Goal: Task Accomplishment & Management: Use online tool/utility

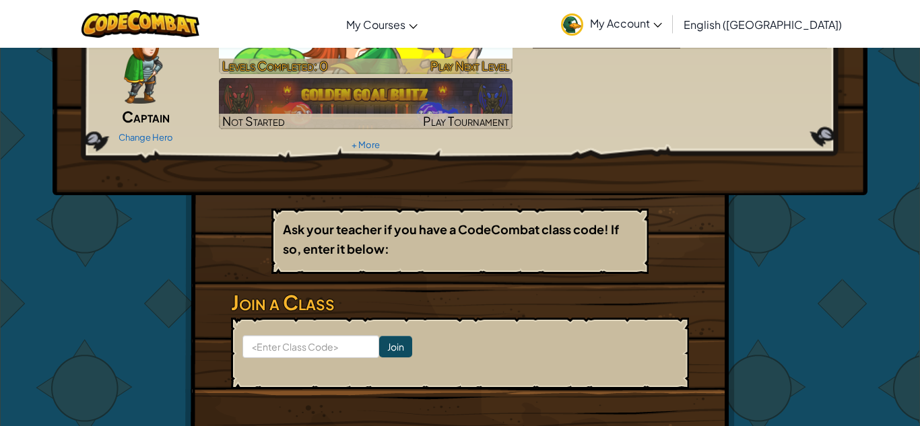
scroll to position [108, 0]
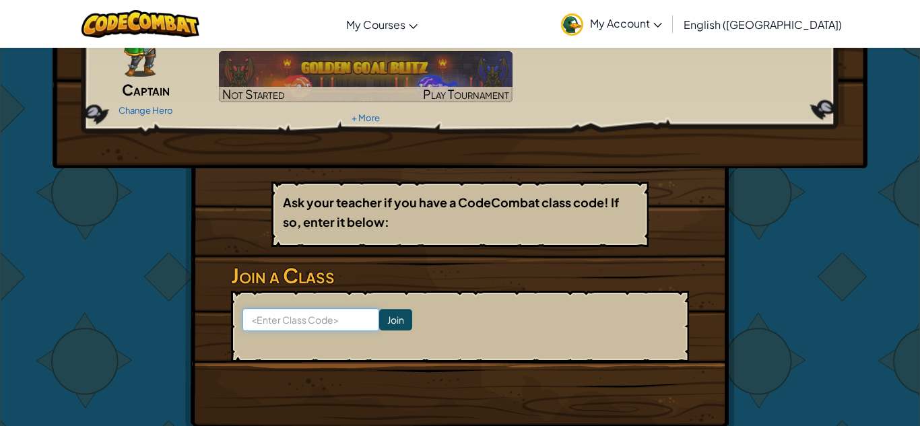
click at [317, 315] on input at bounding box center [310, 319] width 137 height 23
type input "LionGateLeft"
click input "Join" at bounding box center [395, 320] width 33 height 22
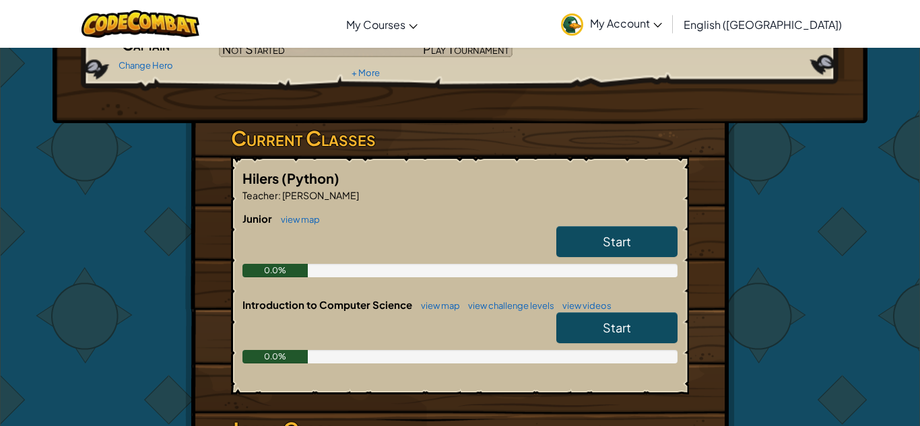
scroll to position [147, 0]
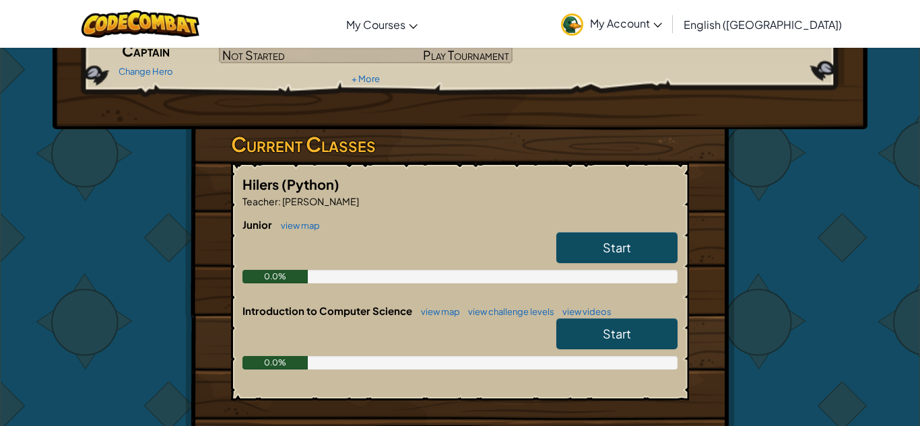
click at [599, 255] on link "Start" at bounding box center [616, 247] width 121 height 31
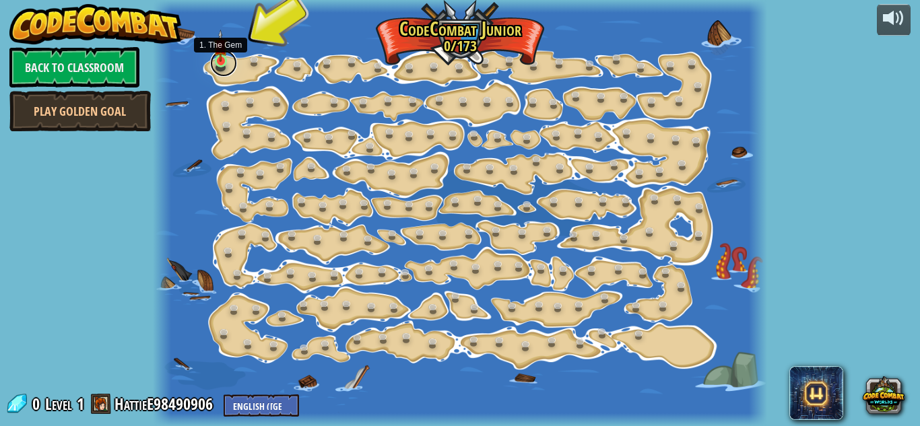
click at [226, 63] on link at bounding box center [223, 63] width 27 height 27
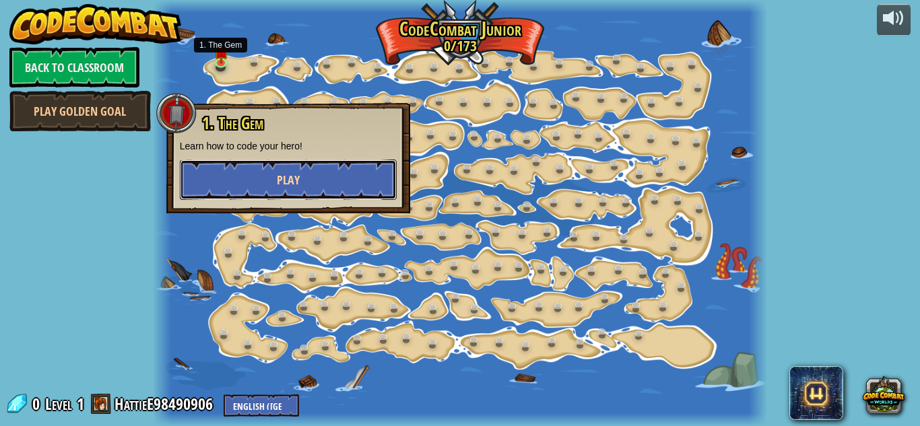
click at [307, 178] on button "Play" at bounding box center [288, 180] width 217 height 40
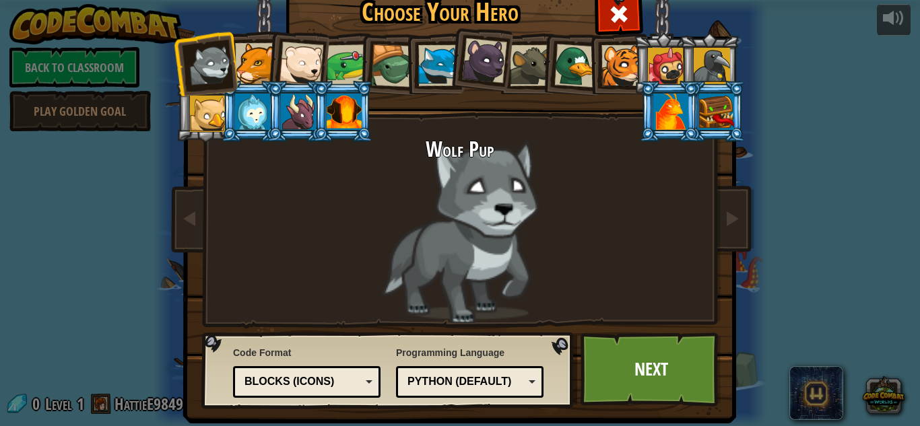
click at [257, 66] on div at bounding box center [255, 63] width 41 height 41
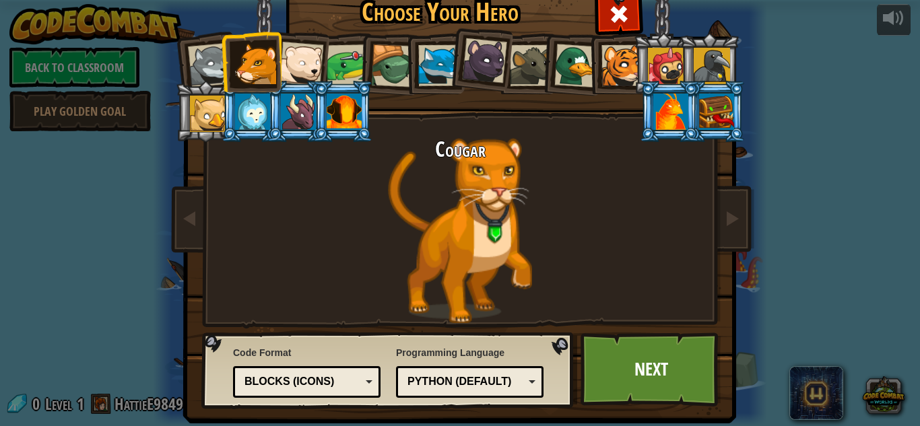
click at [310, 69] on div at bounding box center [301, 64] width 44 height 44
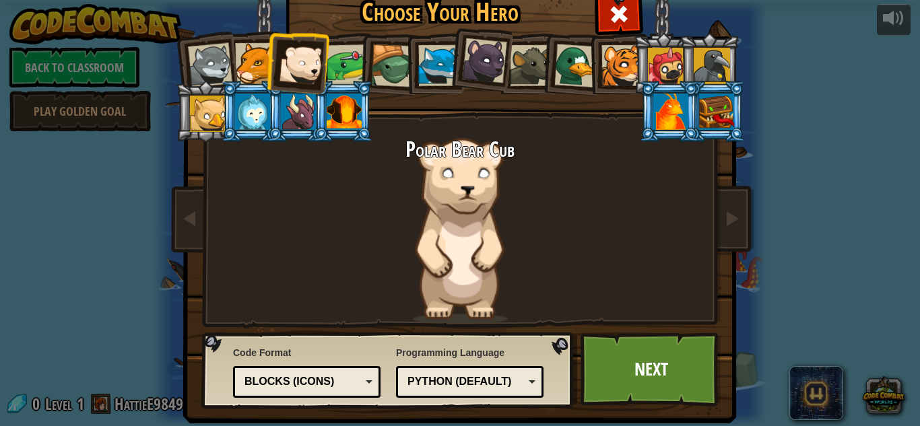
click at [482, 65] on div at bounding box center [484, 60] width 45 height 45
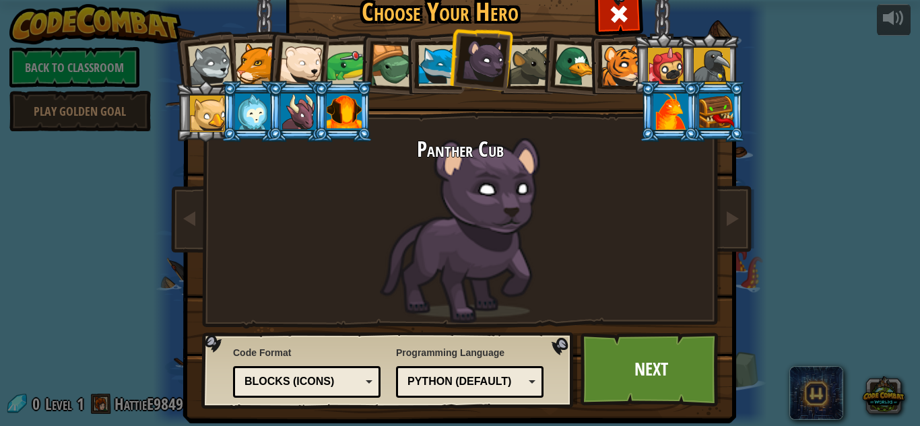
click at [520, 71] on div at bounding box center [530, 65] width 41 height 41
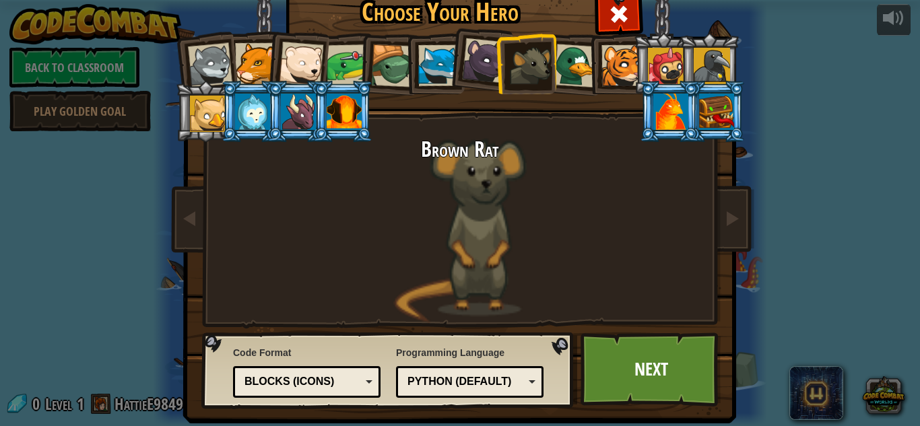
click at [568, 75] on div at bounding box center [576, 66] width 44 height 44
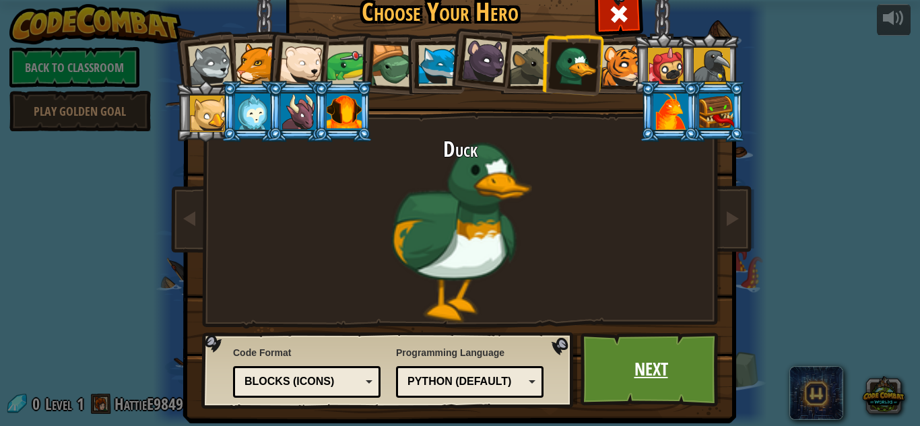
click at [625, 374] on link "Next" at bounding box center [651, 370] width 141 height 74
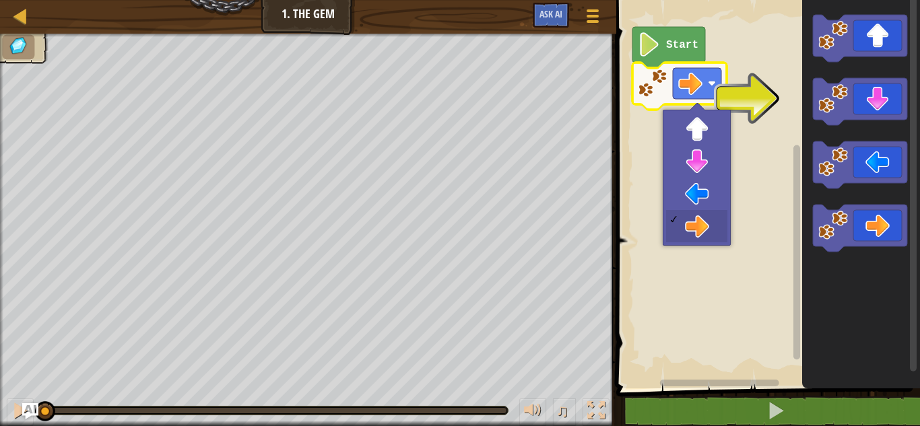
click at [761, 106] on rect "Blockly Workspace" at bounding box center [766, 190] width 308 height 395
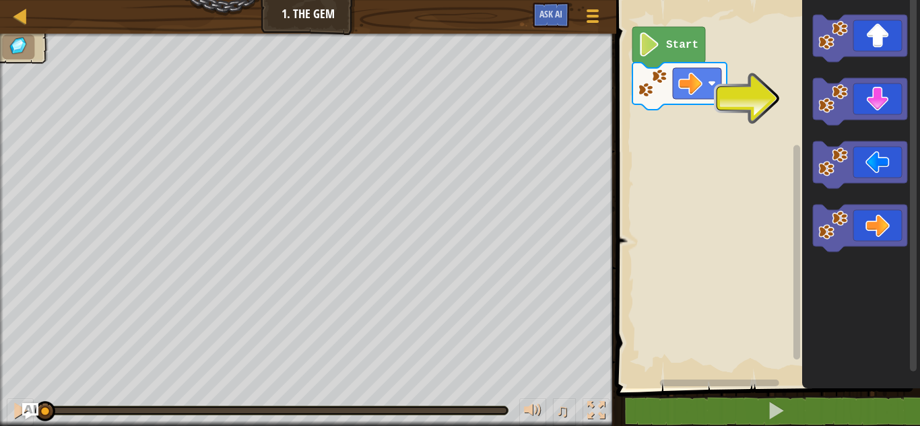
click at [762, 105] on rect "Blockly Workspace" at bounding box center [766, 190] width 308 height 395
click at [845, 104] on image "Blockly Workspace" at bounding box center [833, 99] width 30 height 30
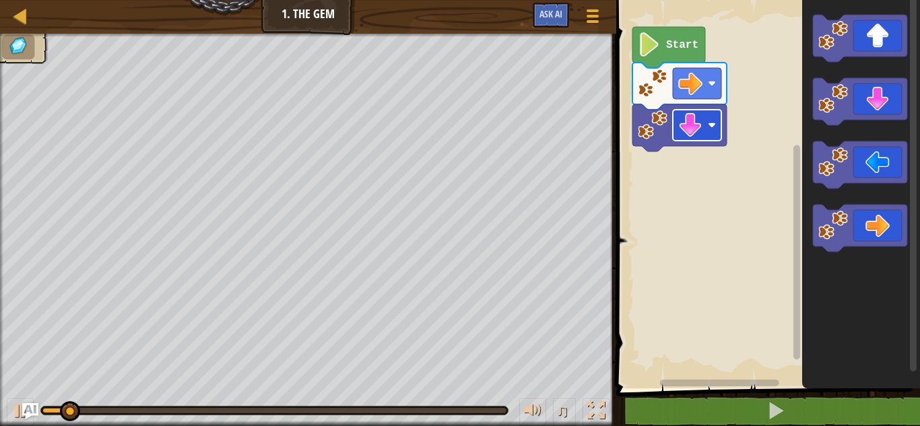
click at [704, 127] on rect "Blockly Workspace" at bounding box center [697, 125] width 48 height 31
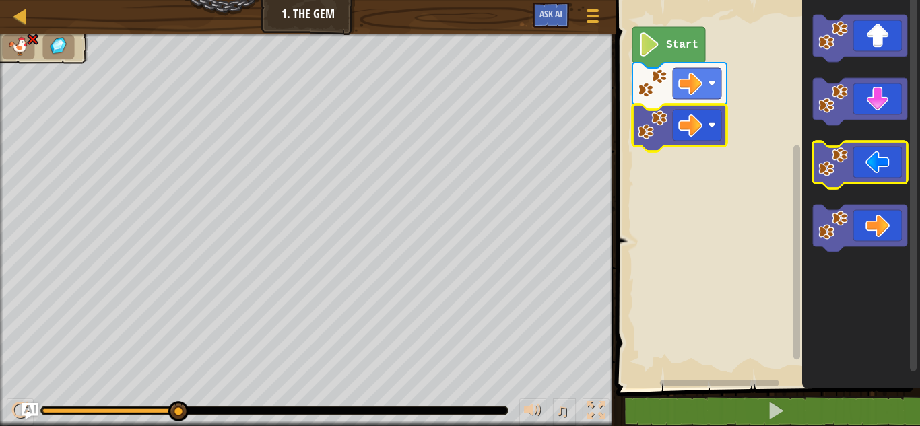
click at [881, 172] on icon "Blockly Workspace" at bounding box center [860, 164] width 94 height 47
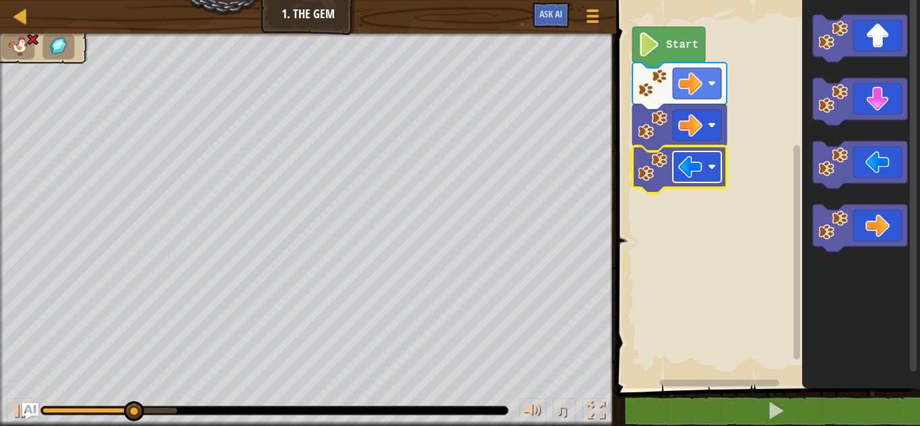
click at [702, 175] on rect "Blockly Workspace" at bounding box center [697, 167] width 48 height 31
click at [702, 173] on image "Blockly Workspace" at bounding box center [690, 167] width 24 height 24
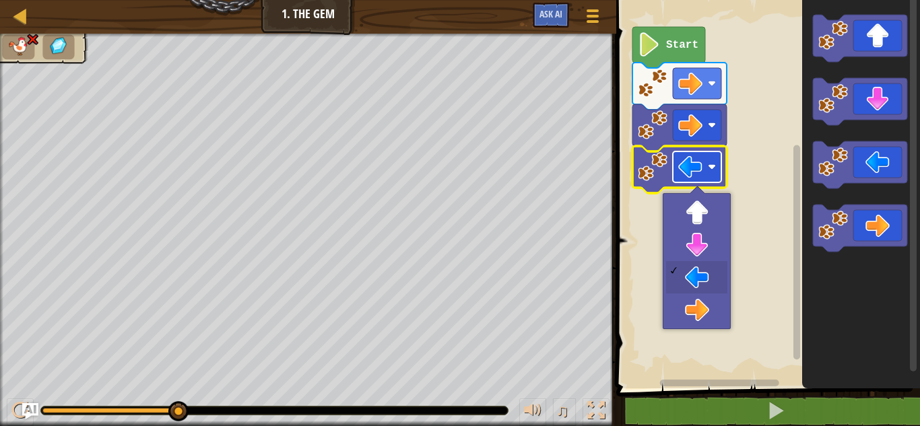
click at [702, 173] on image "Blockly Workspace" at bounding box center [690, 167] width 24 height 24
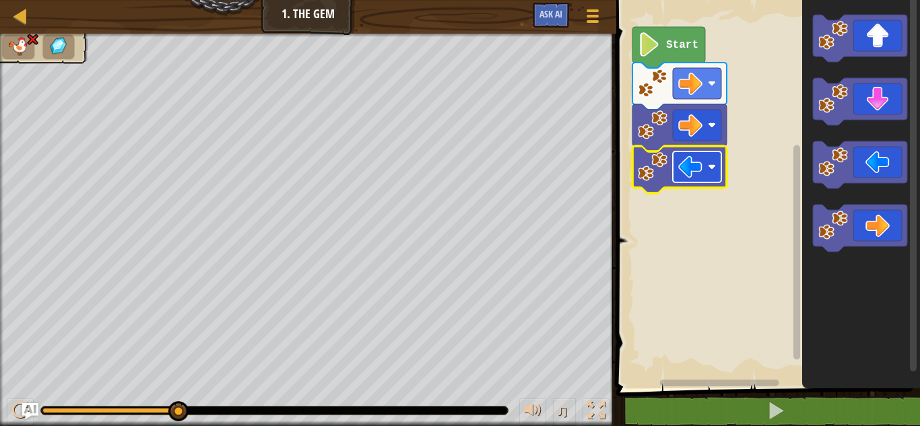
click at [701, 172] on image "Blockly Workspace" at bounding box center [690, 167] width 24 height 24
click at [708, 273] on rect "Blockly Workspace" at bounding box center [766, 190] width 308 height 395
click at [714, 168] on image "Blockly Workspace" at bounding box center [712, 167] width 8 height 8
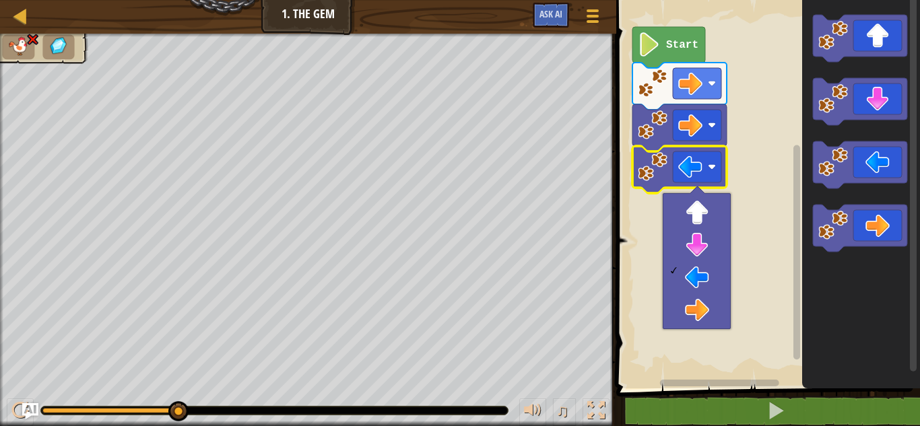
click at [655, 55] on image "Blockly Workspace" at bounding box center [649, 44] width 23 height 24
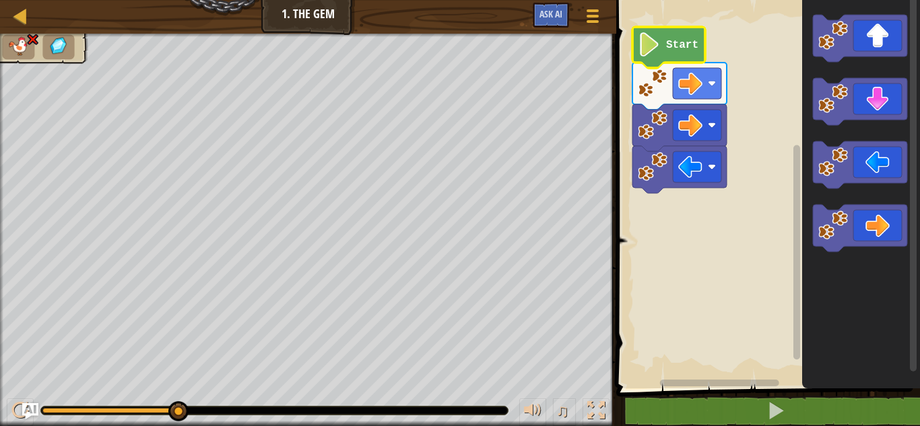
click at [655, 55] on image "Blockly Workspace" at bounding box center [649, 44] width 23 height 24
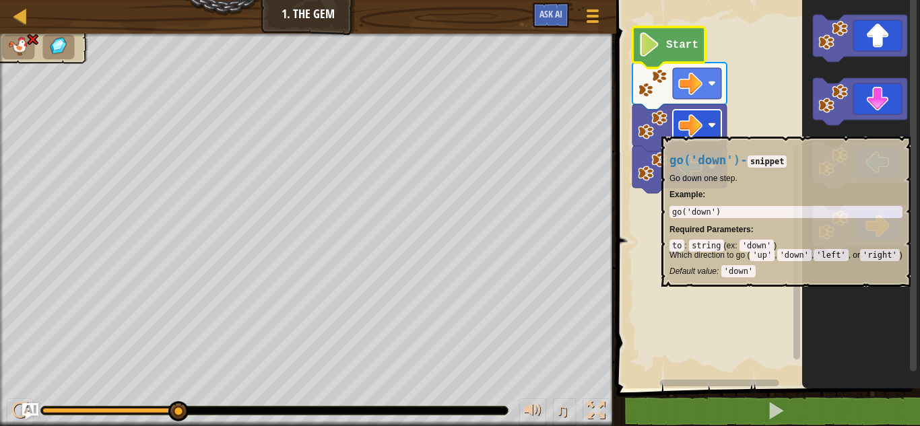
click at [706, 129] on rect "Blockly Workspace" at bounding box center [697, 125] width 48 height 31
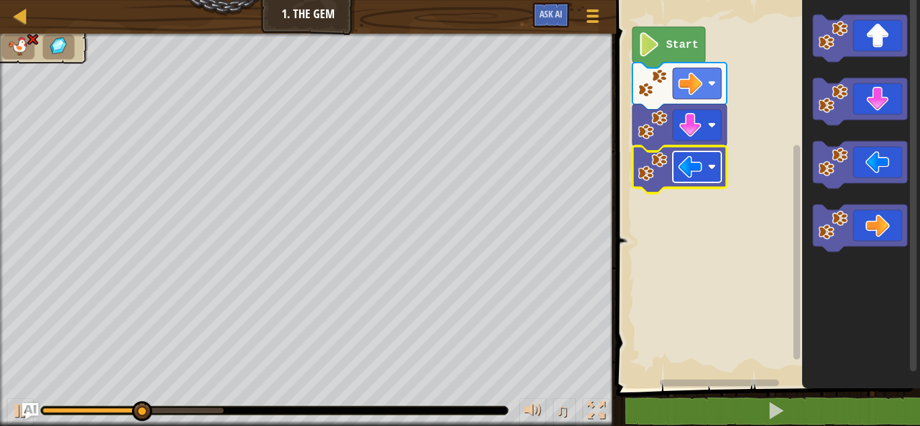
click at [703, 171] on rect "Blockly Workspace" at bounding box center [697, 167] width 48 height 31
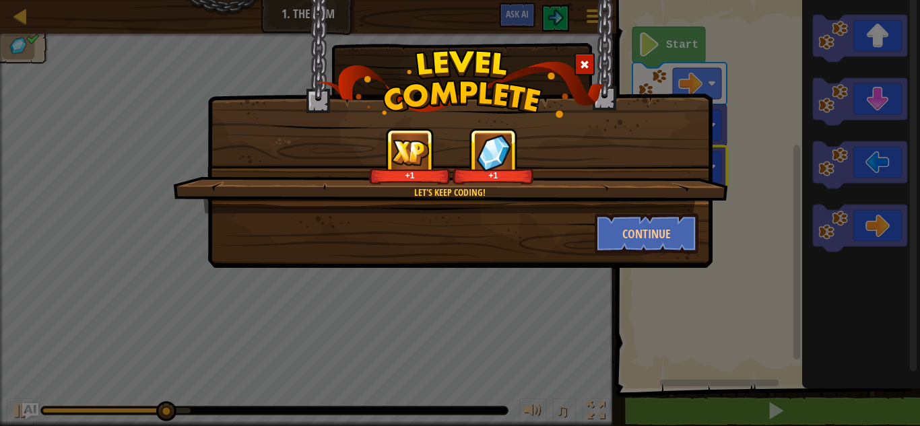
click at [583, 65] on span at bounding box center [584, 64] width 9 height 9
click at [627, 243] on button "Continue" at bounding box center [647, 233] width 104 height 40
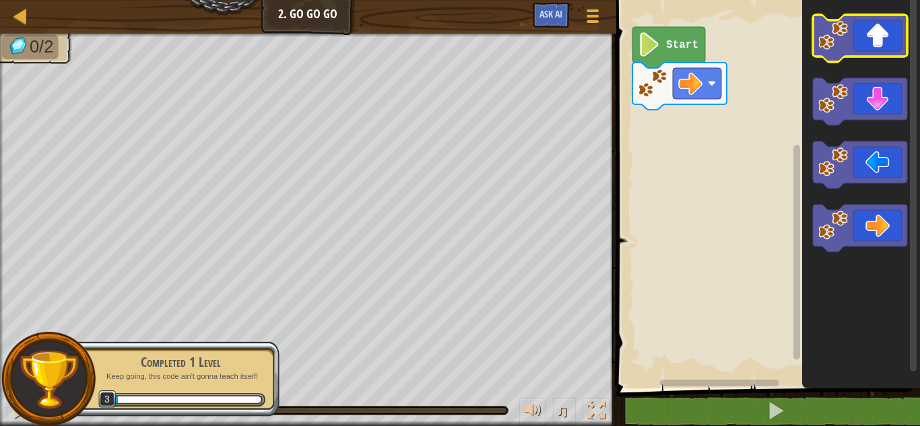
click at [871, 53] on icon "Blockly Workspace" at bounding box center [860, 38] width 94 height 47
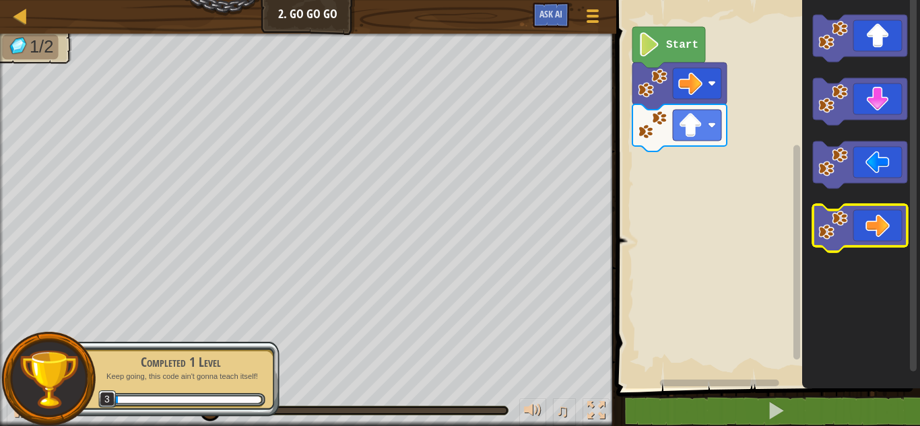
click at [863, 240] on icon "Blockly Workspace" at bounding box center [860, 228] width 94 height 47
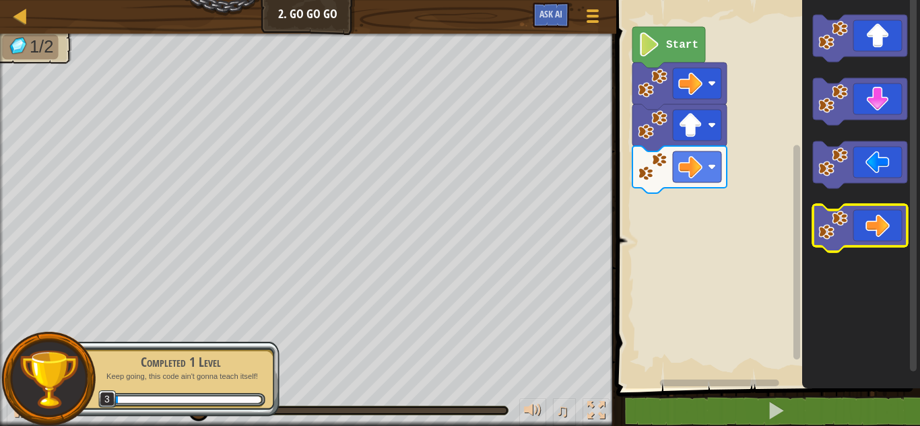
click at [863, 240] on icon "Blockly Workspace" at bounding box center [860, 228] width 94 height 47
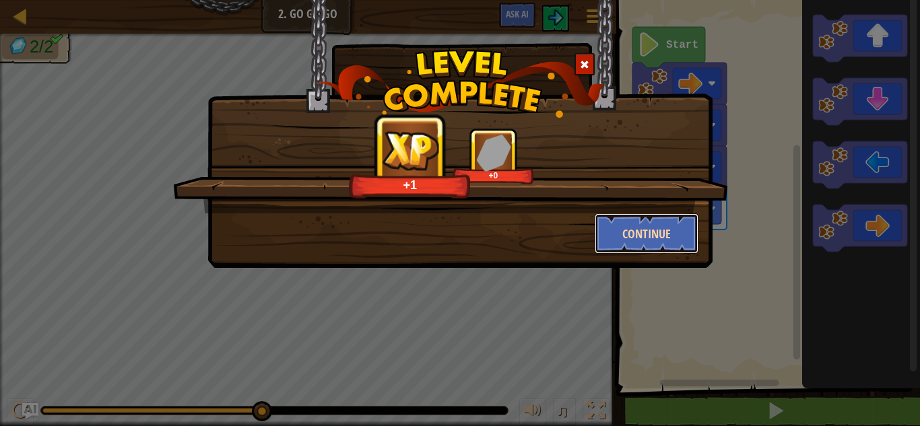
click at [644, 242] on button "Continue" at bounding box center [647, 233] width 104 height 40
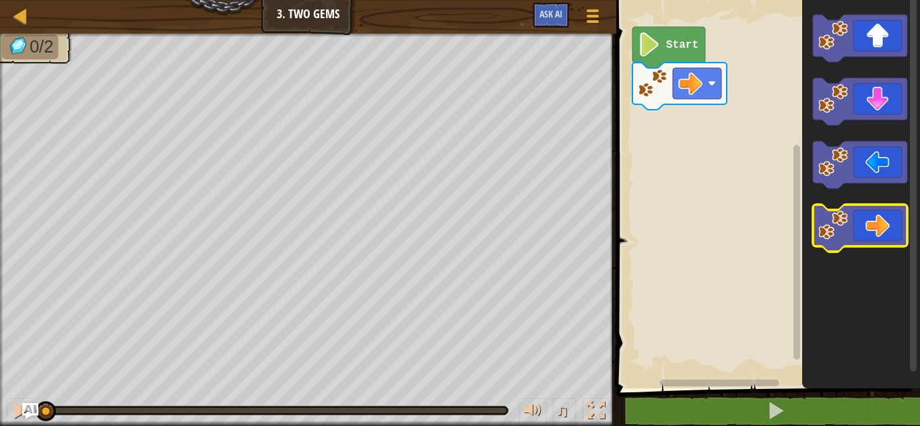
click at [890, 221] on icon "Blockly Workspace" at bounding box center [860, 228] width 94 height 47
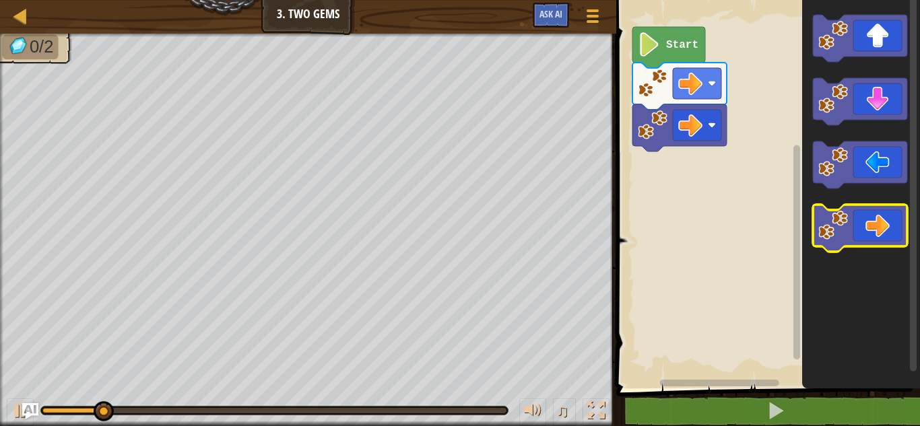
click at [894, 222] on icon "Blockly Workspace" at bounding box center [860, 228] width 94 height 47
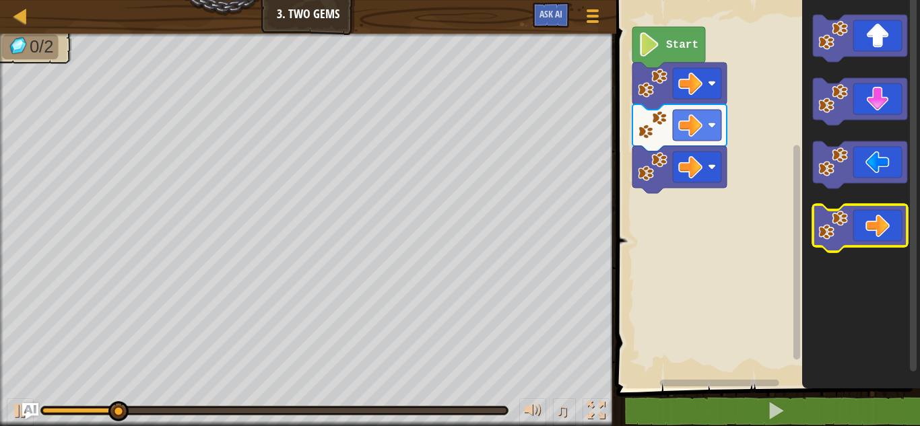
click at [896, 222] on icon "Blockly Workspace" at bounding box center [860, 228] width 94 height 47
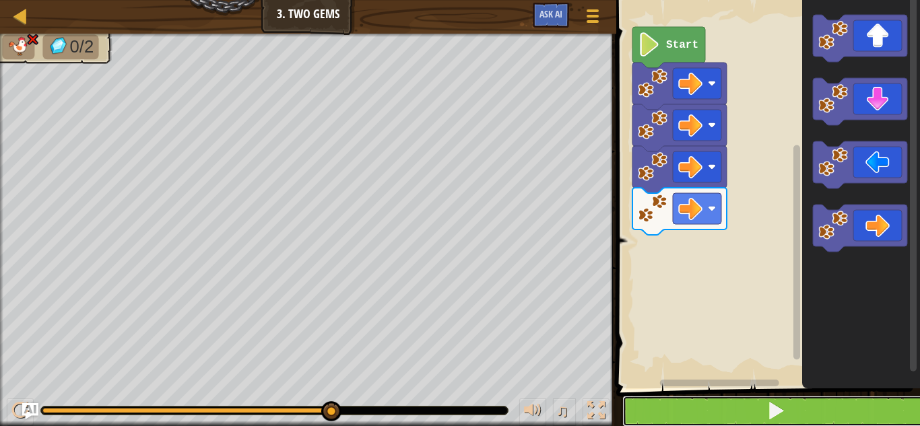
click at [777, 412] on span at bounding box center [775, 410] width 19 height 19
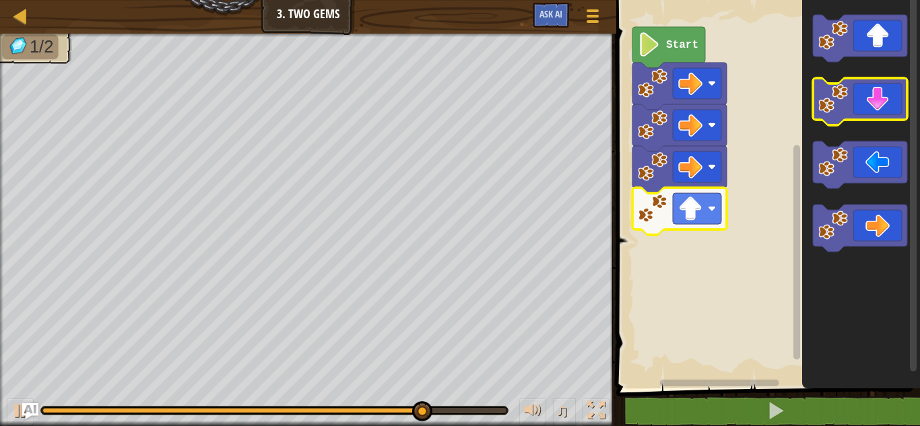
click at [859, 96] on icon "Blockly Workspace" at bounding box center [860, 101] width 94 height 47
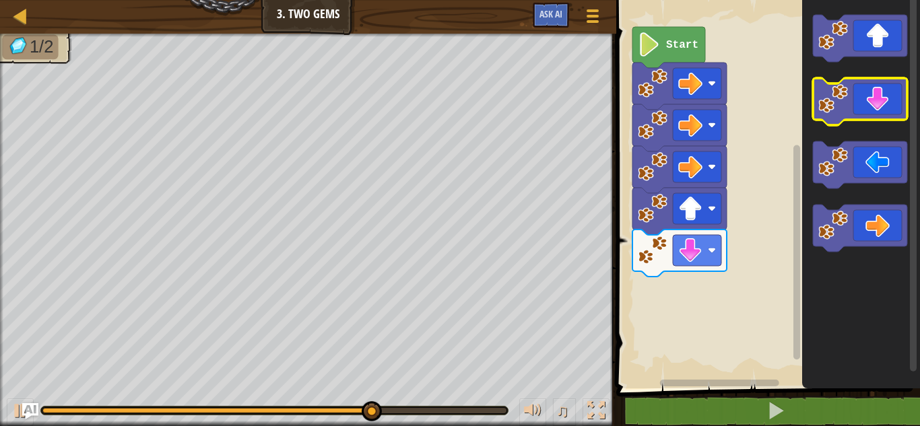
click at [871, 98] on icon "Blockly Workspace" at bounding box center [860, 101] width 94 height 47
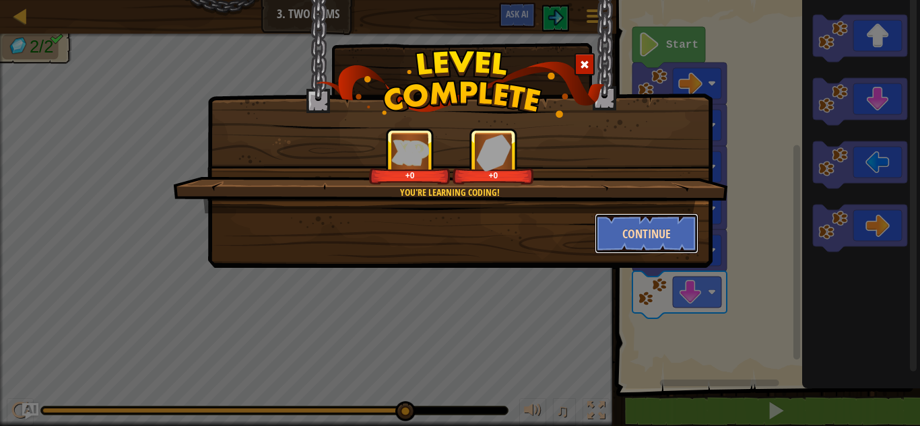
click at [644, 242] on button "Continue" at bounding box center [647, 233] width 104 height 40
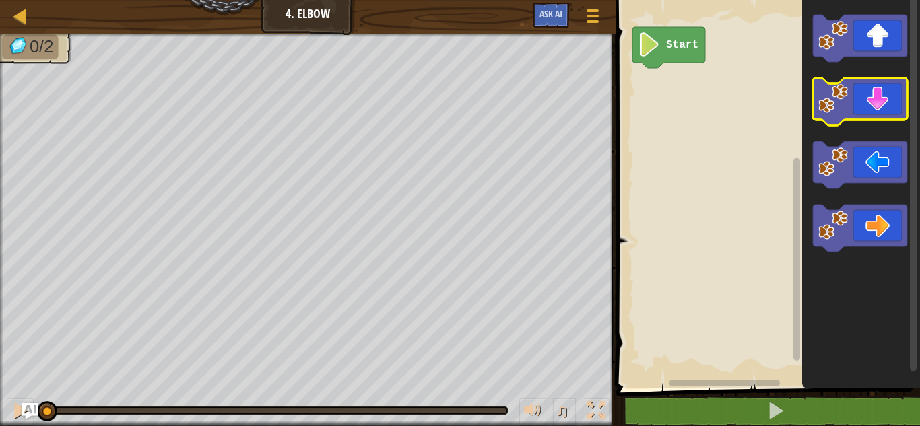
click at [888, 119] on icon "Blockly Workspace" at bounding box center [860, 101] width 94 height 47
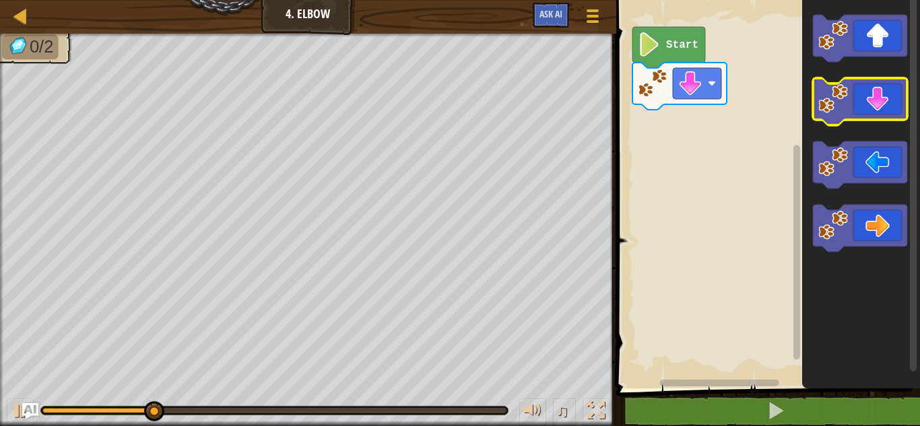
click at [885, 117] on icon "Blockly Workspace" at bounding box center [860, 101] width 94 height 47
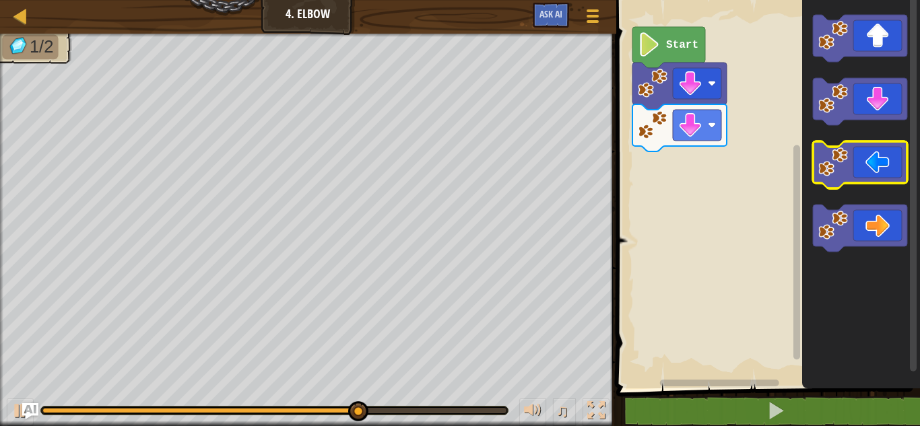
click at [891, 179] on icon "Blockly Workspace" at bounding box center [860, 164] width 94 height 47
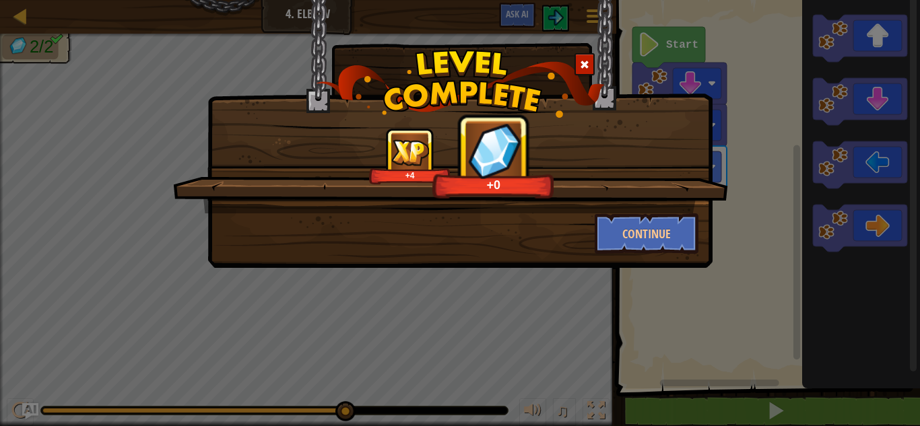
click at [586, 69] on span at bounding box center [584, 64] width 9 height 9
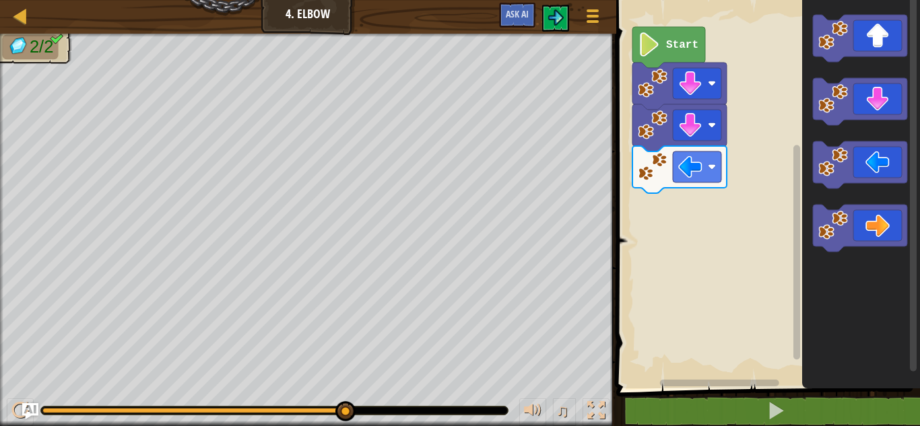
click at [678, 40] on text "Start" at bounding box center [682, 45] width 32 height 12
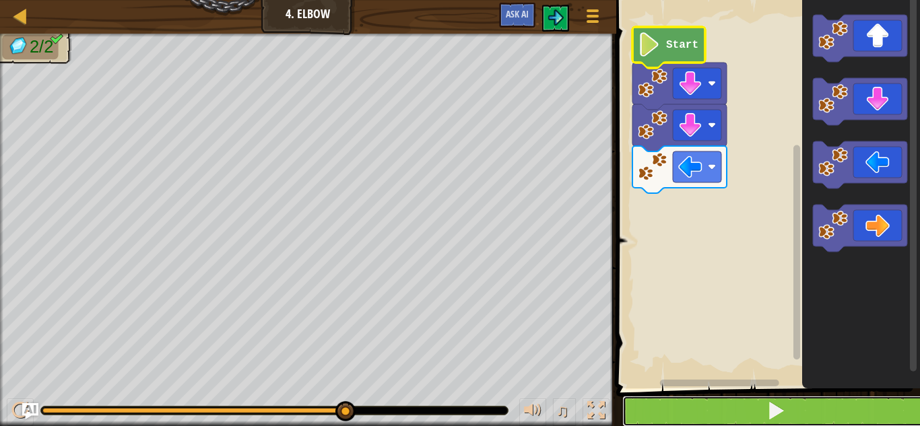
click at [760, 413] on button at bounding box center [776, 411] width 308 height 31
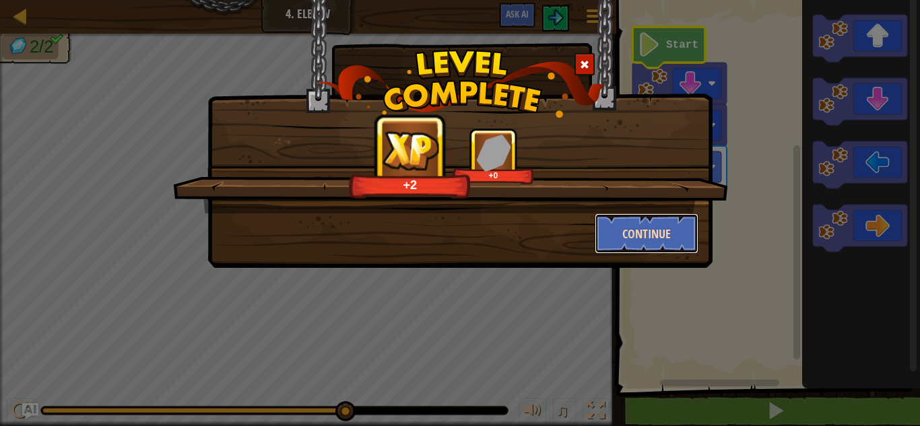
click at [650, 236] on button "Continue" at bounding box center [647, 233] width 104 height 40
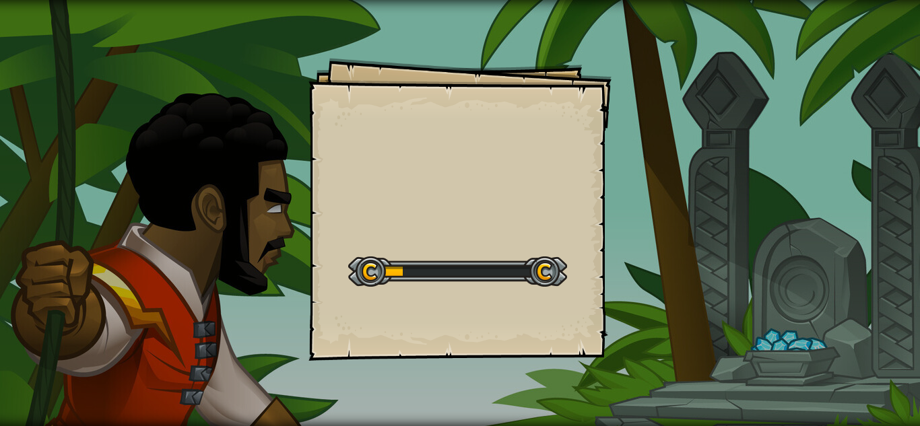
click at [666, 246] on div "Goals Start Level Error loading from server. Try refreshing the page. You'll ne…" at bounding box center [460, 213] width 920 height 426
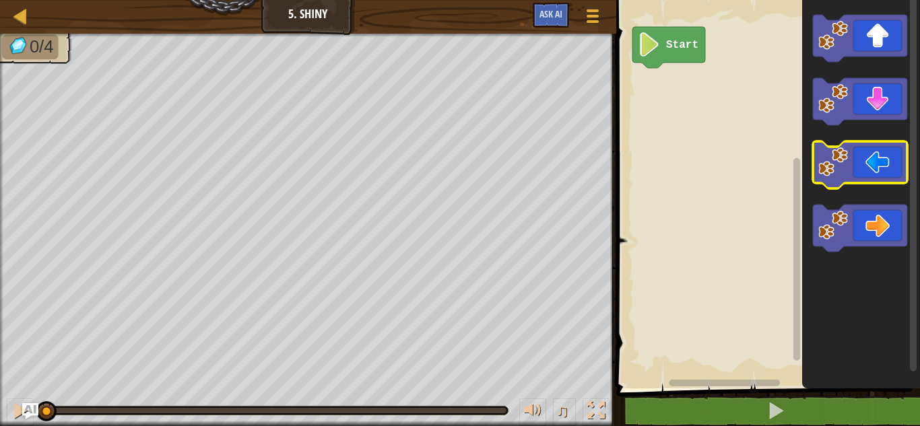
click at [892, 148] on icon "Blockly Workspace" at bounding box center [860, 164] width 94 height 47
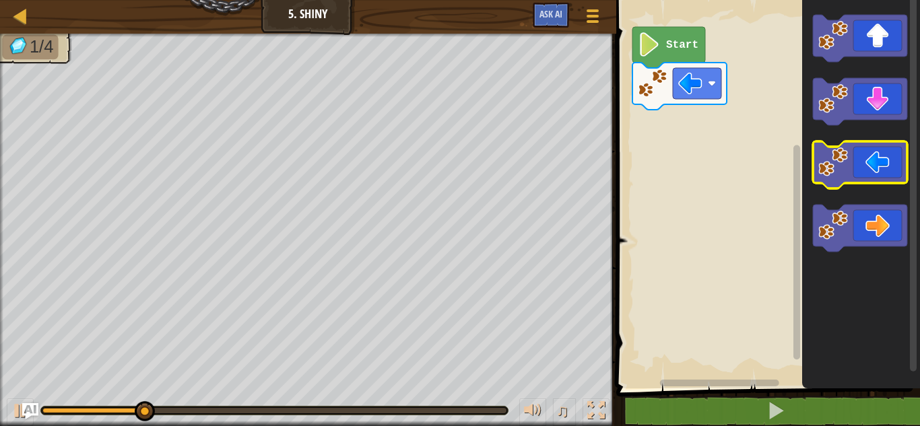
click at [888, 157] on icon "Blockly Workspace" at bounding box center [860, 164] width 94 height 47
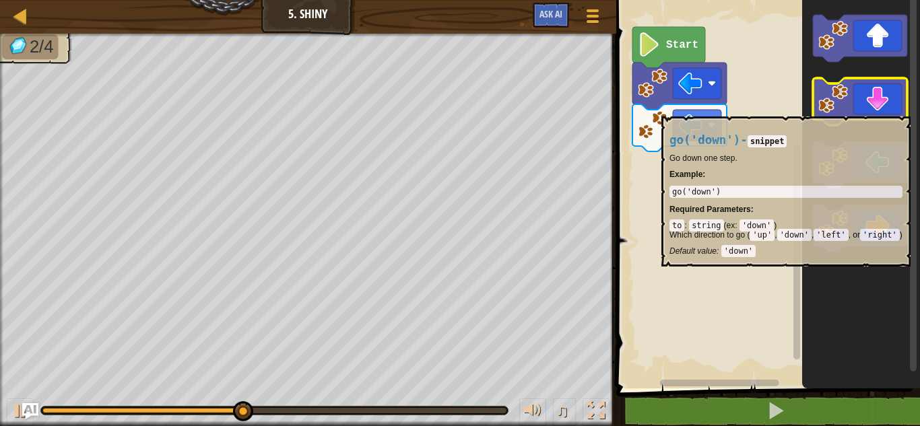
click at [879, 110] on icon "Blockly Workspace" at bounding box center [860, 101] width 94 height 47
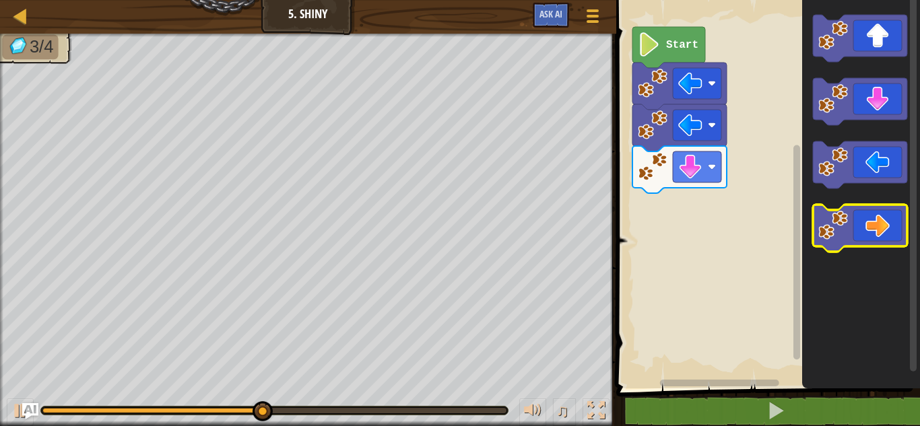
click at [876, 222] on icon "Blockly Workspace" at bounding box center [860, 228] width 94 height 47
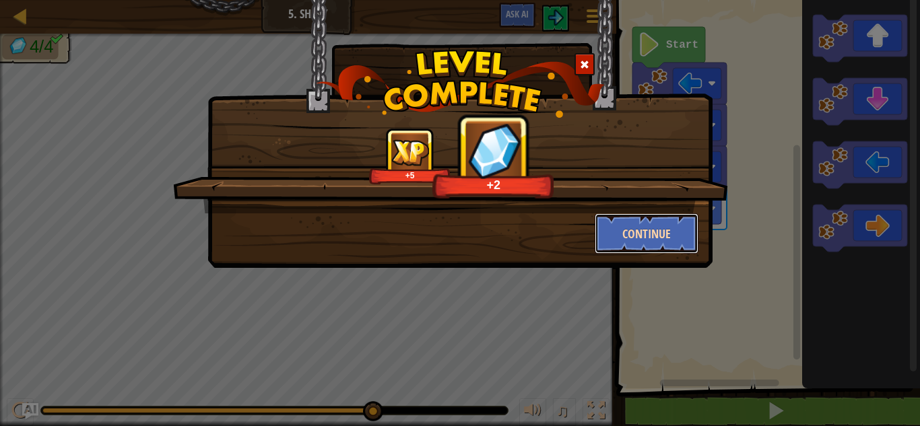
click at [618, 249] on button "Continue" at bounding box center [647, 233] width 104 height 40
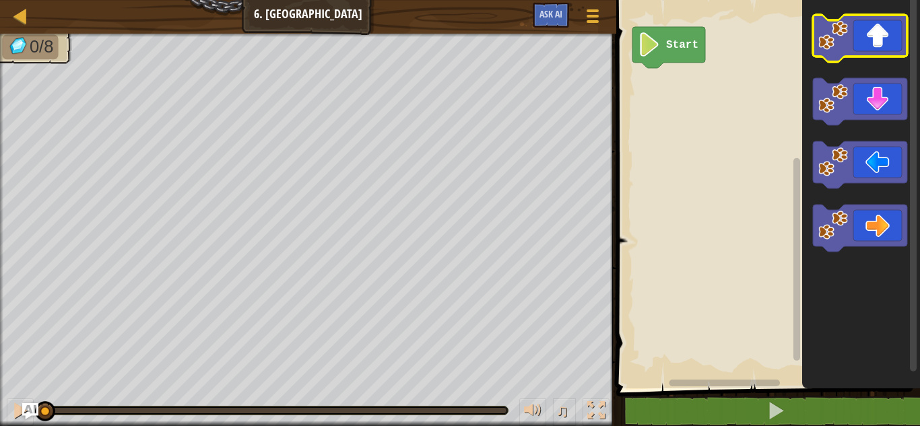
click at [896, 25] on icon "Blockly Workspace" at bounding box center [860, 38] width 94 height 47
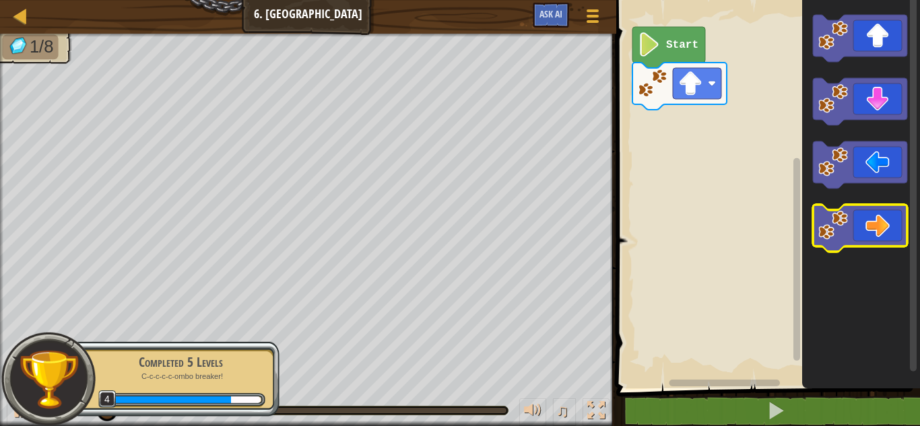
click at [891, 209] on icon "Blockly Workspace" at bounding box center [860, 228] width 94 height 47
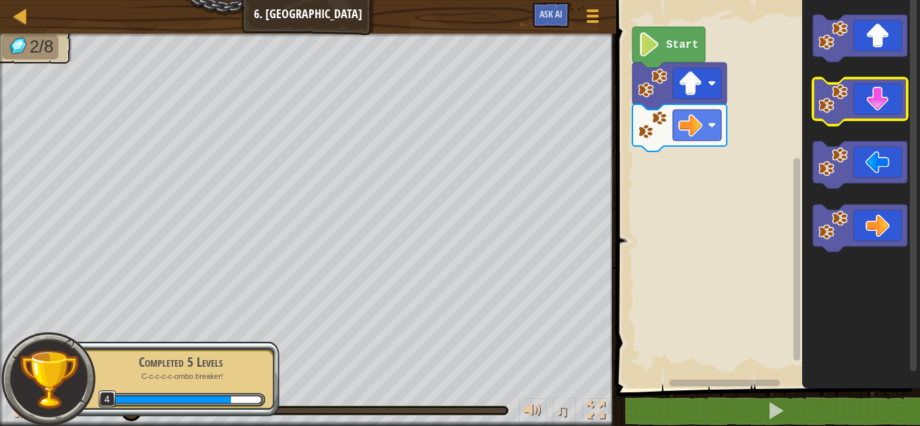
click at [890, 100] on icon "Blockly Workspace" at bounding box center [860, 101] width 94 height 47
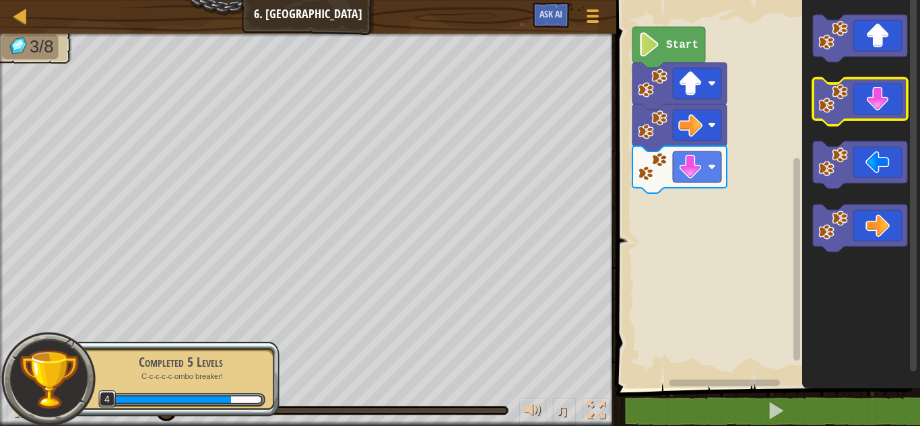
click at [889, 102] on icon "Blockly Workspace" at bounding box center [860, 101] width 94 height 47
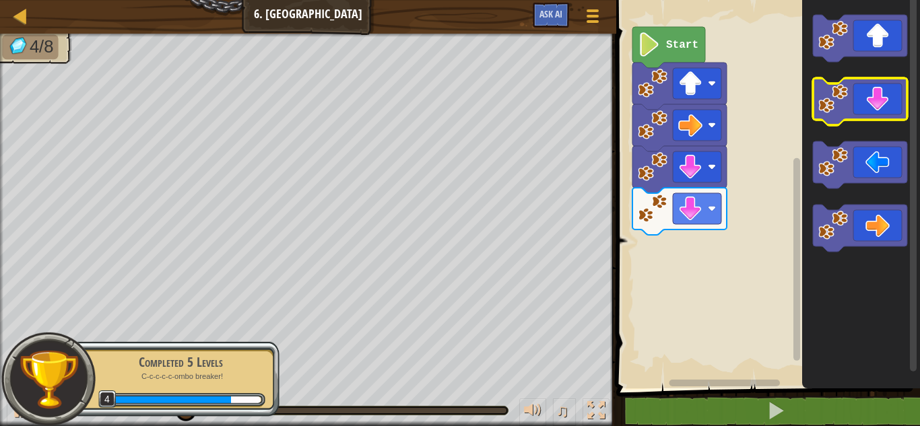
click at [889, 104] on icon "Blockly Workspace" at bounding box center [860, 101] width 94 height 47
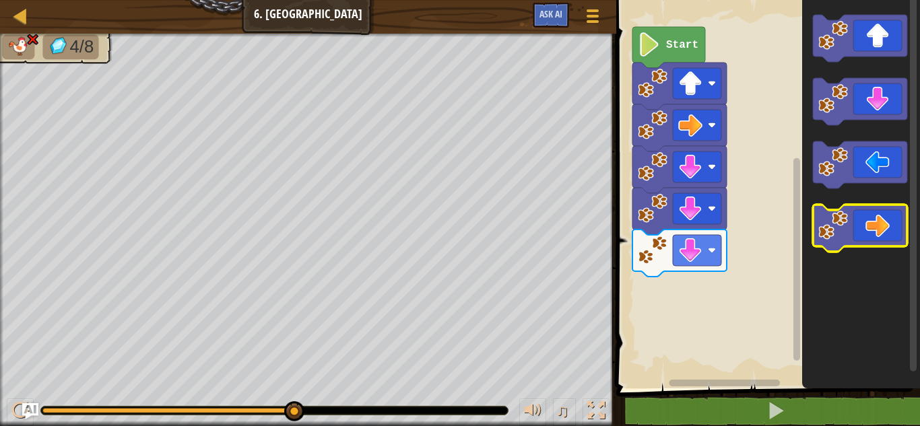
click at [881, 232] on icon "Blockly Workspace" at bounding box center [860, 228] width 94 height 47
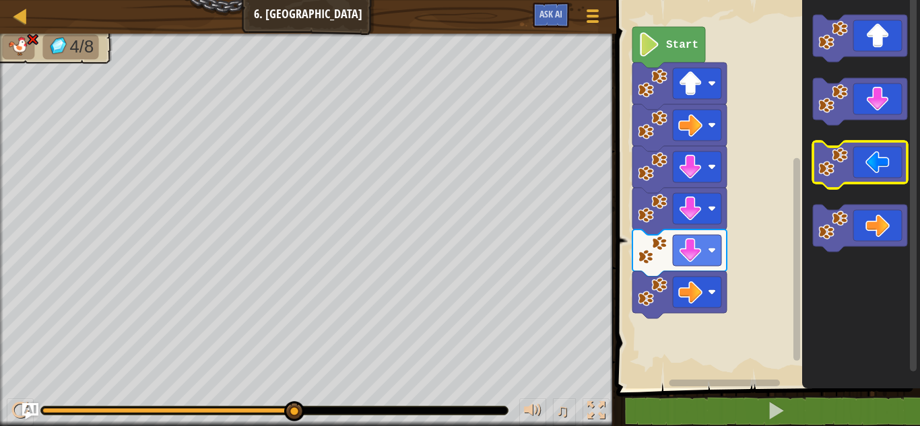
click at [875, 173] on icon "Blockly Workspace" at bounding box center [860, 164] width 94 height 47
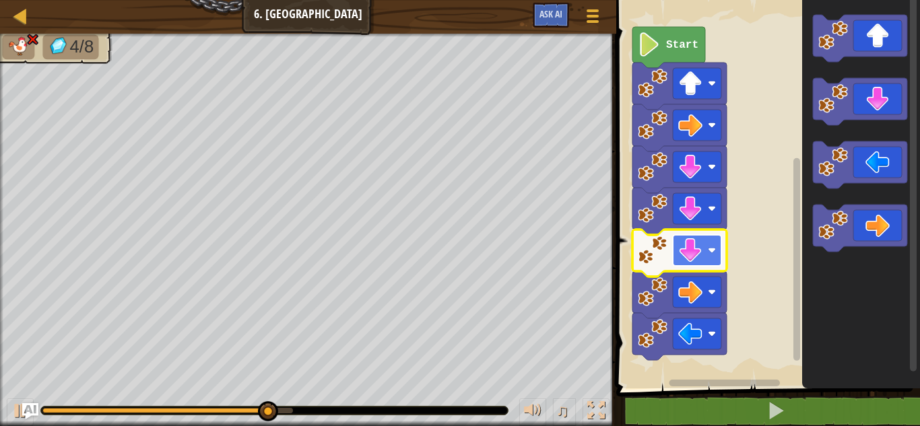
click at [704, 251] on rect "Blockly Workspace" at bounding box center [697, 250] width 48 height 31
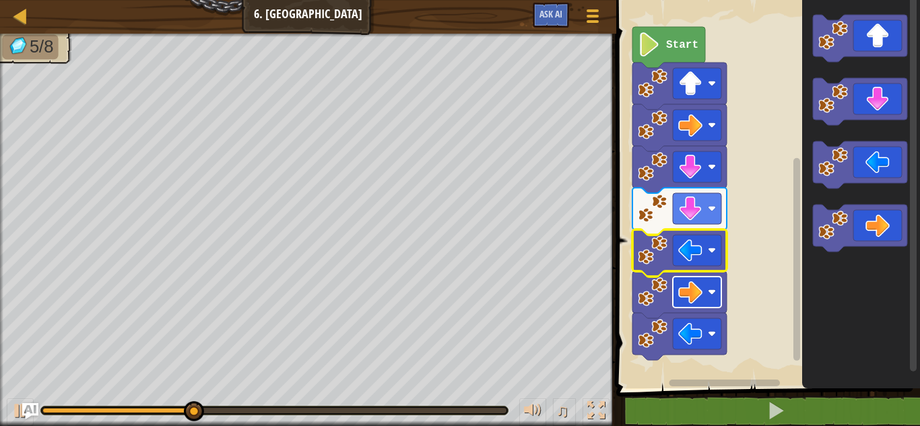
click at [690, 290] on image "Blockly Workspace" at bounding box center [690, 292] width 24 height 24
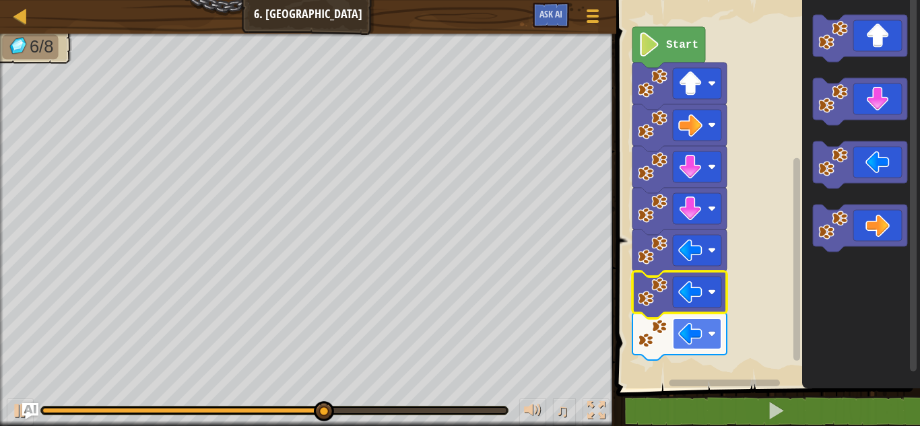
click at [701, 335] on image "Blockly Workspace" at bounding box center [690, 334] width 24 height 24
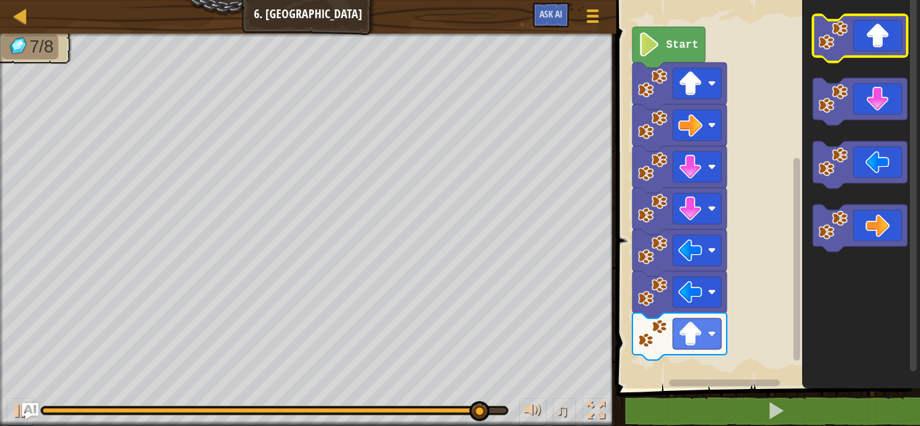
click at [871, 53] on icon "Blockly Workspace" at bounding box center [860, 38] width 94 height 47
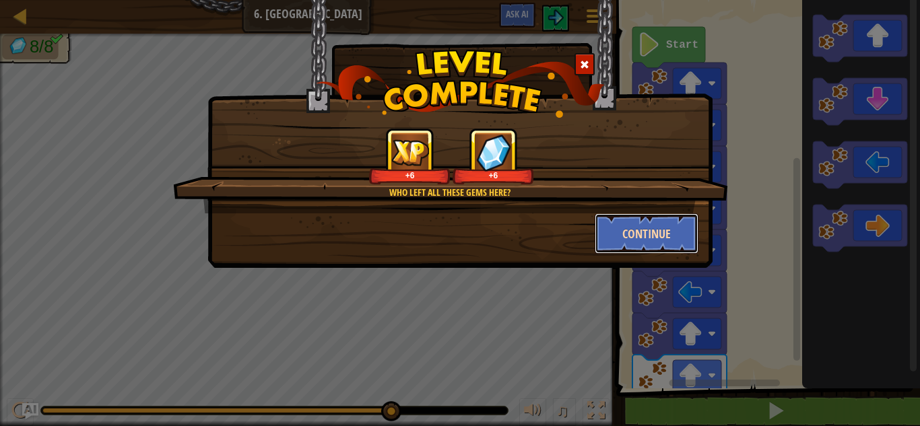
click at [628, 246] on button "Continue" at bounding box center [647, 233] width 104 height 40
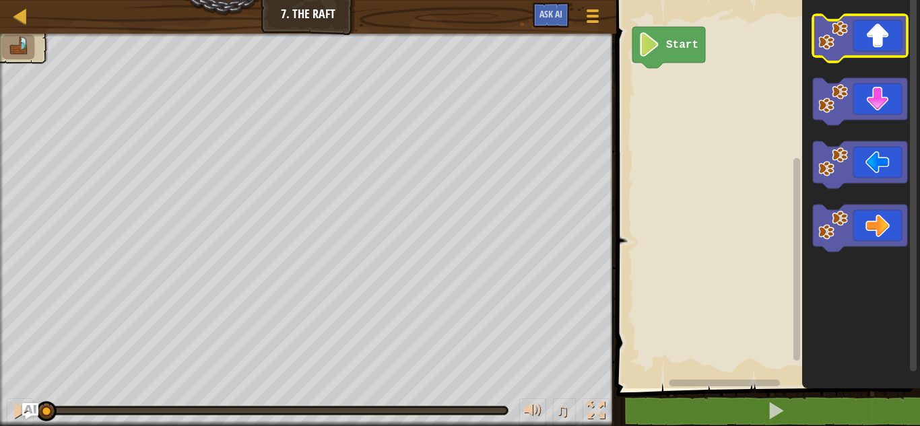
click at [897, 46] on icon "Blockly Workspace" at bounding box center [860, 38] width 94 height 47
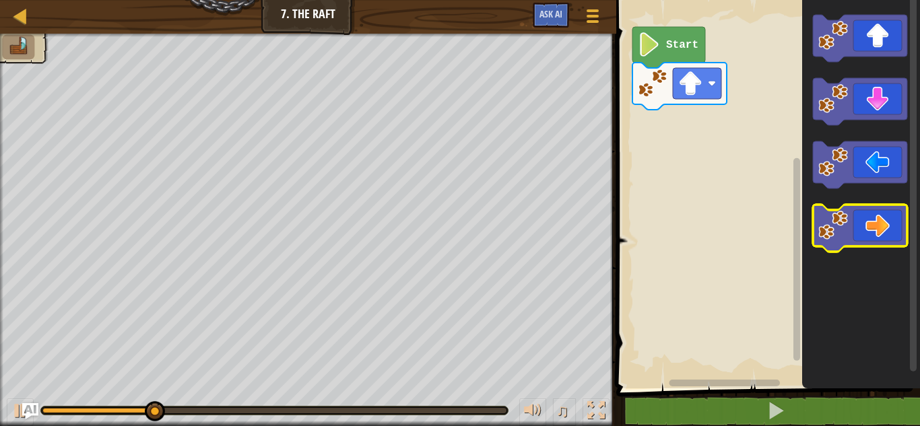
click at [890, 213] on icon "Blockly Workspace" at bounding box center [860, 228] width 94 height 47
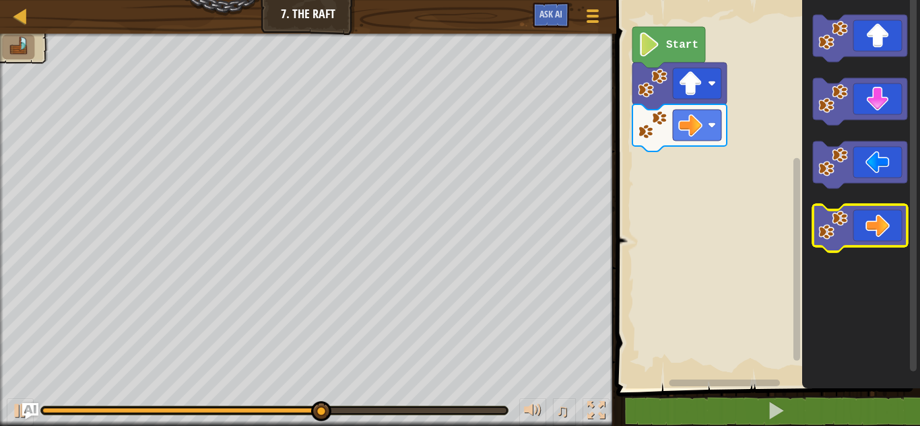
click at [890, 214] on icon "Blockly Workspace" at bounding box center [860, 228] width 94 height 47
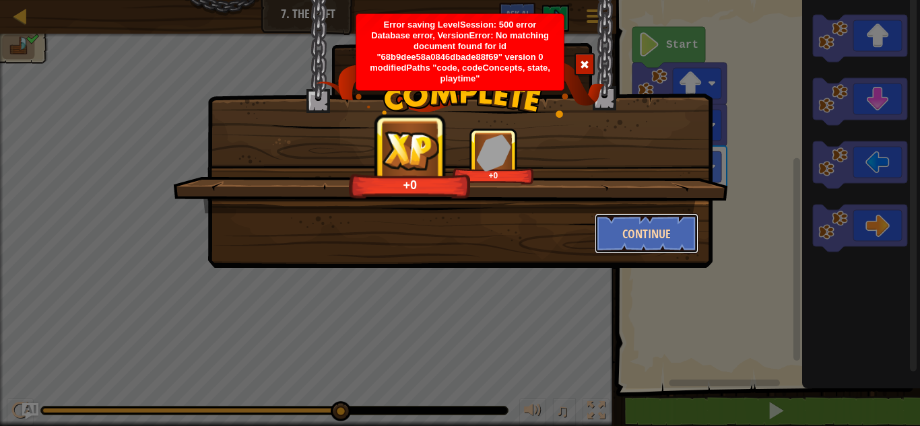
click at [664, 236] on button "Continue" at bounding box center [647, 233] width 104 height 40
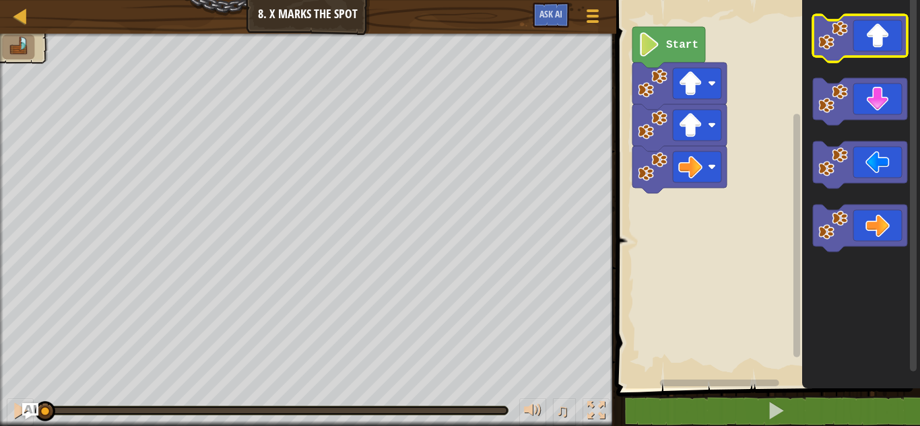
click at [865, 48] on icon "Blockly Workspace" at bounding box center [860, 38] width 94 height 47
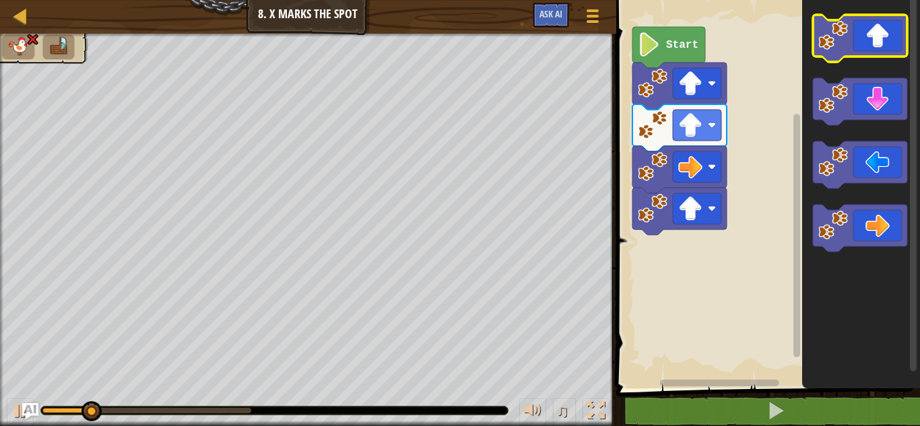
click at [861, 48] on icon "Blockly Workspace" at bounding box center [860, 38] width 94 height 47
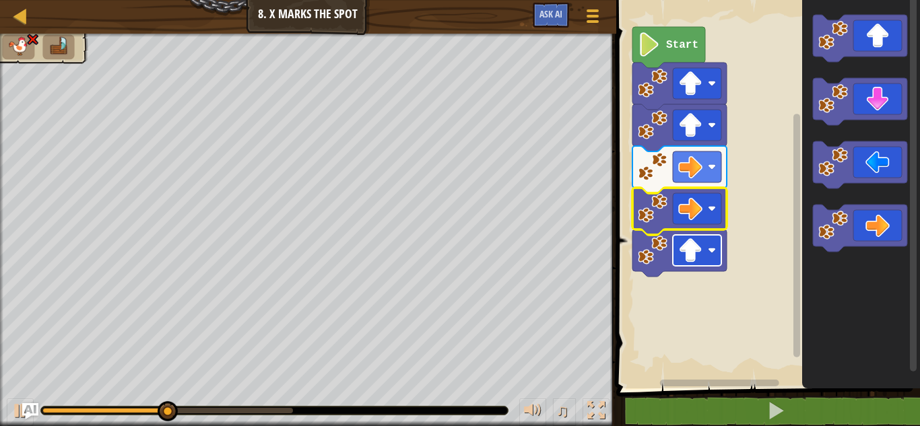
click at [690, 260] on image "Blockly Workspace" at bounding box center [690, 250] width 24 height 24
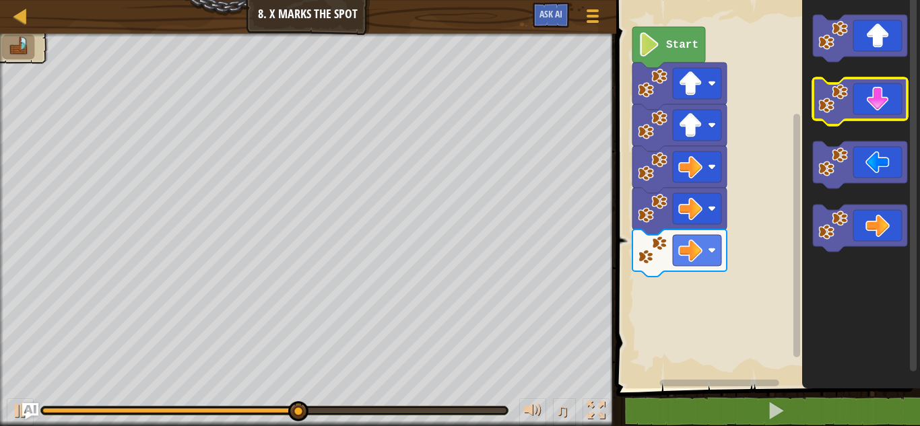
click at [882, 113] on icon "Blockly Workspace" at bounding box center [860, 101] width 94 height 47
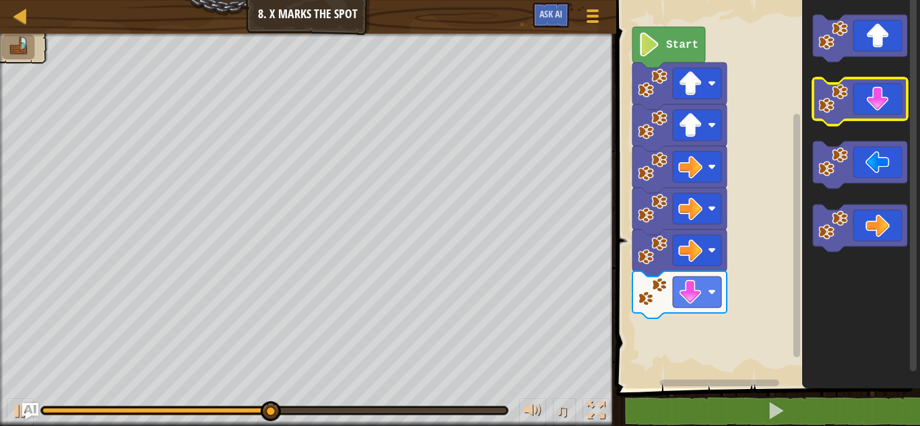
click at [882, 113] on icon "Blockly Workspace" at bounding box center [860, 101] width 94 height 47
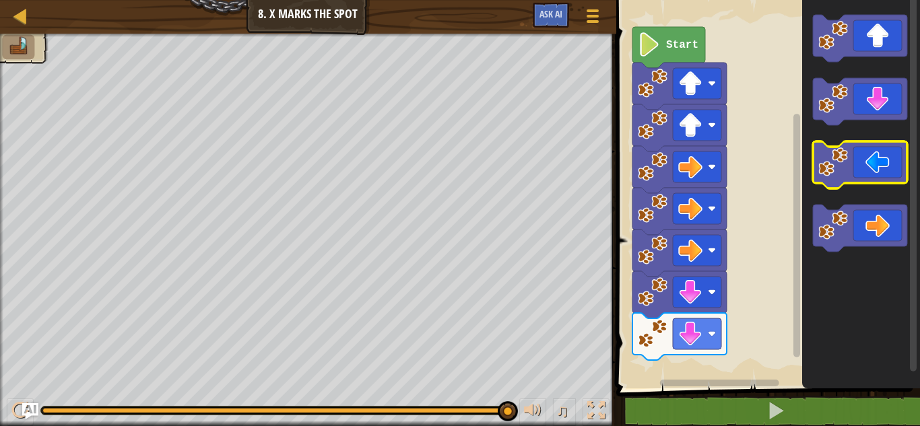
click at [896, 168] on icon "Blockly Workspace" at bounding box center [860, 164] width 94 height 47
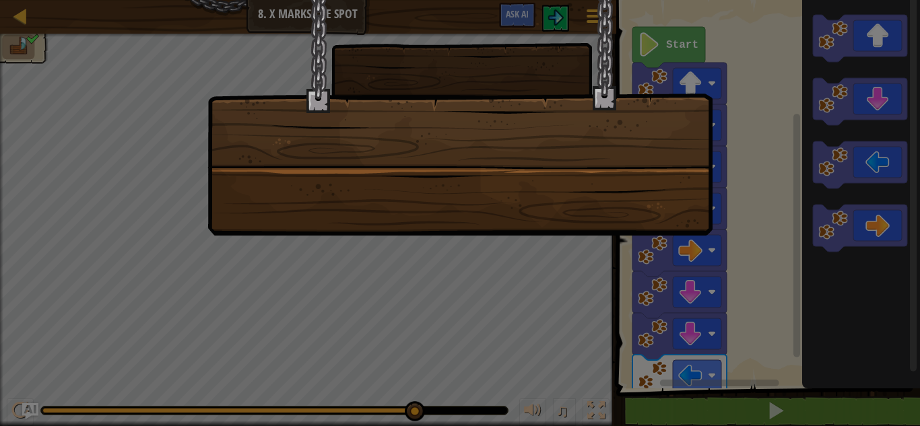
click at [525, 114] on div at bounding box center [459, 118] width 505 height 236
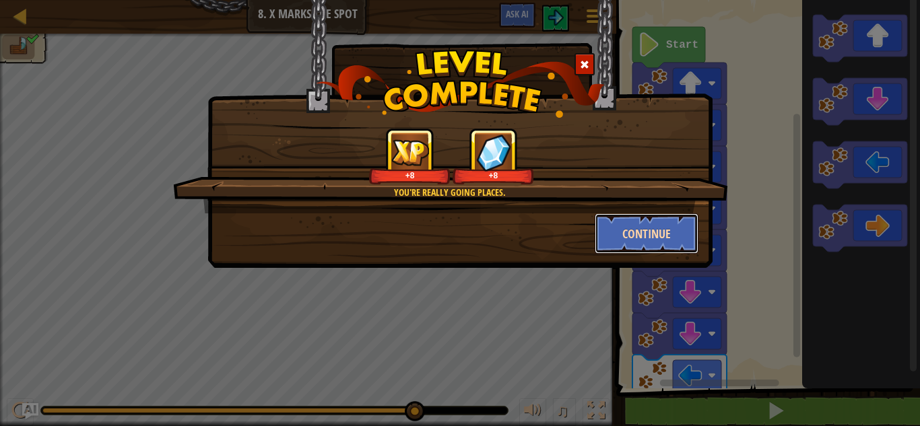
click at [620, 228] on button "Continue" at bounding box center [647, 233] width 104 height 40
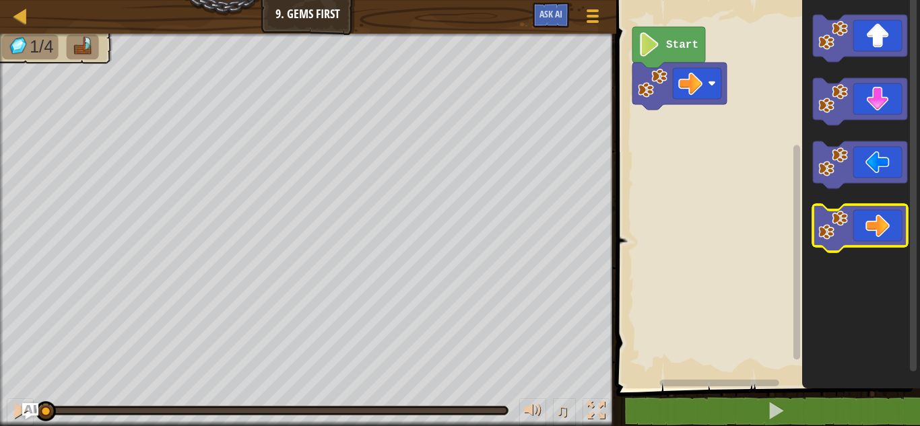
click at [876, 222] on icon "Blockly Workspace" at bounding box center [860, 228] width 94 height 47
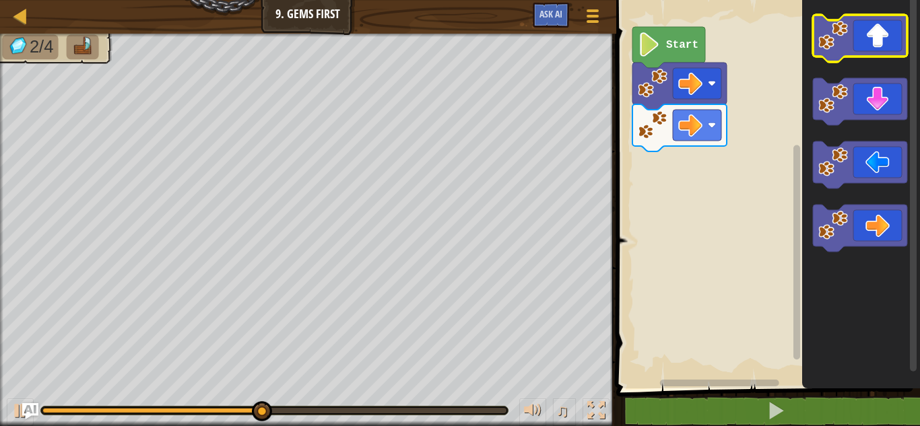
click at [863, 61] on rect "Blockly Workspace" at bounding box center [860, 38] width 94 height 47
click at [864, 53] on icon "Blockly Workspace" at bounding box center [860, 38] width 94 height 47
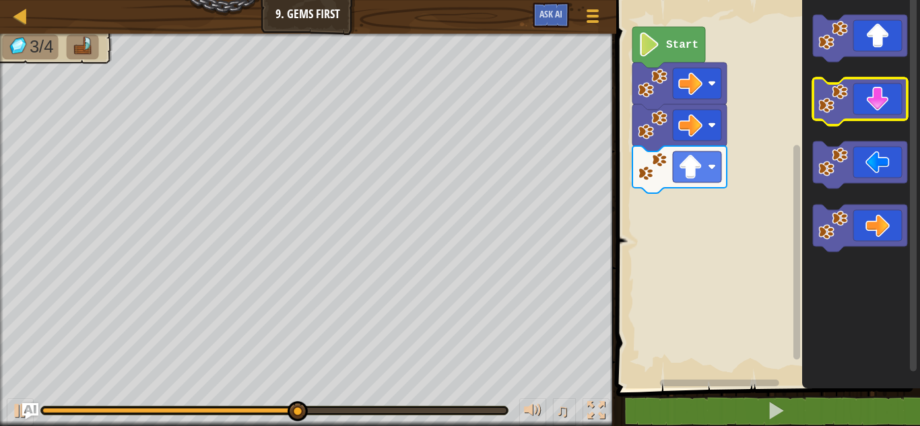
click at [884, 111] on icon "Blockly Workspace" at bounding box center [860, 101] width 94 height 47
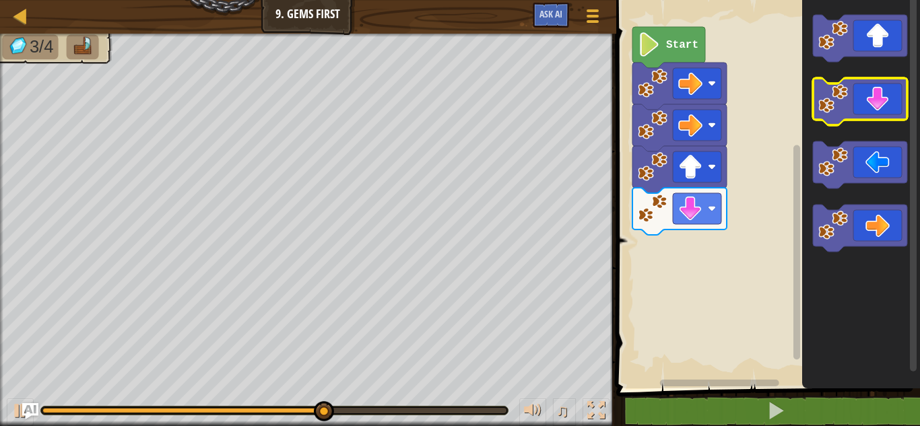
click at [883, 108] on icon "Blockly Workspace" at bounding box center [860, 101] width 94 height 47
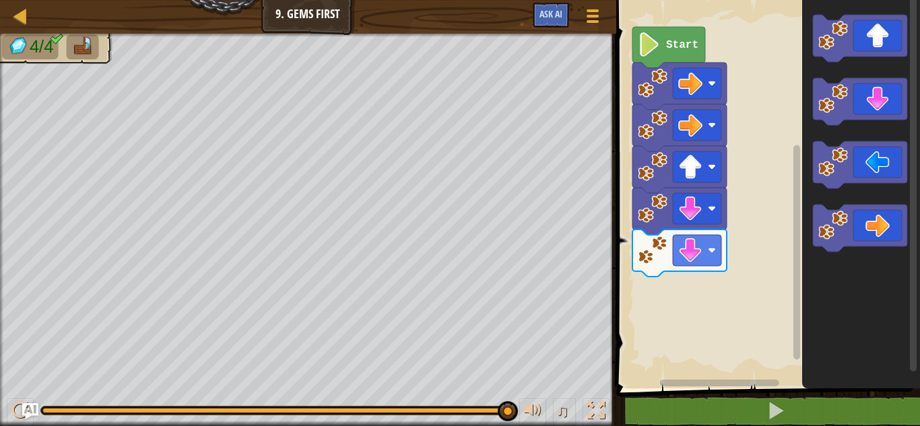
click at [273, 411] on div "0:04.0 Now: 0:08.0 Max: 0:08.0" at bounding box center [274, 410] width 464 height 5
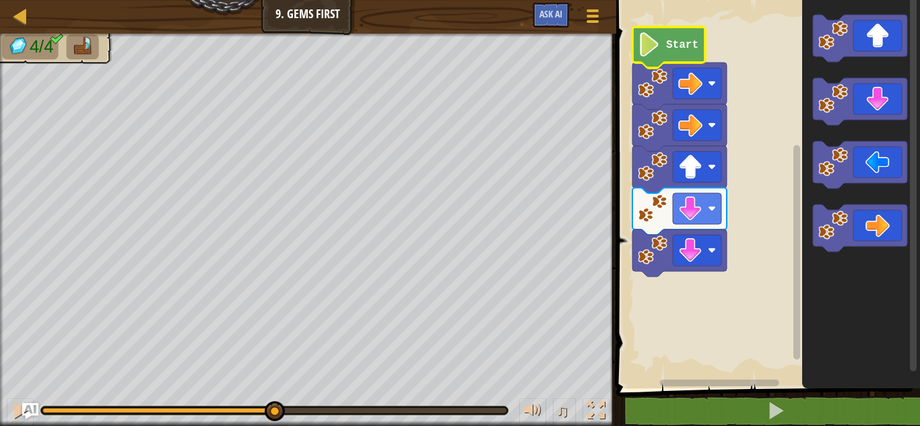
click at [644, 59] on icon "Blockly Workspace" at bounding box center [668, 47] width 73 height 41
click at [643, 45] on image "Blockly Workspace" at bounding box center [649, 44] width 23 height 24
click at [683, 51] on text "Start" at bounding box center [682, 45] width 32 height 12
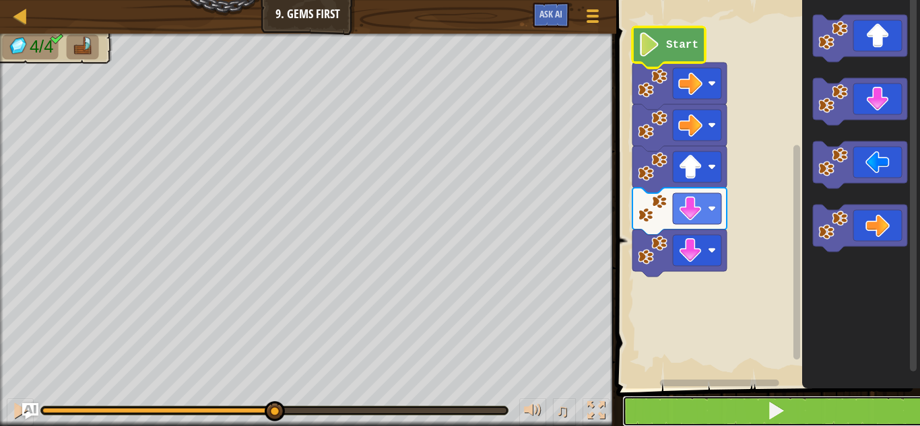
click at [767, 411] on span at bounding box center [775, 410] width 19 height 19
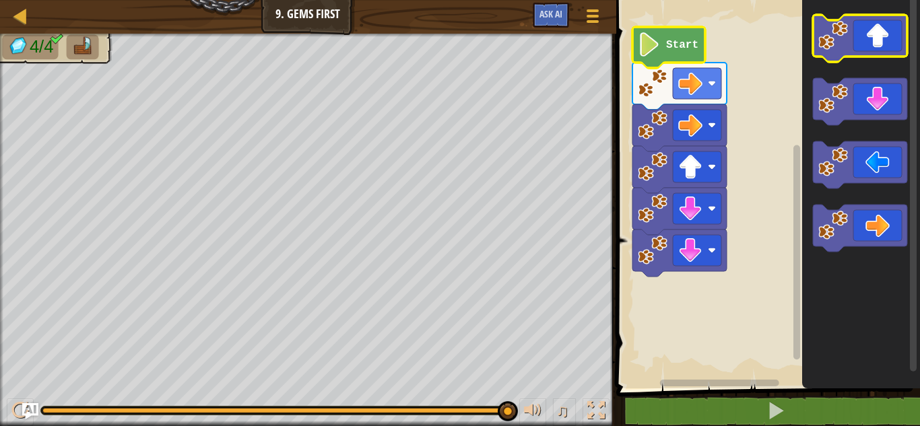
click at [883, 55] on icon "Blockly Workspace" at bounding box center [860, 38] width 94 height 47
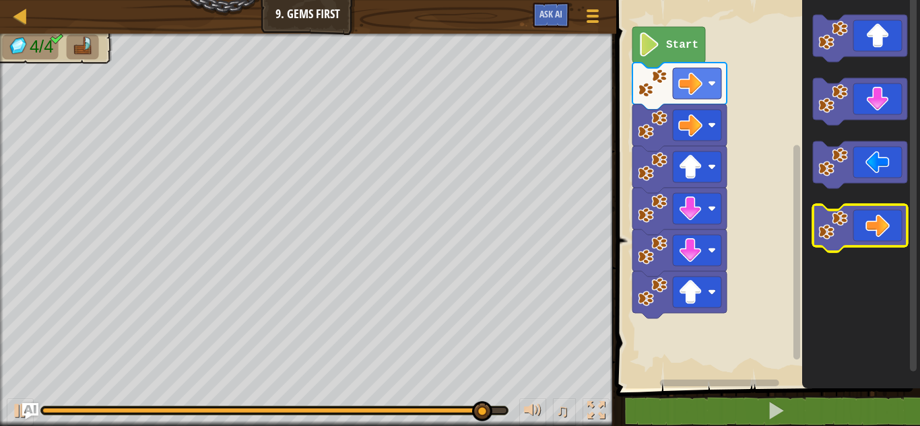
click at [892, 239] on icon "Blockly Workspace" at bounding box center [860, 228] width 94 height 47
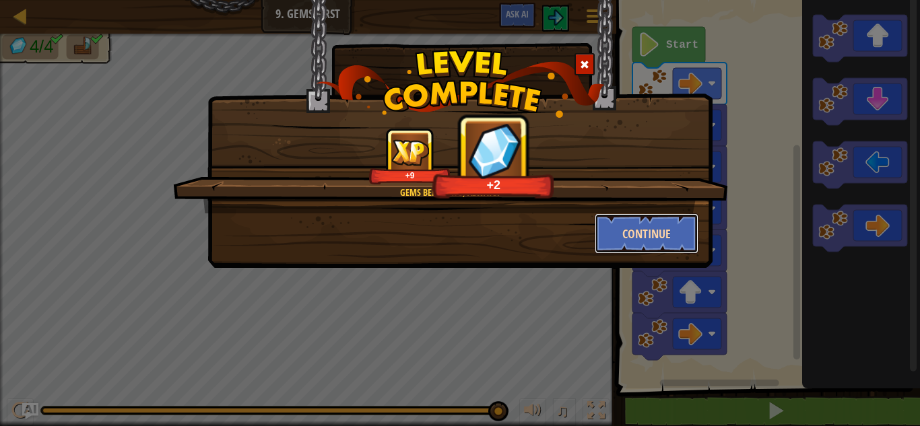
click at [663, 234] on button "Continue" at bounding box center [647, 233] width 104 height 40
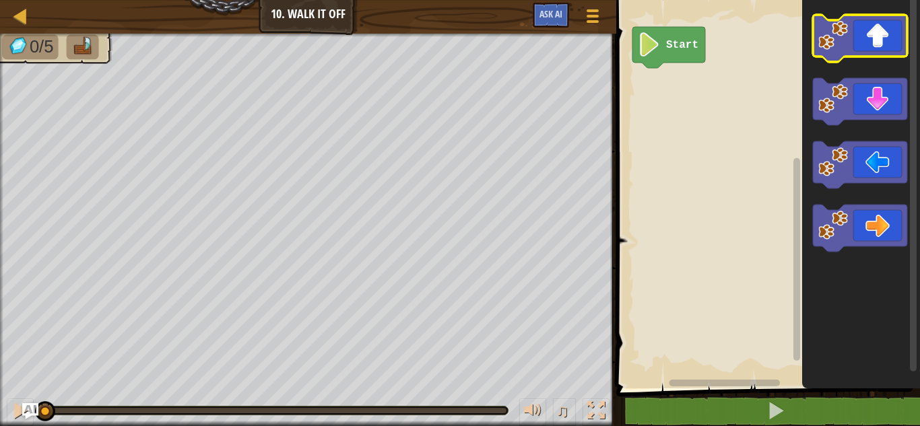
click at [885, 45] on icon "Blockly Workspace" at bounding box center [860, 38] width 94 height 47
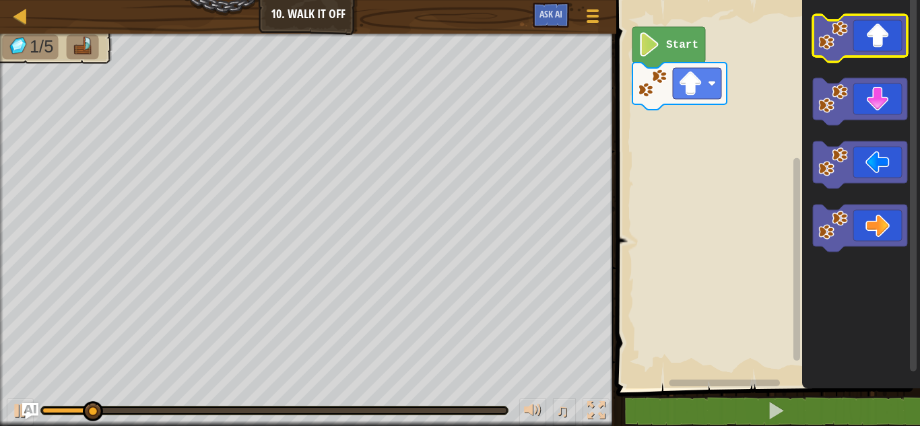
click at [858, 44] on icon "Blockly Workspace" at bounding box center [860, 38] width 94 height 47
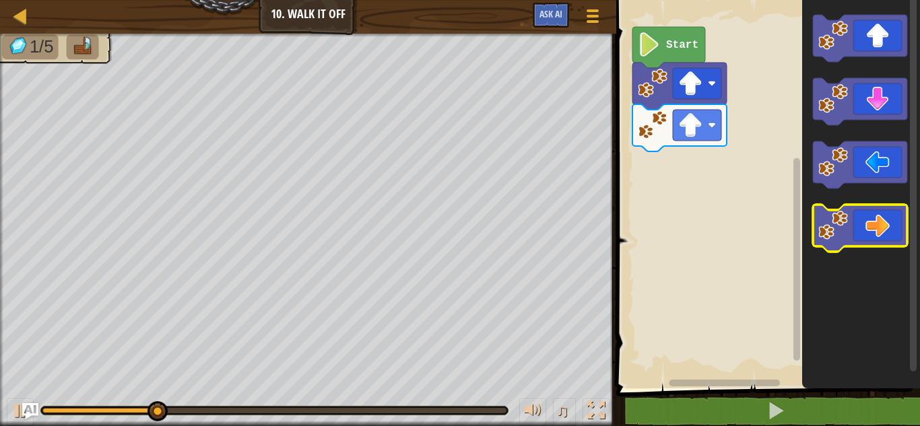
click at [892, 217] on icon "Blockly Workspace" at bounding box center [860, 228] width 94 height 47
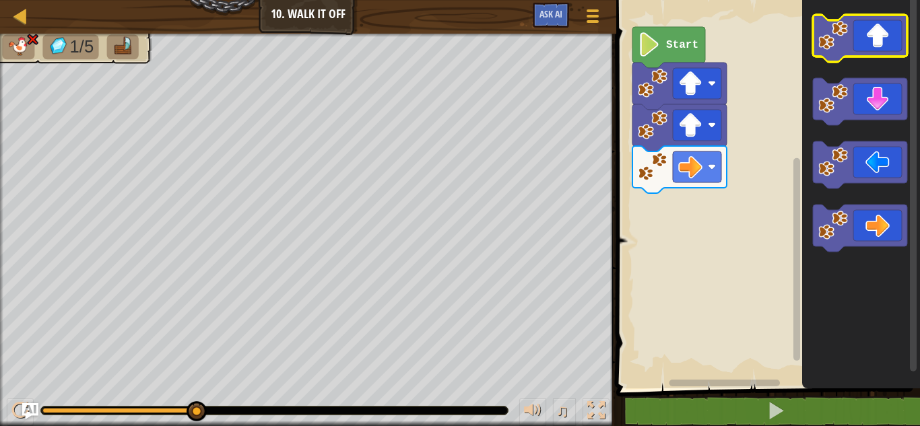
click at [880, 39] on icon "Blockly Workspace" at bounding box center [860, 38] width 94 height 47
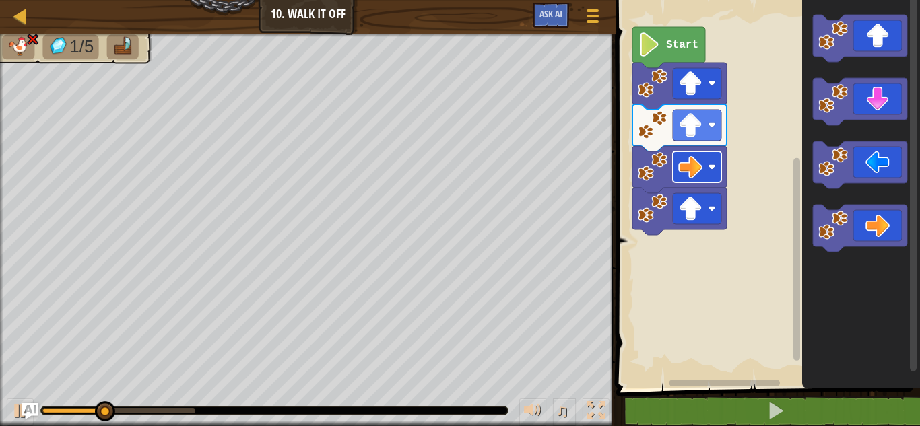
click at [711, 159] on rect "Blockly Workspace" at bounding box center [697, 167] width 48 height 31
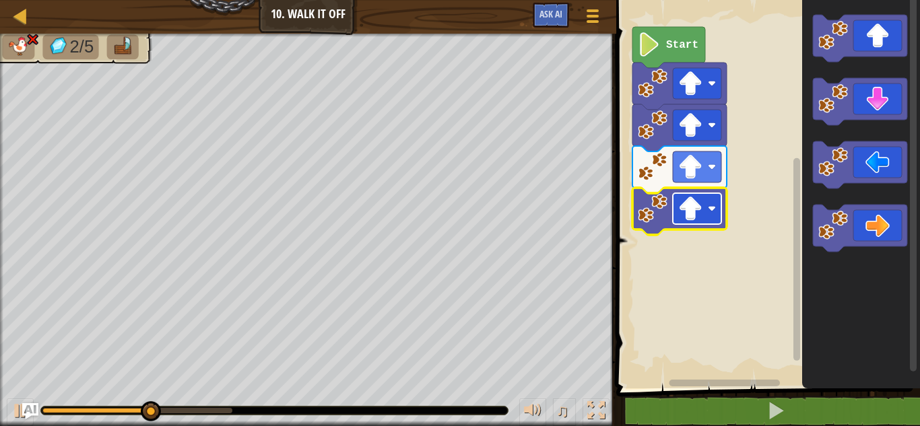
click at [696, 203] on image "Blockly Workspace" at bounding box center [690, 209] width 24 height 24
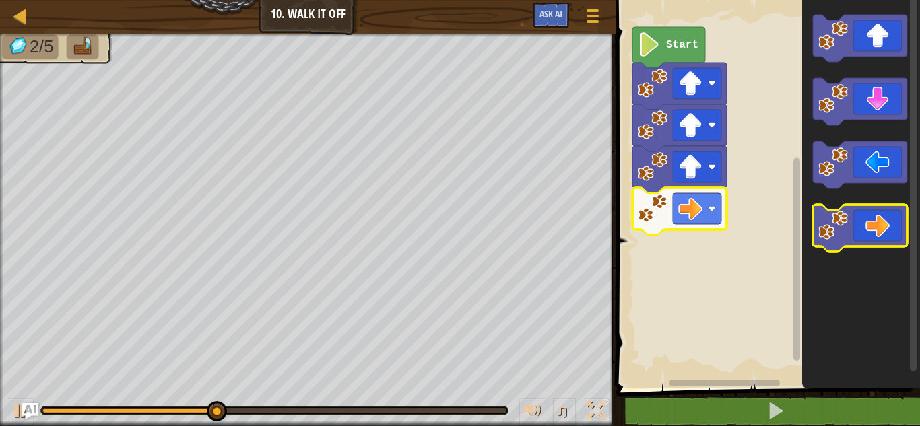
click at [888, 216] on icon "Blockly Workspace" at bounding box center [860, 228] width 94 height 47
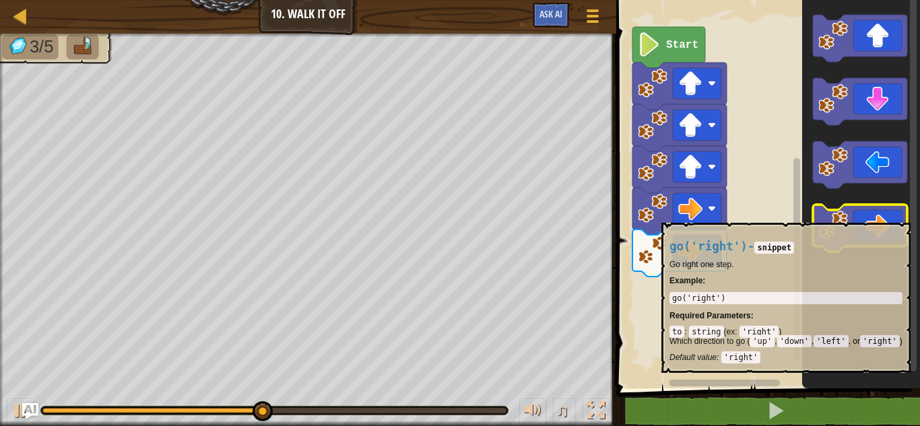
click at [888, 216] on icon "Blockly Workspace" at bounding box center [860, 228] width 94 height 47
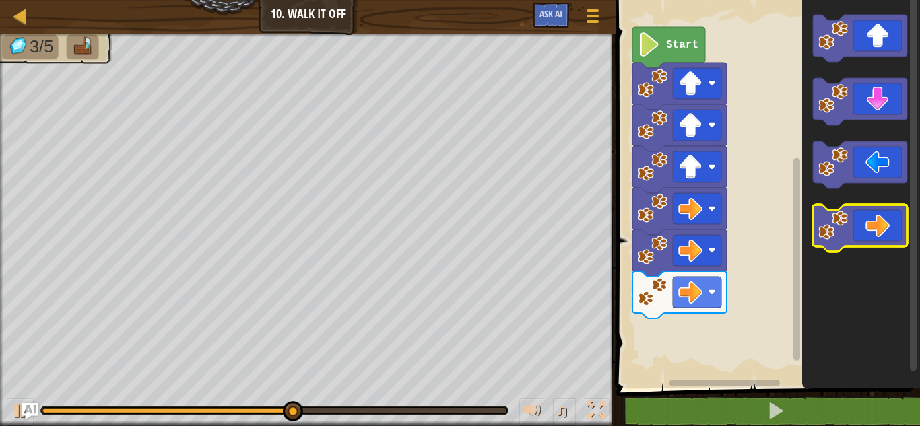
click at [888, 216] on icon "Blockly Workspace" at bounding box center [860, 228] width 94 height 47
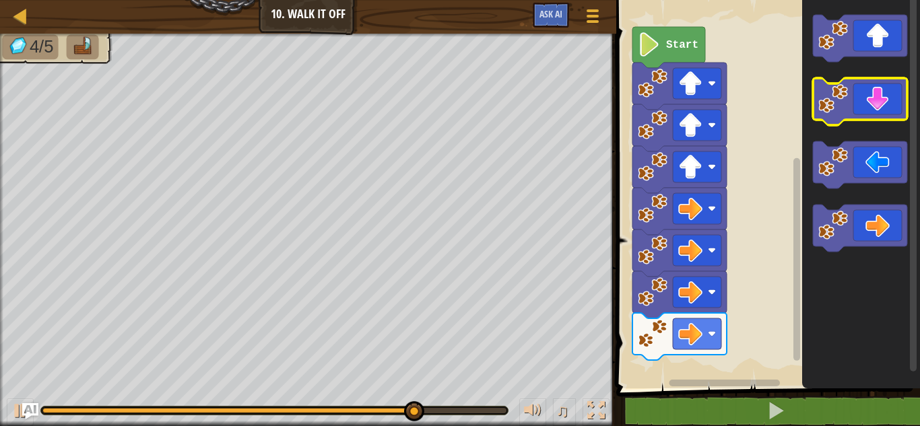
click at [878, 123] on rect "Blockly Workspace" at bounding box center [860, 101] width 94 height 47
click at [865, 102] on icon "Blockly Workspace" at bounding box center [860, 101] width 94 height 47
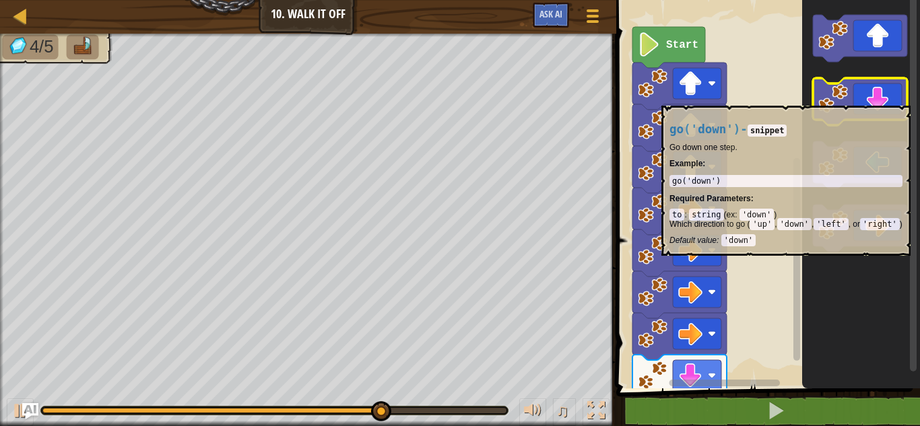
click at [863, 99] on icon "Blockly Workspace" at bounding box center [860, 101] width 94 height 47
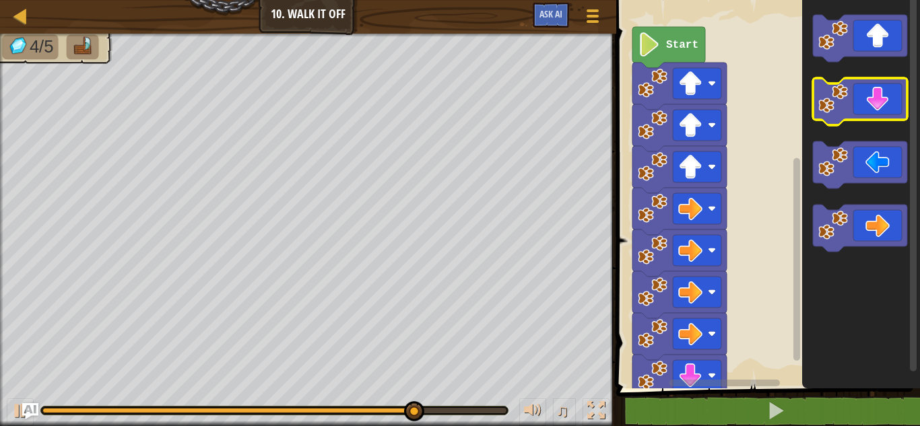
click at [864, 99] on icon "Blockly Workspace" at bounding box center [860, 101] width 94 height 47
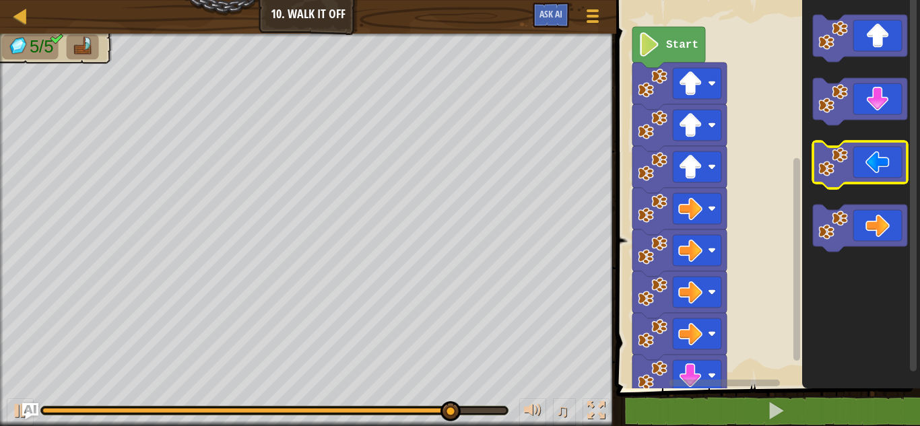
click at [880, 157] on icon "Blockly Workspace" at bounding box center [860, 164] width 94 height 47
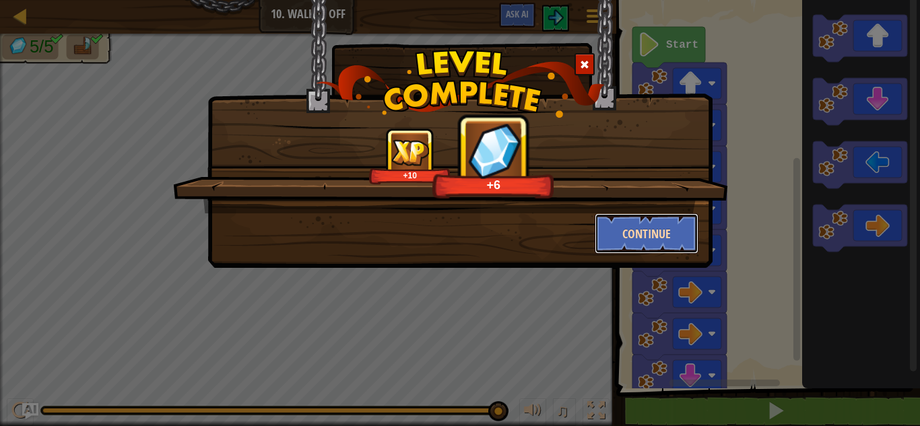
click at [640, 240] on button "Continue" at bounding box center [647, 233] width 104 height 40
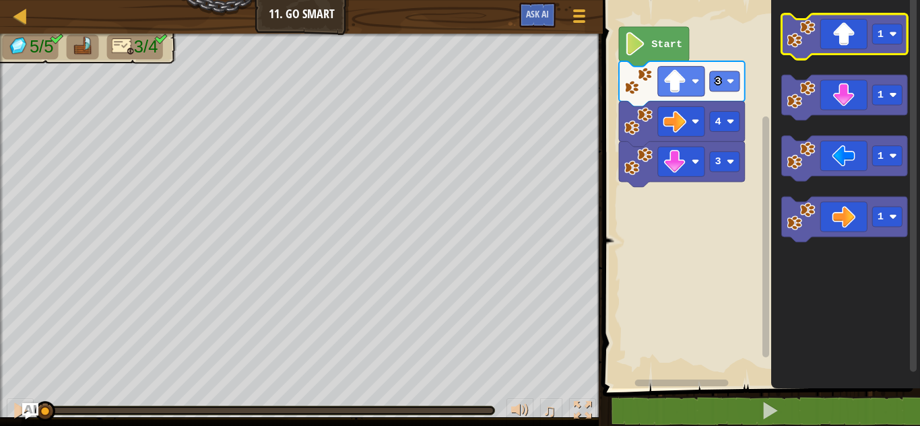
click at [836, 28] on icon "Blockly Workspace" at bounding box center [845, 36] width 126 height 45
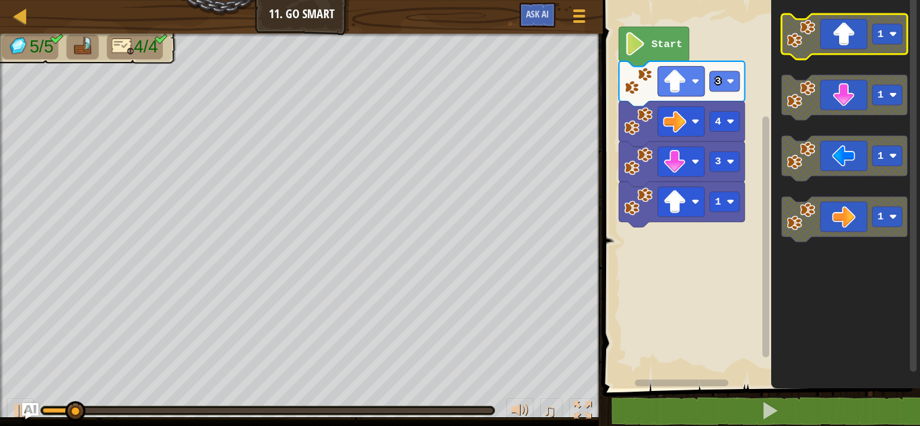
click at [833, 28] on icon "Blockly Workspace" at bounding box center [845, 36] width 126 height 45
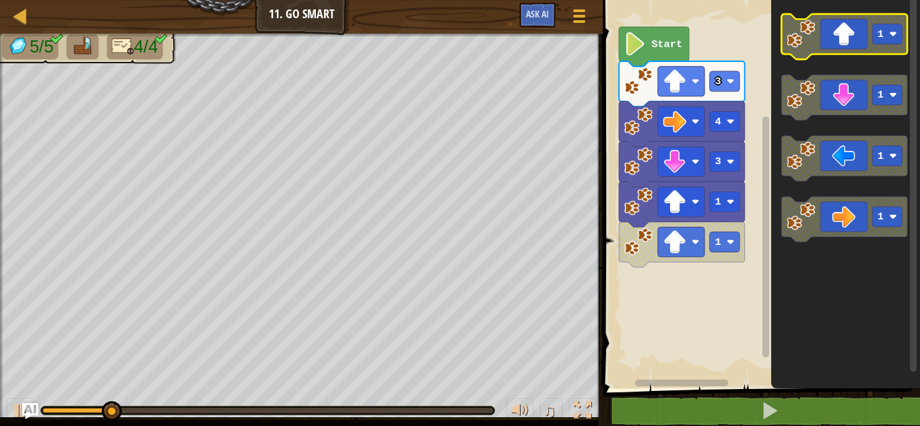
click at [833, 28] on icon "Blockly Workspace" at bounding box center [845, 36] width 126 height 45
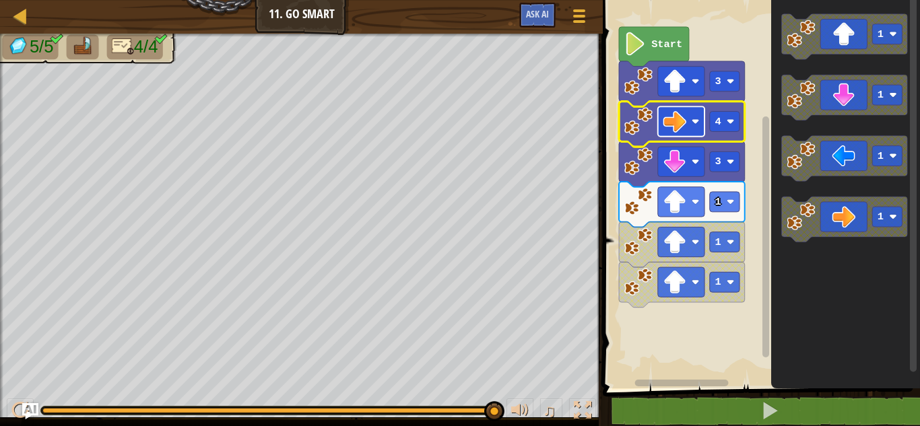
click at [690, 134] on rect "Blockly Workspace" at bounding box center [681, 121] width 46 height 30
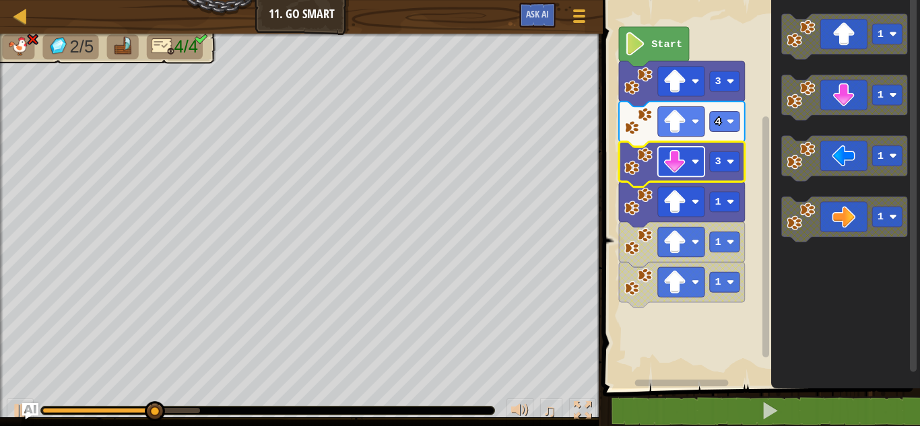
click at [691, 167] on rect "Blockly Workspace" at bounding box center [681, 162] width 46 height 30
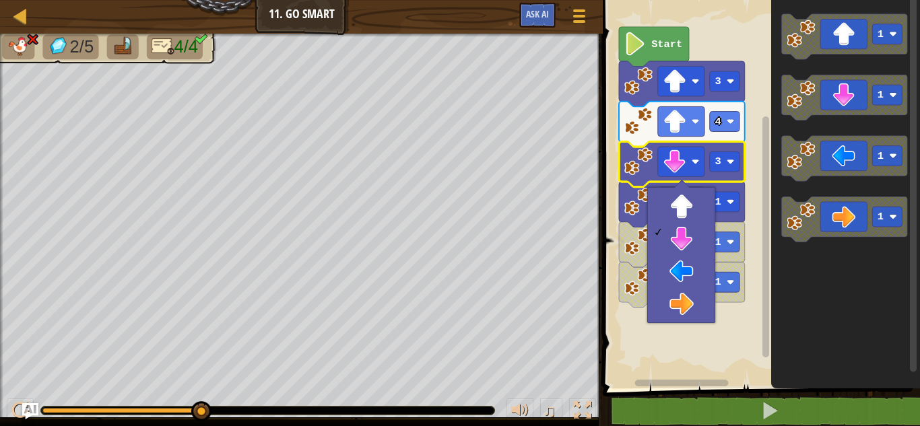
click at [721, 133] on icon "Blockly Workspace" at bounding box center [682, 124] width 126 height 45
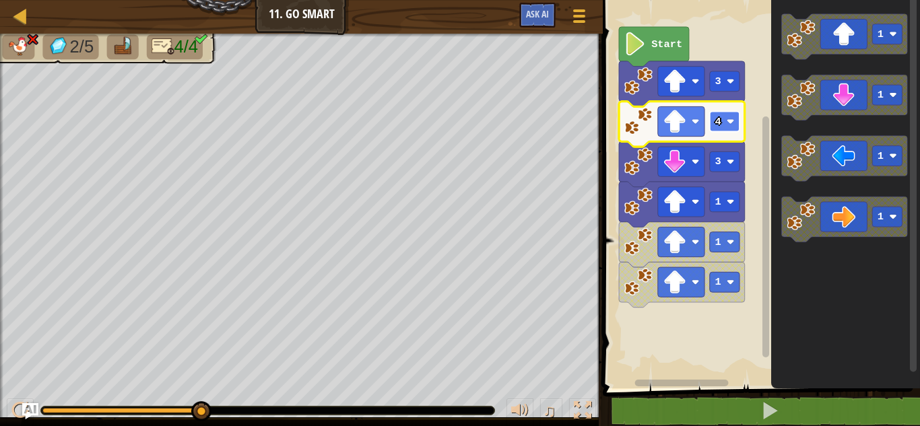
click at [718, 128] on rect "Blockly Workspace" at bounding box center [725, 122] width 30 height 20
click at [692, 121] on image "Blockly Workspace" at bounding box center [696, 122] width 8 height 8
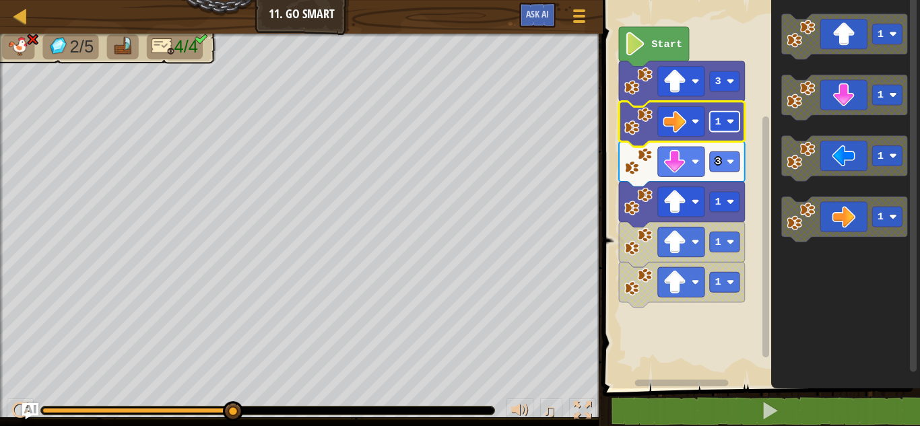
click at [718, 125] on text "1" at bounding box center [718, 122] width 6 height 12
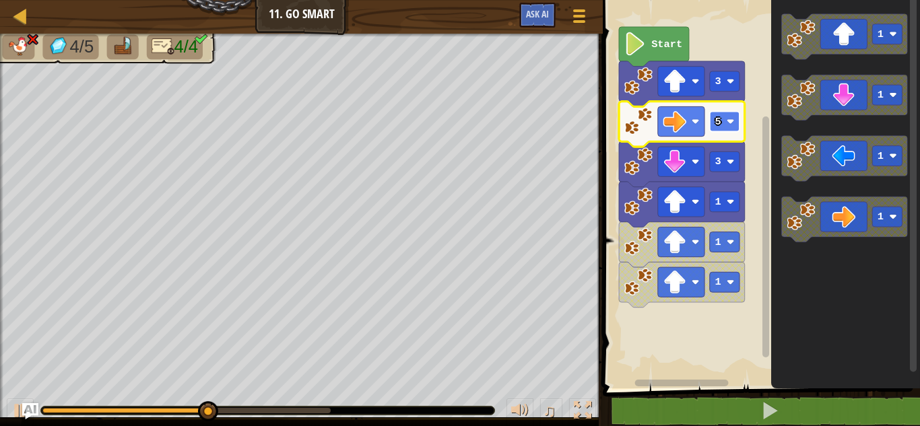
click at [722, 114] on rect "Blockly Workspace" at bounding box center [725, 122] width 30 height 20
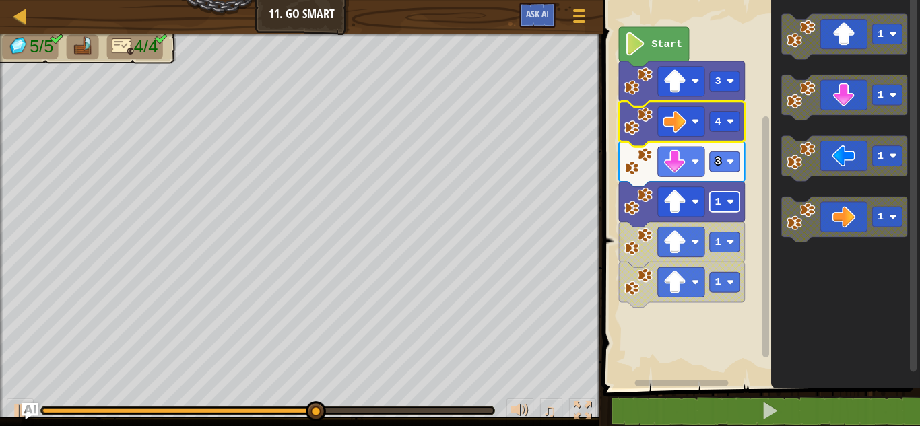
click at [719, 209] on rect "Blockly Workspace" at bounding box center [725, 202] width 30 height 20
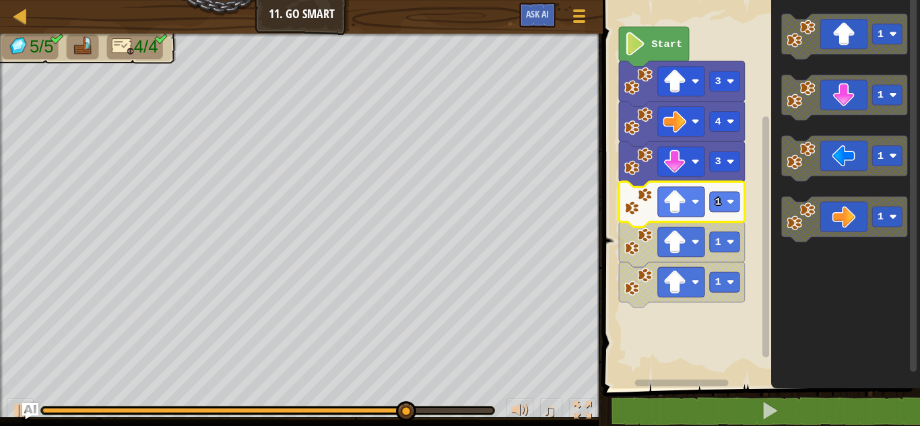
click at [671, 336] on rect "Blockly Workspace" at bounding box center [759, 190] width 321 height 395
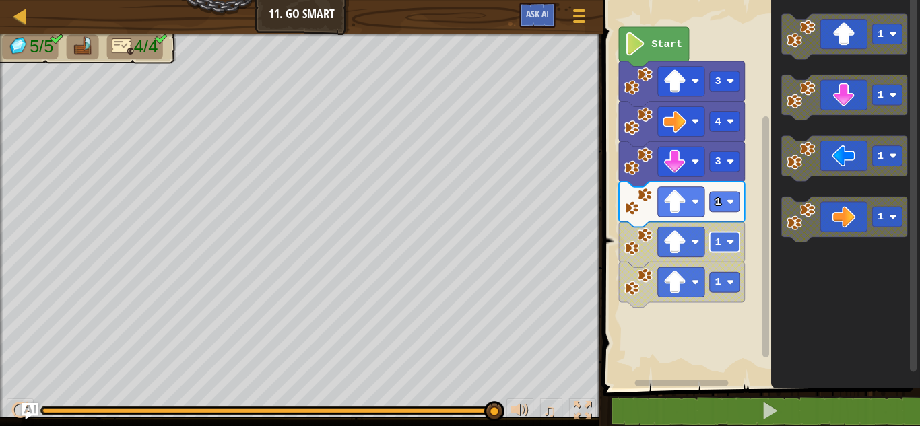
click at [729, 239] on image "Blockly Workspace" at bounding box center [731, 242] width 8 height 8
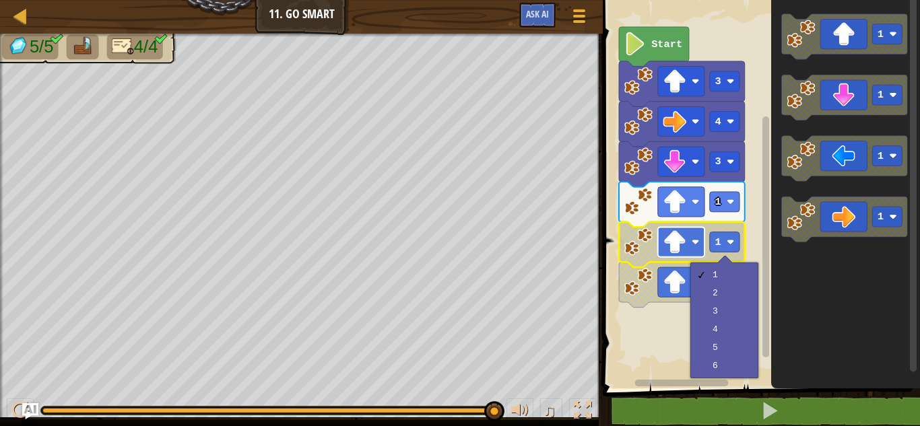
click at [692, 246] on rect "Blockly Workspace" at bounding box center [681, 242] width 46 height 30
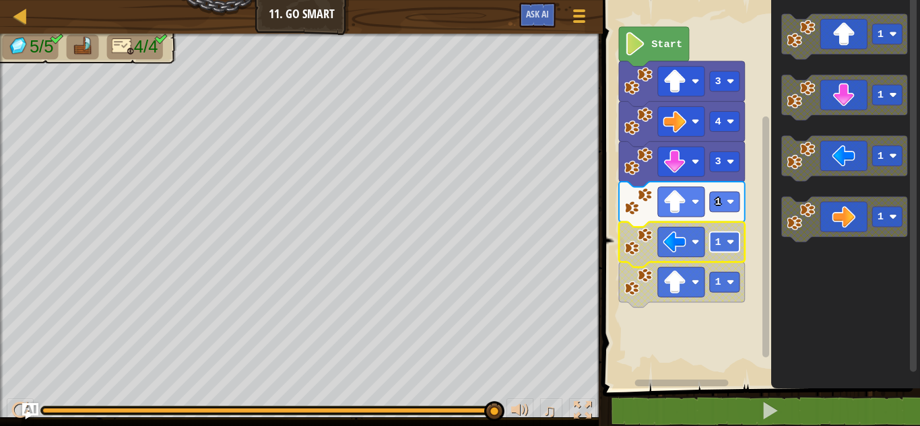
click at [720, 243] on text "1" at bounding box center [718, 242] width 6 height 12
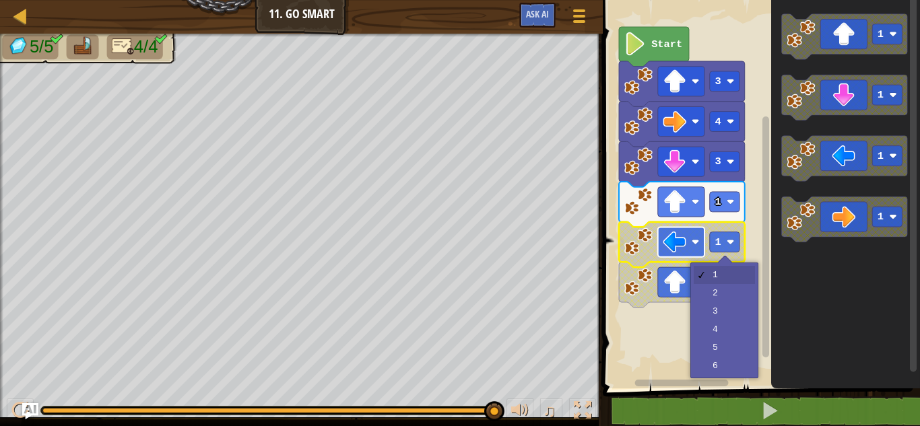
click at [691, 240] on rect "Blockly Workspace" at bounding box center [681, 242] width 46 height 30
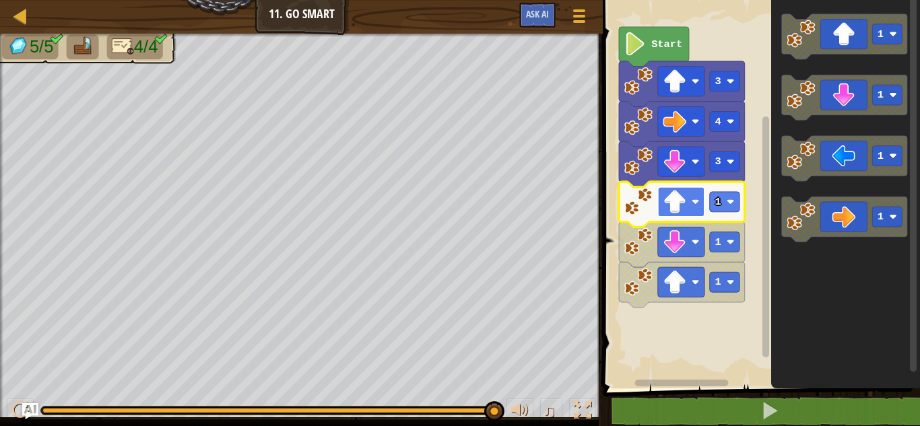
click at [704, 191] on rect "Blockly Workspace" at bounding box center [681, 202] width 46 height 30
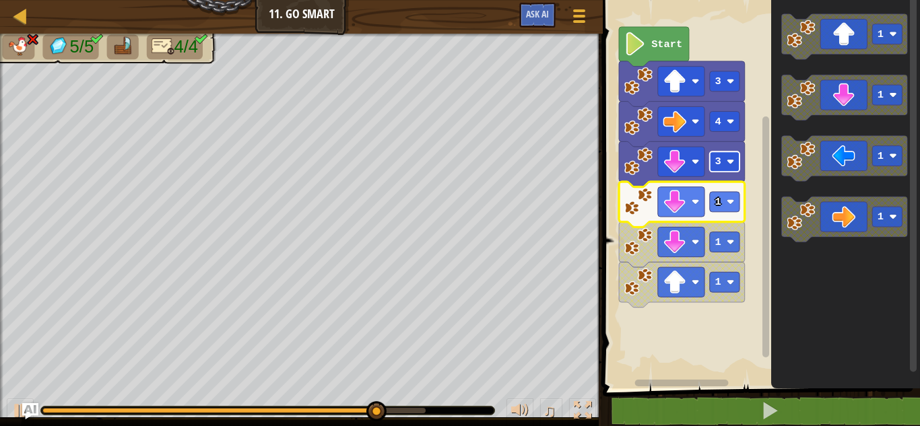
click at [726, 161] on rect "Blockly Workspace" at bounding box center [725, 162] width 30 height 20
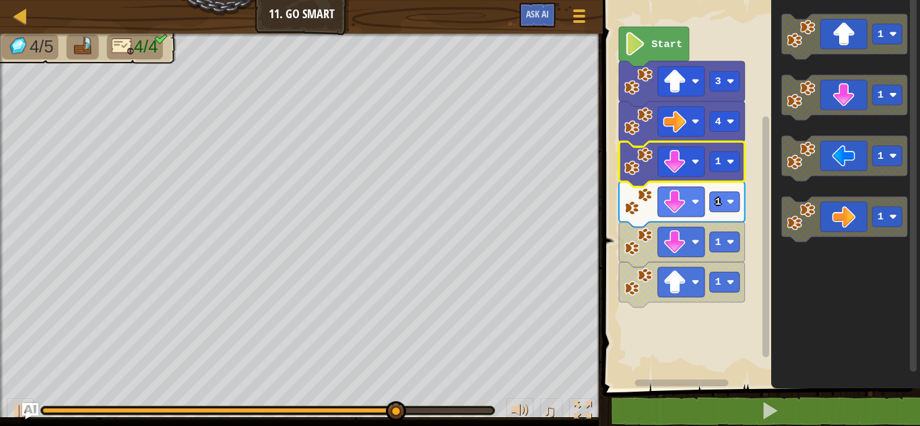
click at [719, 256] on icon "Blockly Workspace" at bounding box center [682, 244] width 126 height 45
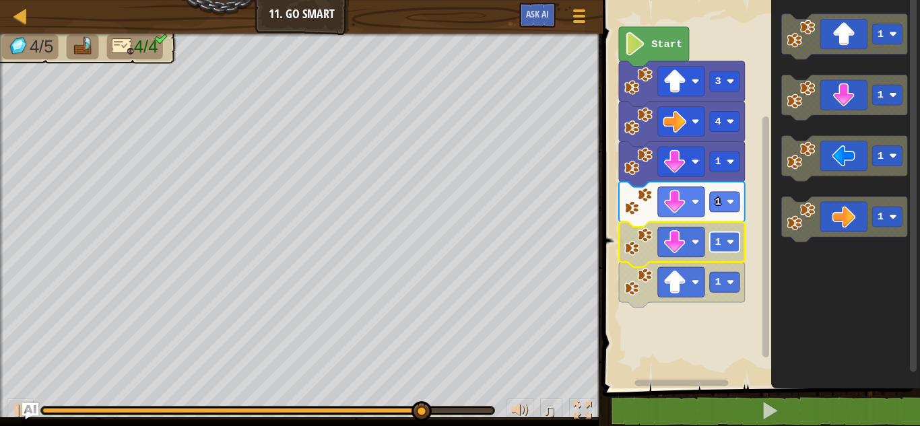
click at [717, 245] on text "1" at bounding box center [718, 242] width 6 height 12
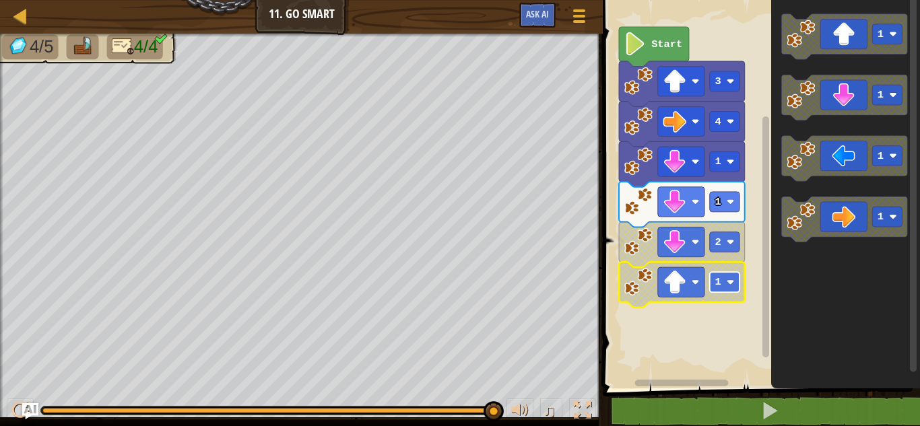
click at [725, 288] on rect "Blockly Workspace" at bounding box center [725, 282] width 30 height 20
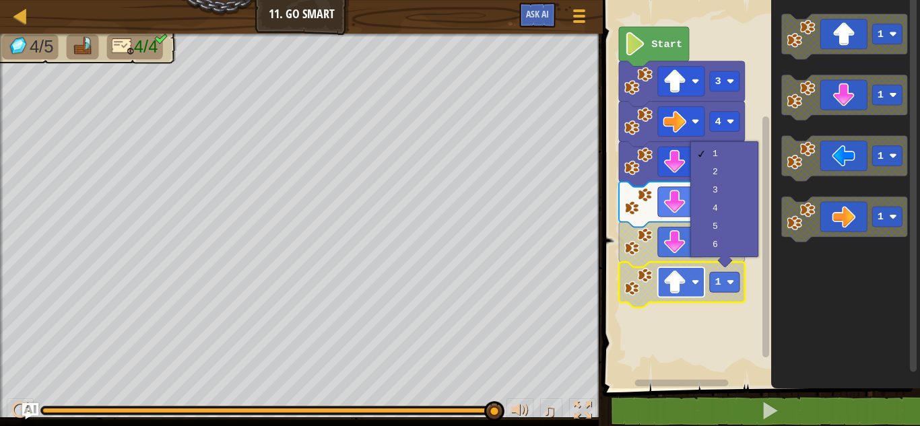
click at [678, 272] on image "Blockly Workspace" at bounding box center [675, 283] width 24 height 24
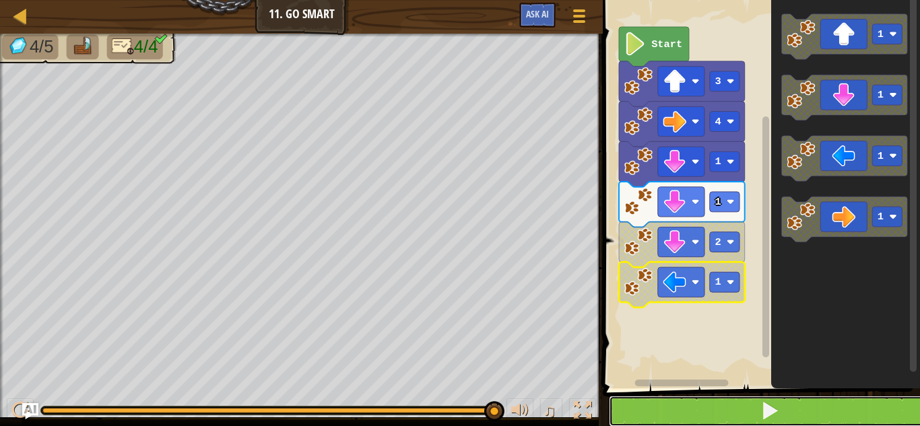
click at [799, 414] on button at bounding box center [769, 411] width 321 height 31
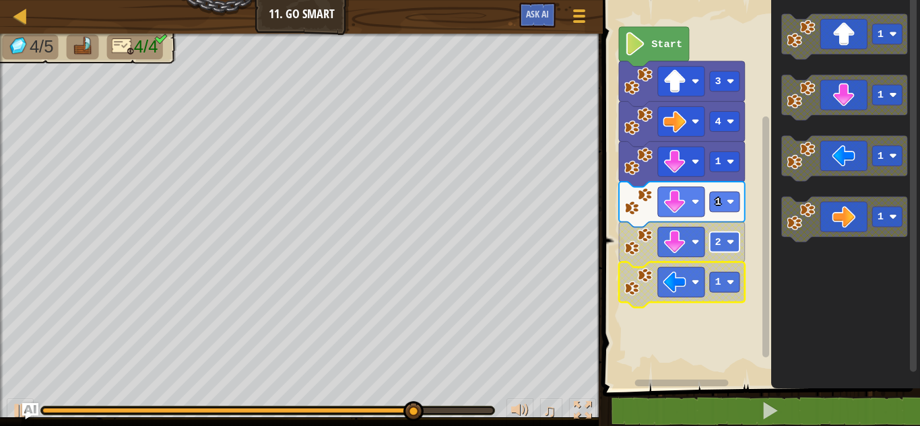
click at [734, 240] on rect "Blockly Workspace" at bounding box center [725, 242] width 30 height 20
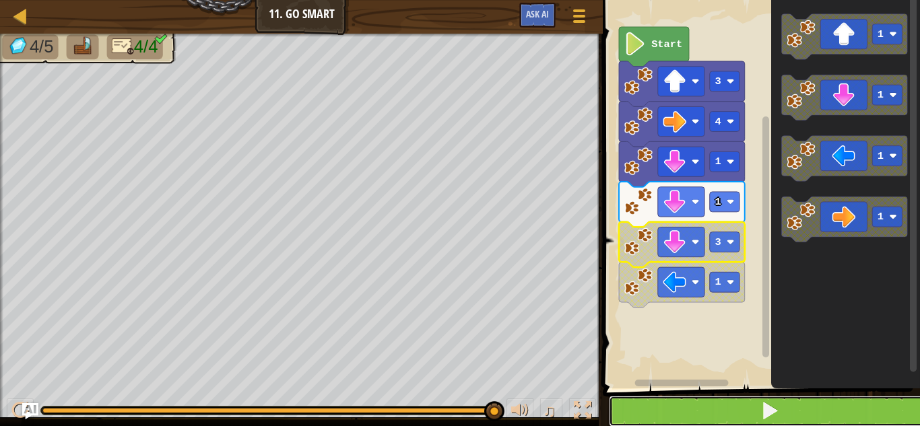
click at [780, 403] on button at bounding box center [769, 411] width 321 height 31
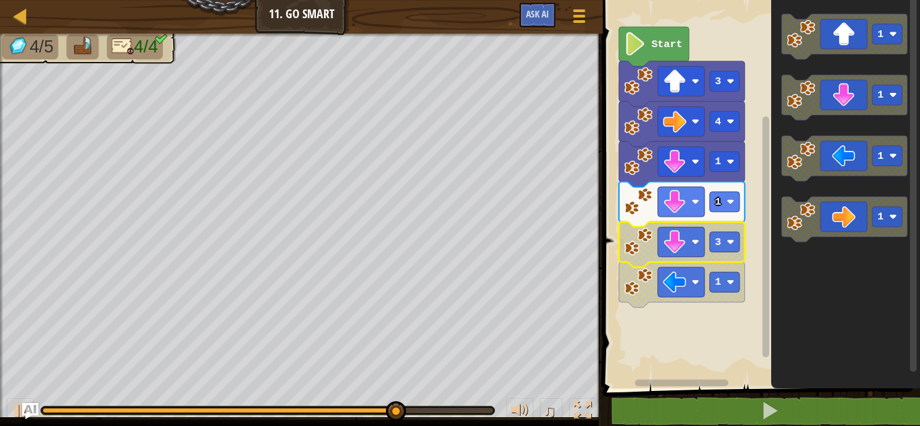
click at [729, 260] on icon "Blockly Workspace" at bounding box center [682, 244] width 126 height 45
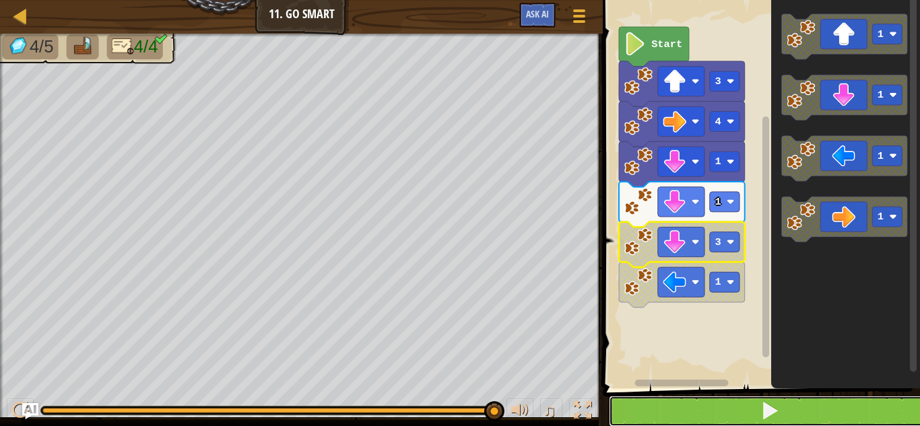
click at [659, 415] on button at bounding box center [769, 411] width 321 height 31
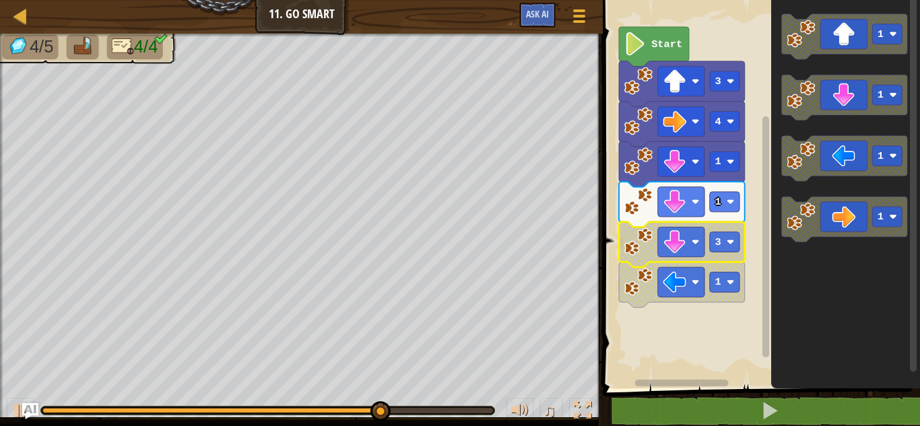
click at [782, 287] on icon "Blockly Workspace" at bounding box center [845, 190] width 149 height 395
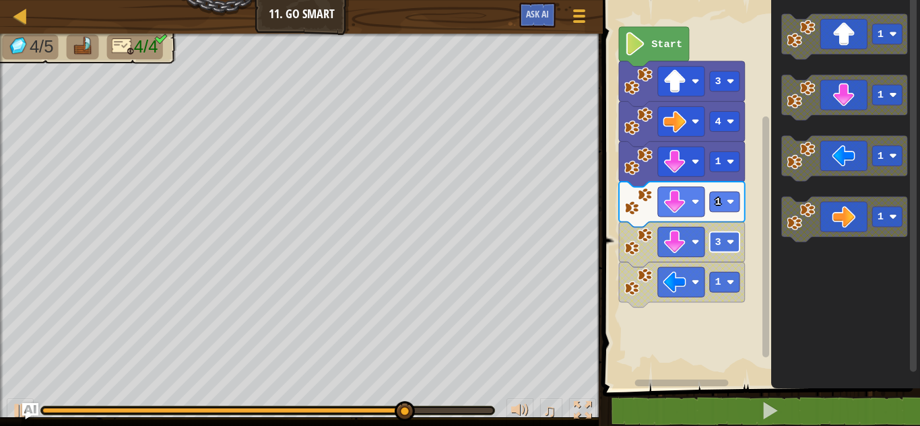
click at [724, 239] on rect "Blockly Workspace" at bounding box center [725, 242] width 30 height 20
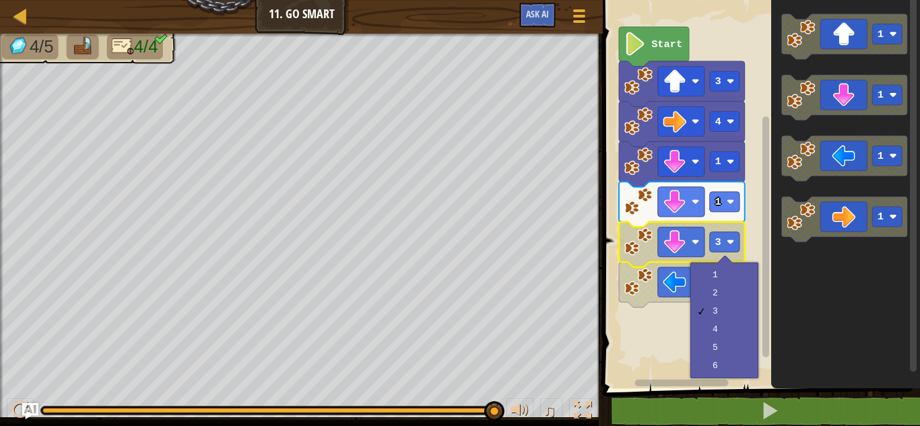
click at [665, 321] on rect "Blockly Workspace" at bounding box center [759, 190] width 321 height 395
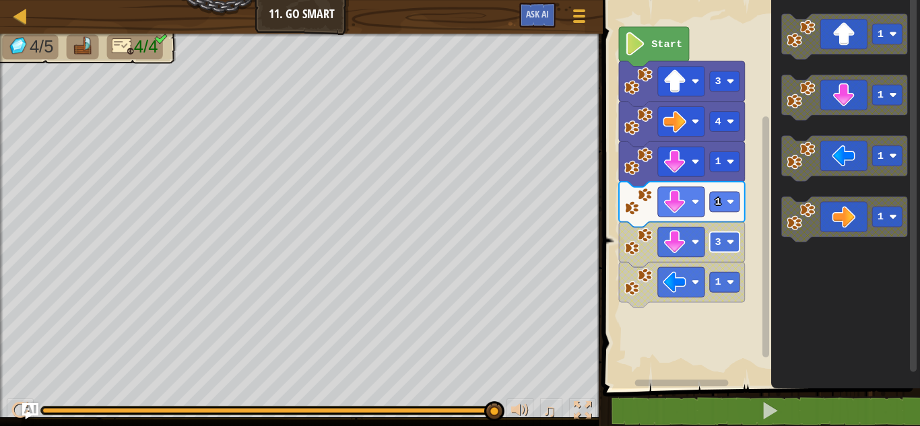
click at [722, 240] on rect "Blockly Workspace" at bounding box center [725, 242] width 30 height 20
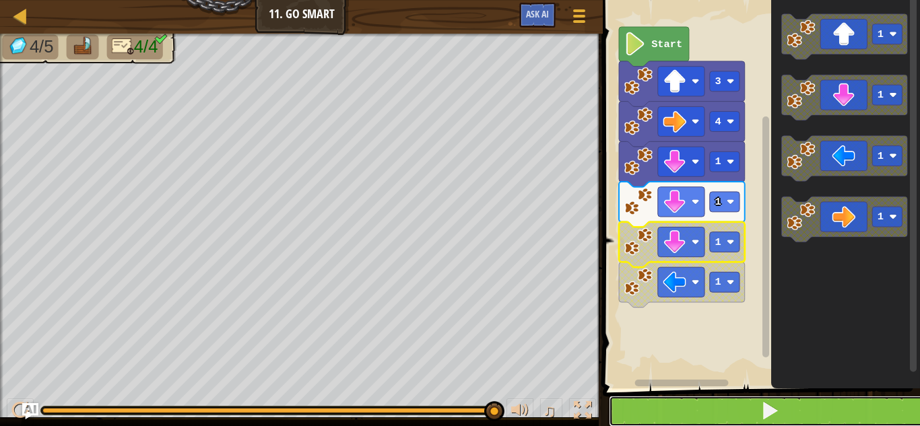
click at [814, 405] on button at bounding box center [769, 411] width 321 height 31
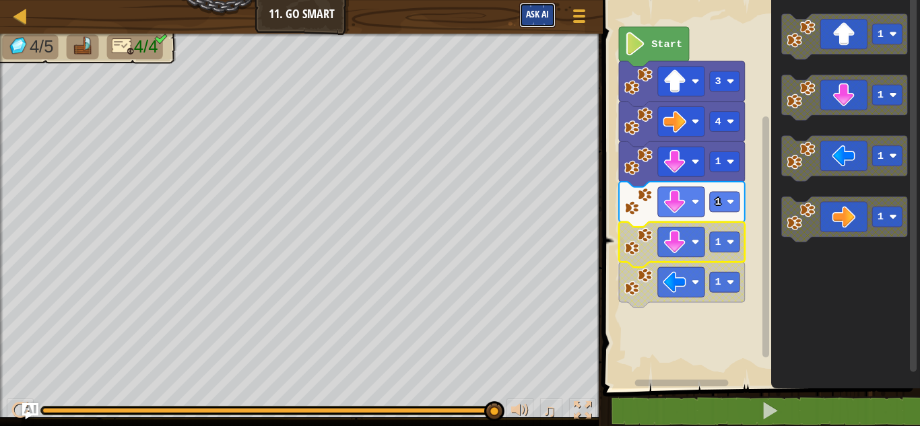
click at [552, 18] on button "Ask AI" at bounding box center [537, 15] width 36 height 25
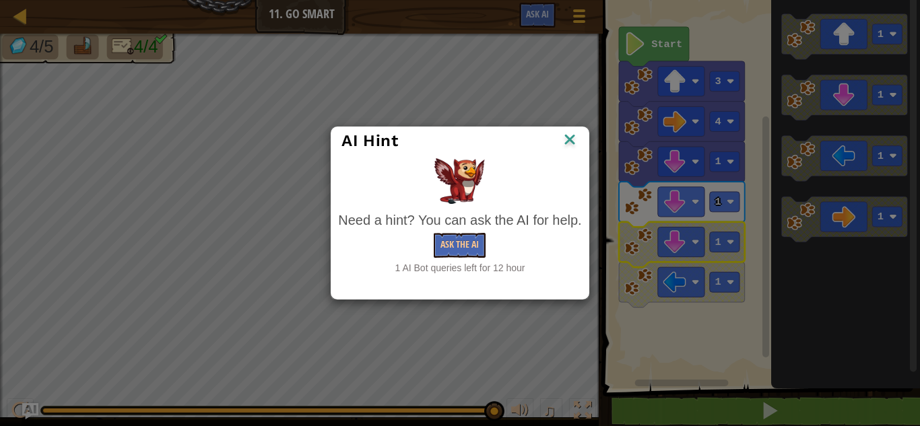
click at [571, 143] on img at bounding box center [570, 141] width 18 height 20
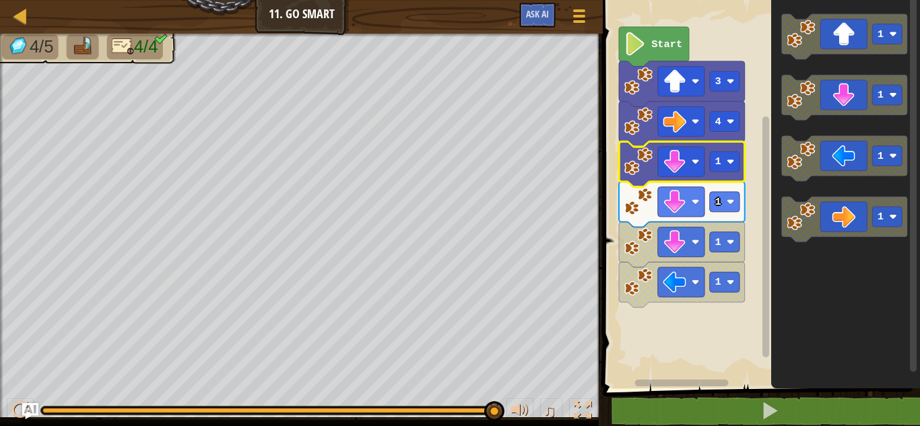
click at [626, 167] on image "Blockly Workspace" at bounding box center [638, 161] width 28 height 28
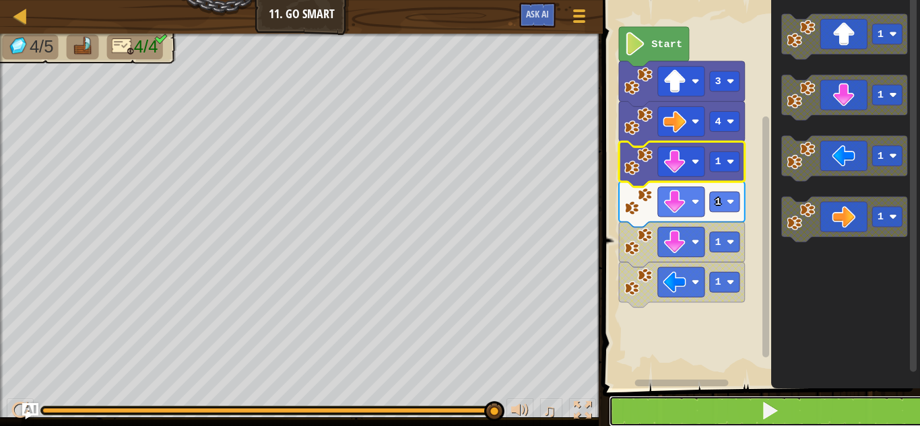
click at [754, 406] on button at bounding box center [769, 411] width 321 height 31
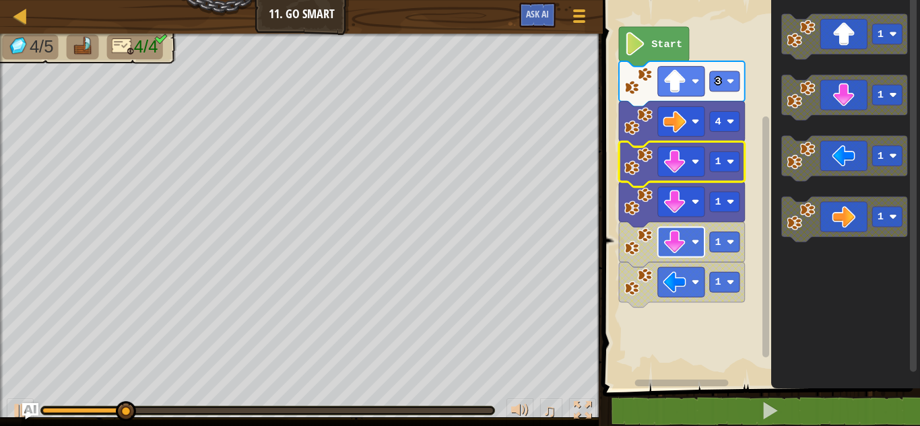
click at [700, 244] on rect "Blockly Workspace" at bounding box center [681, 242] width 46 height 30
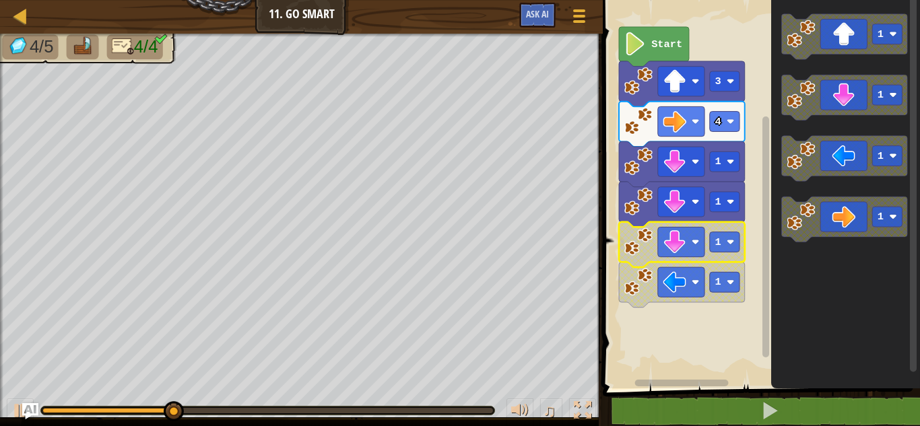
click at [828, 277] on icon "Blockly Workspace" at bounding box center [845, 190] width 149 height 395
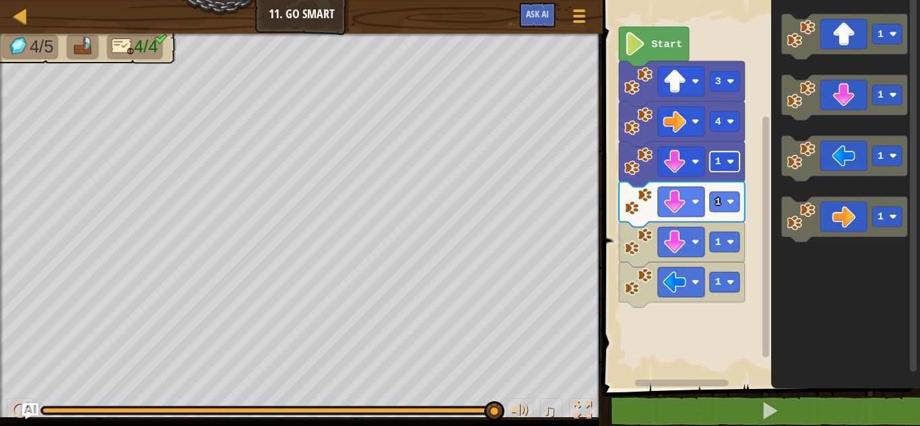
click at [729, 159] on image "Blockly Workspace" at bounding box center [731, 162] width 8 height 8
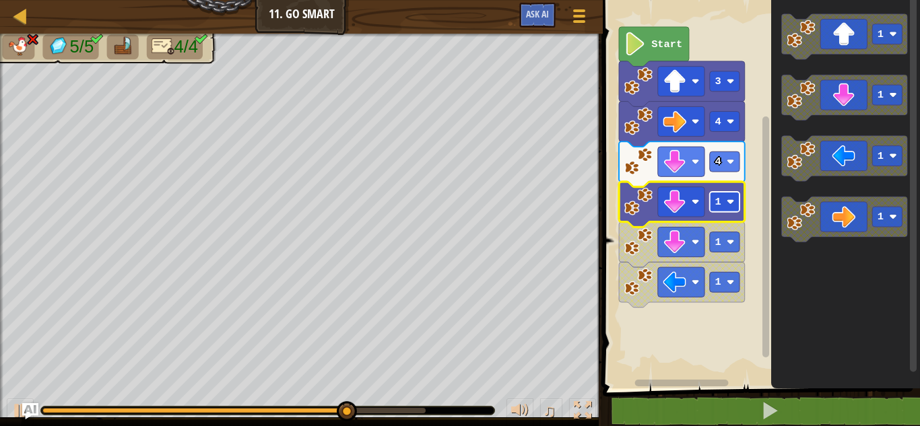
click at [731, 204] on image "Blockly Workspace" at bounding box center [731, 202] width 8 height 8
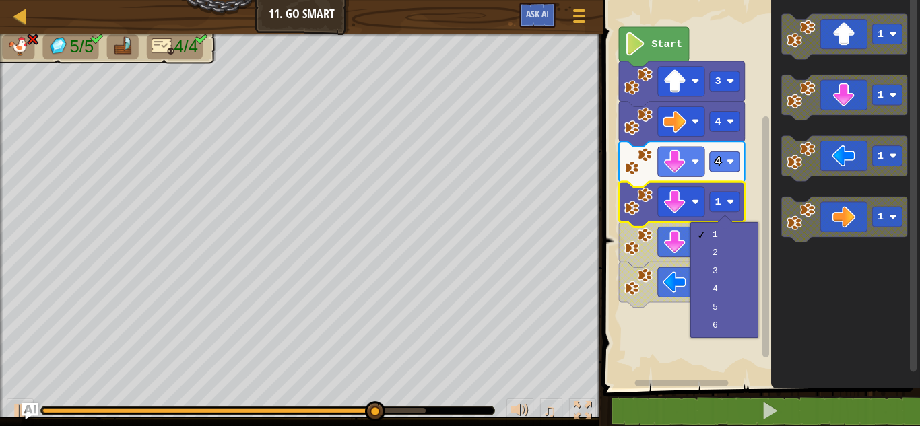
click at [606, 289] on rect "Blockly Workspace" at bounding box center [759, 190] width 321 height 395
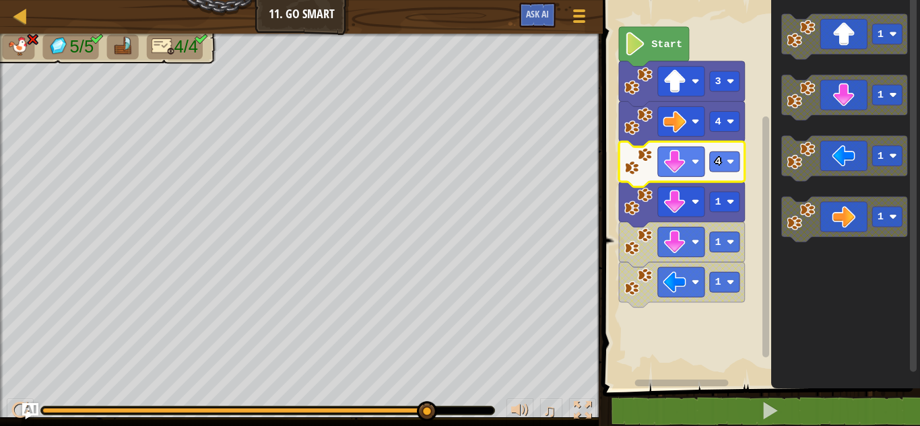
click at [694, 178] on icon "Blockly Workspace" at bounding box center [682, 163] width 126 height 45
click at [723, 168] on rect "Blockly Workspace" at bounding box center [725, 162] width 30 height 20
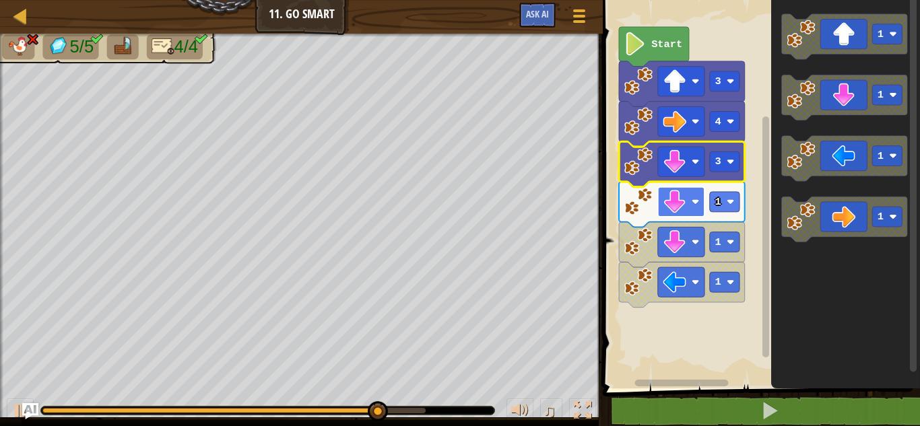
click at [691, 211] on rect "Blockly Workspace" at bounding box center [681, 202] width 46 height 30
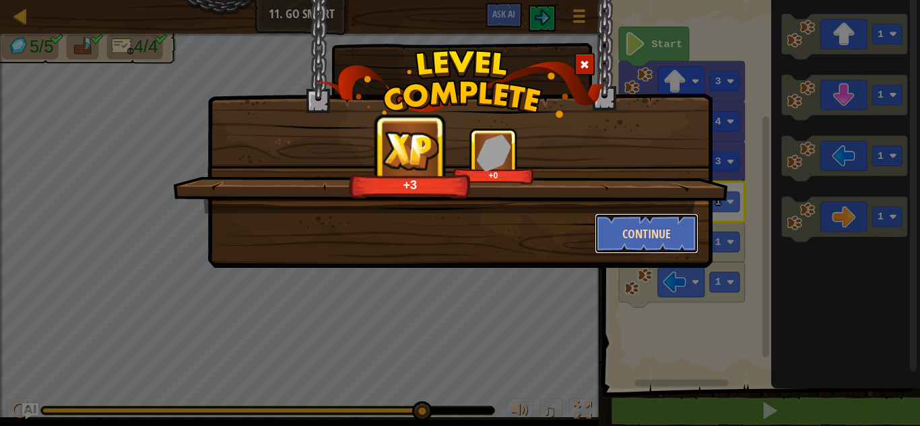
click at [669, 244] on button "Continue" at bounding box center [647, 233] width 104 height 40
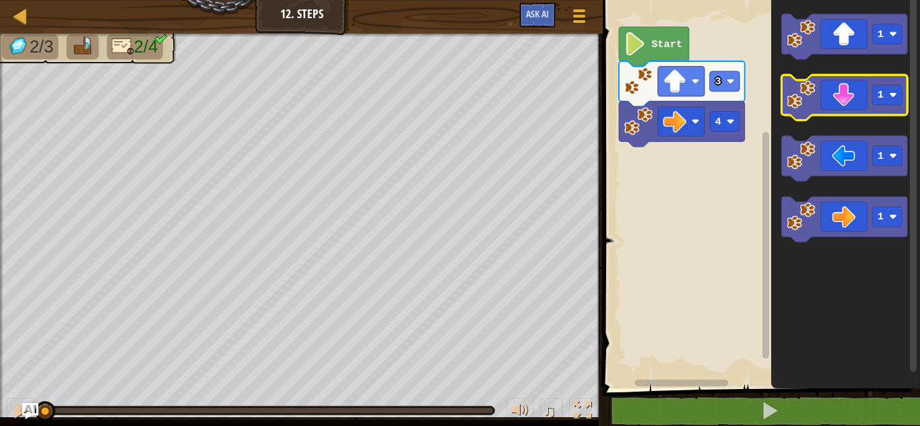
click at [839, 95] on icon "Blockly Workspace" at bounding box center [845, 97] width 126 height 45
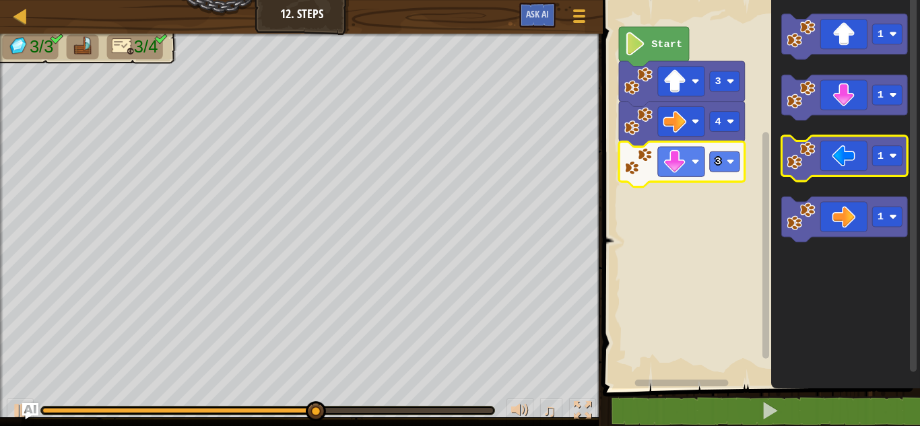
click at [857, 163] on icon "Blockly Workspace" at bounding box center [845, 158] width 126 height 45
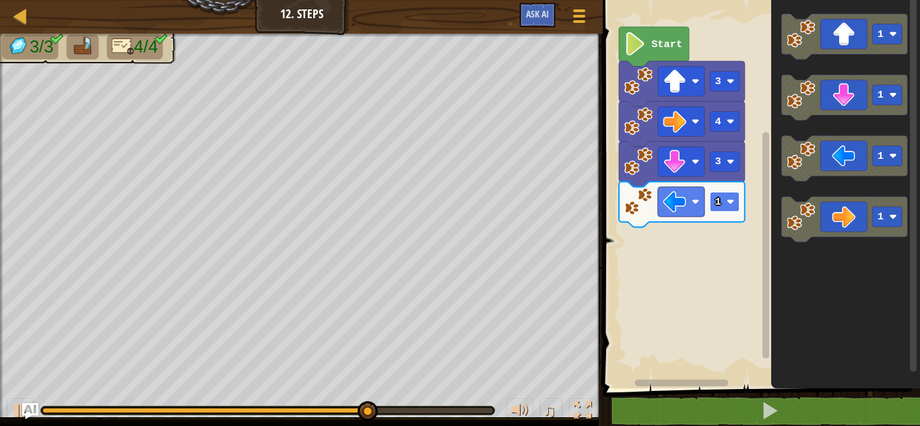
click at [721, 202] on text "1" at bounding box center [718, 202] width 6 height 12
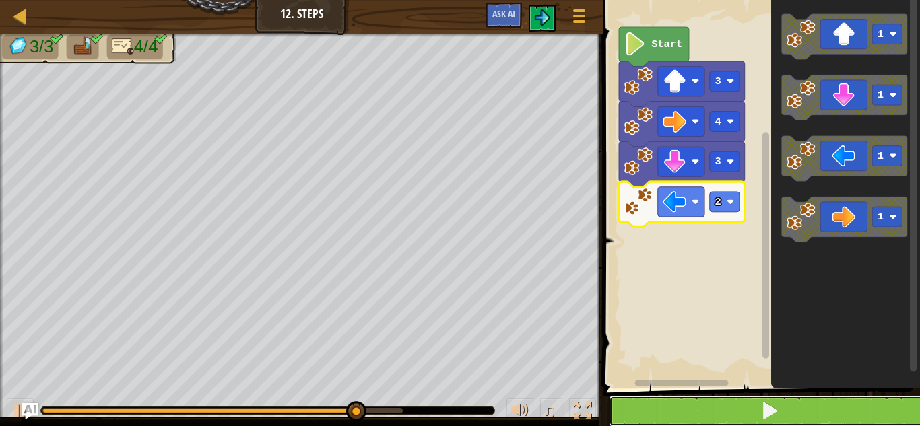
click at [772, 413] on span at bounding box center [769, 410] width 19 height 19
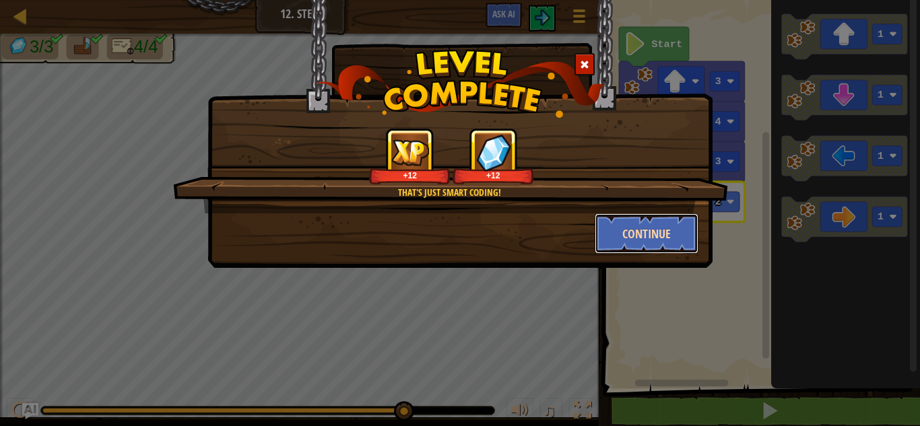
click at [644, 234] on button "Continue" at bounding box center [647, 233] width 104 height 40
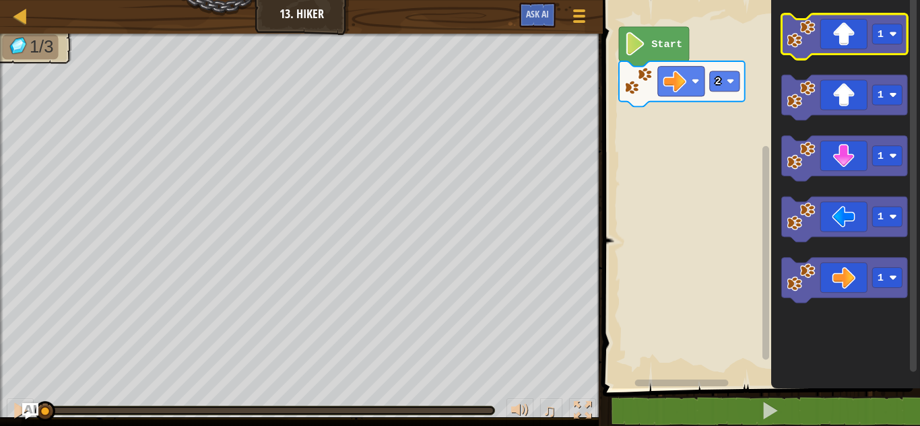
click at [829, 40] on icon "Blockly Workspace" at bounding box center [845, 36] width 126 height 45
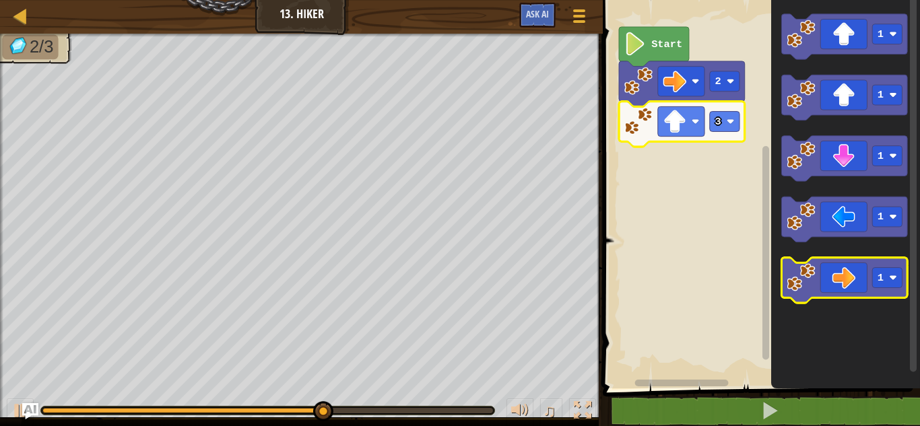
click at [838, 259] on icon "Blockly Workspace" at bounding box center [845, 280] width 126 height 45
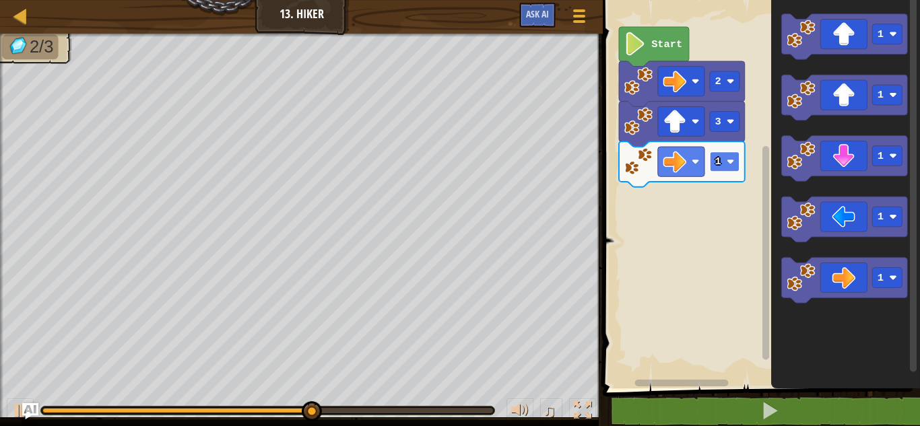
click at [731, 164] on image "Blockly Workspace" at bounding box center [731, 162] width 8 height 8
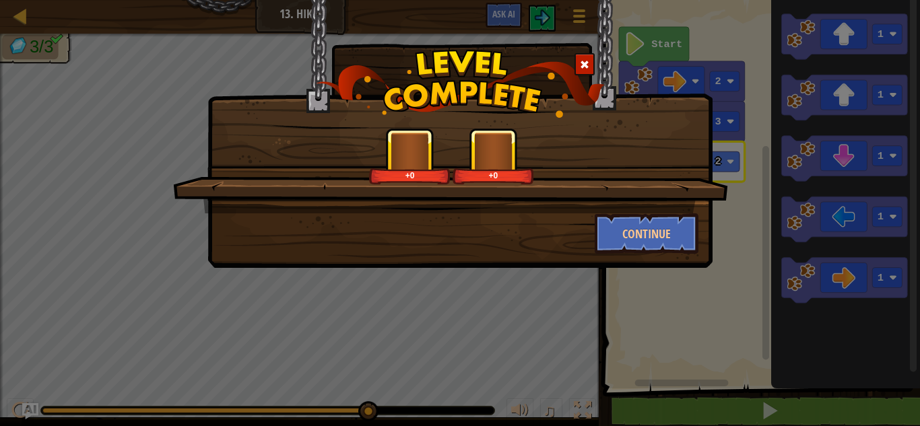
click at [840, 168] on div "+0 +0 Continue" at bounding box center [460, 213] width 920 height 426
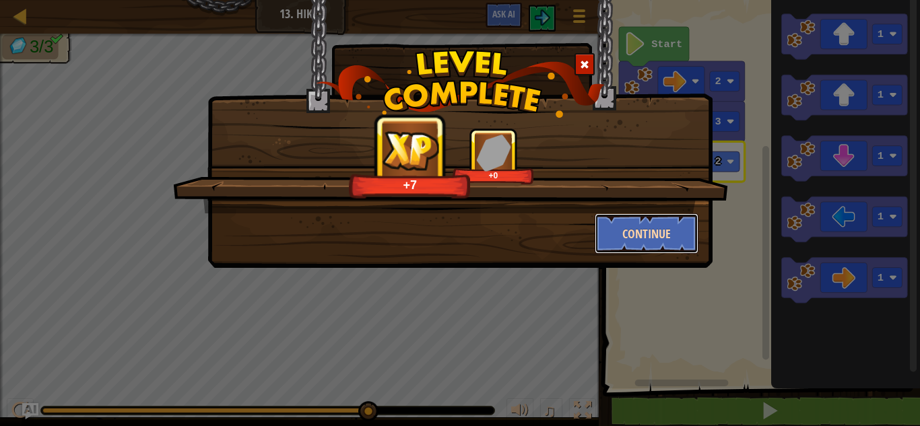
click at [674, 224] on button "Continue" at bounding box center [647, 233] width 104 height 40
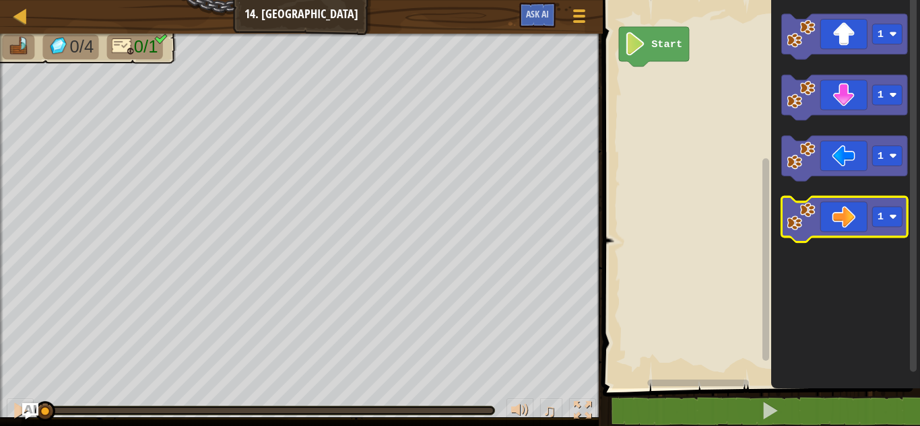
click at [845, 220] on icon "Blockly Workspace" at bounding box center [845, 219] width 126 height 45
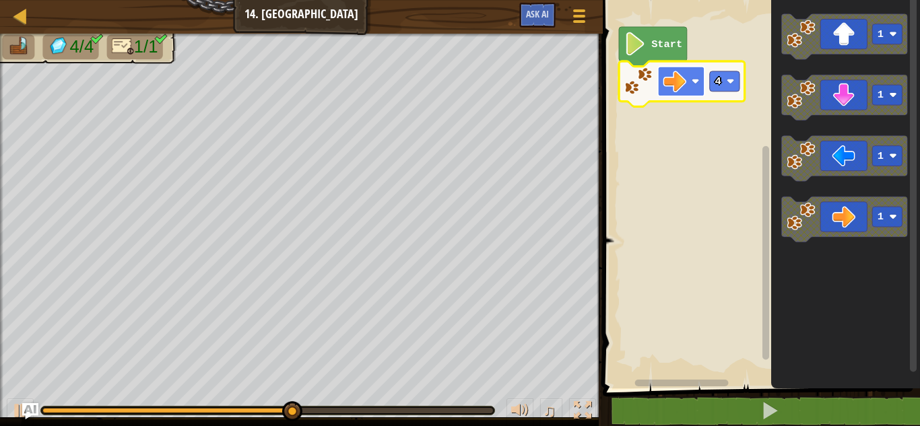
click at [698, 94] on rect "Blockly Workspace" at bounding box center [681, 82] width 46 height 30
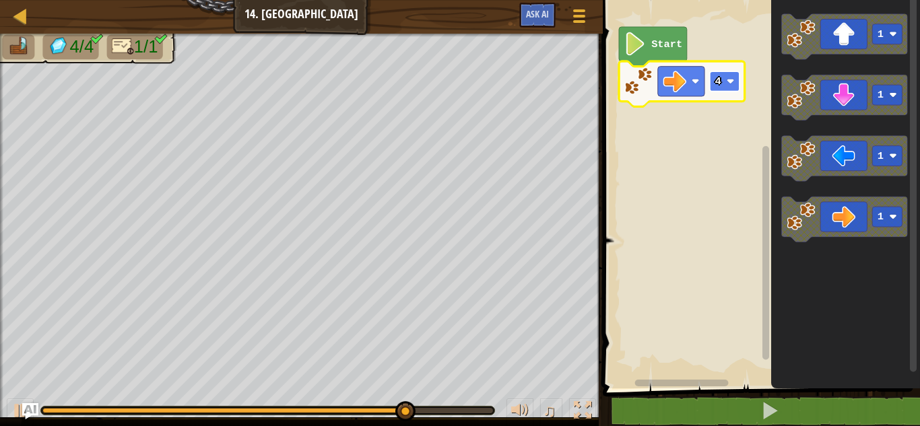
click at [731, 84] on image "Blockly Workspace" at bounding box center [731, 81] width 8 height 8
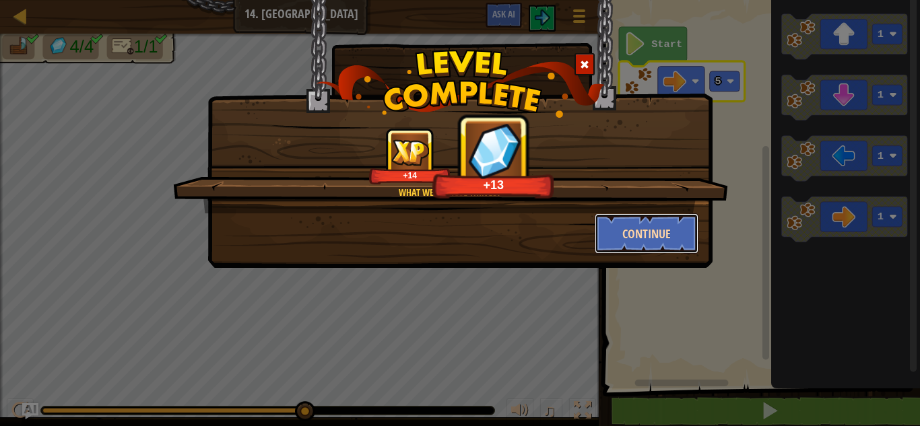
click at [631, 239] on button "Continue" at bounding box center [647, 233] width 104 height 40
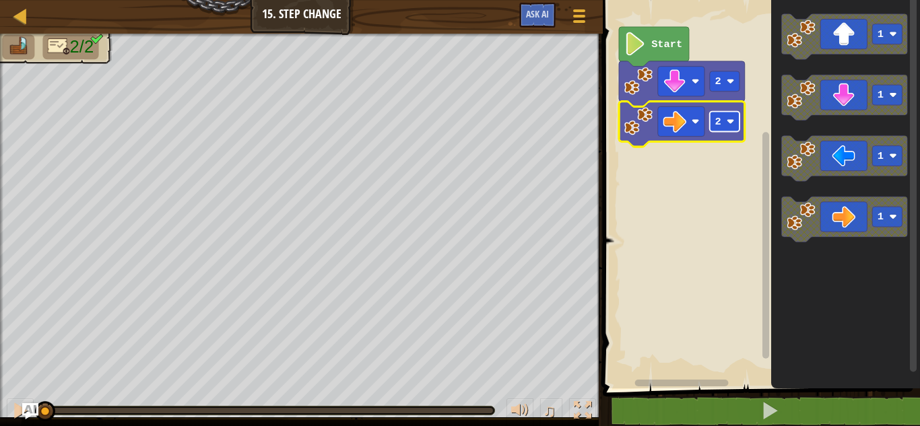
click at [717, 131] on rect "Blockly Workspace" at bounding box center [725, 122] width 30 height 20
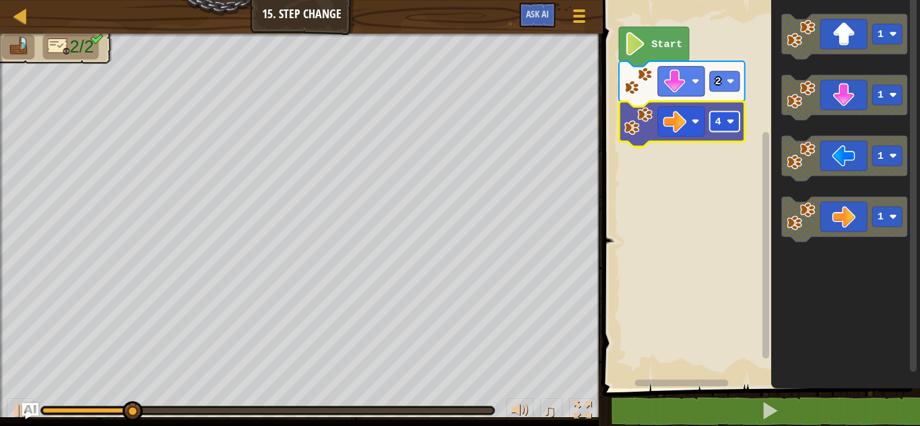
click at [722, 127] on rect "Blockly Workspace" at bounding box center [725, 122] width 30 height 20
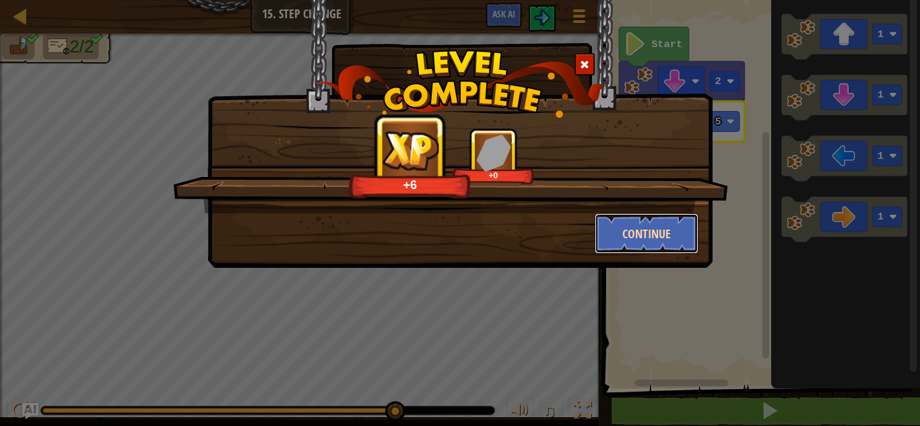
click at [677, 234] on button "Continue" at bounding box center [647, 233] width 104 height 40
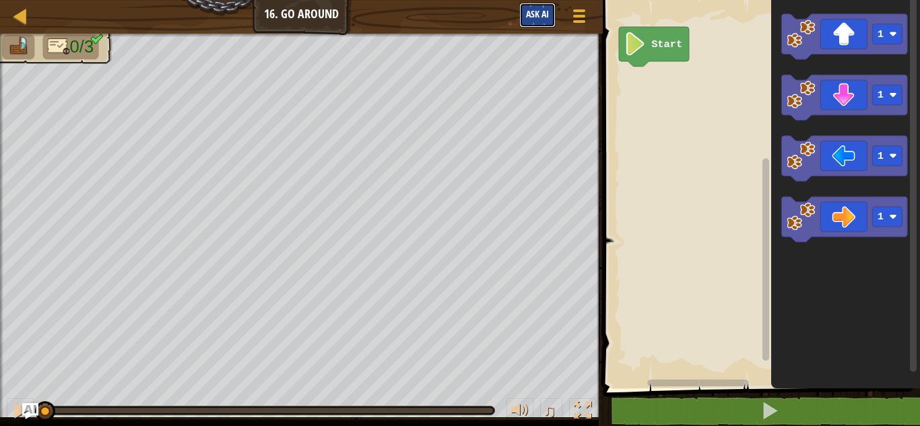
click at [544, 12] on span "Ask AI" at bounding box center [537, 13] width 23 height 13
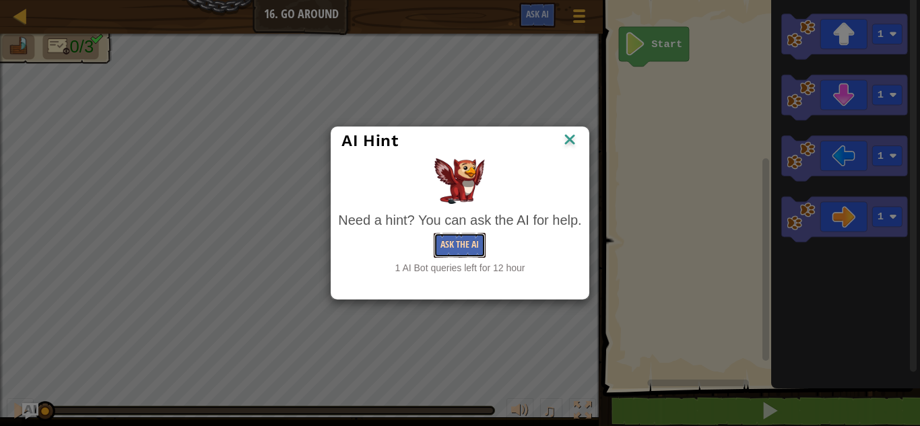
click at [463, 246] on button "Ask the AI" at bounding box center [460, 245] width 52 height 25
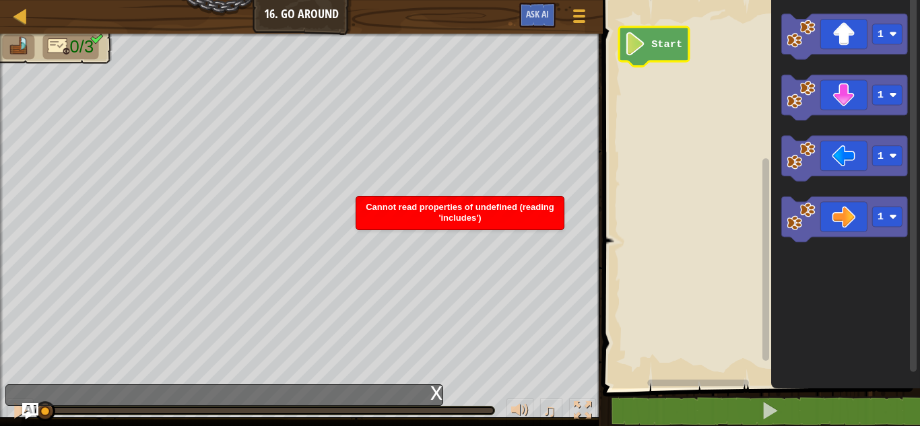
click at [665, 42] on text "Start" at bounding box center [666, 44] width 31 height 12
click at [669, 46] on text "Start" at bounding box center [666, 44] width 31 height 12
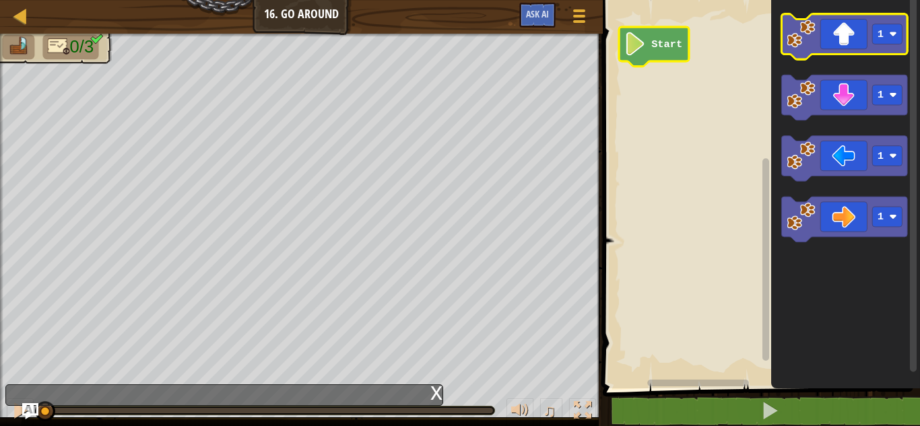
click at [832, 42] on icon "Blockly Workspace" at bounding box center [845, 36] width 126 height 45
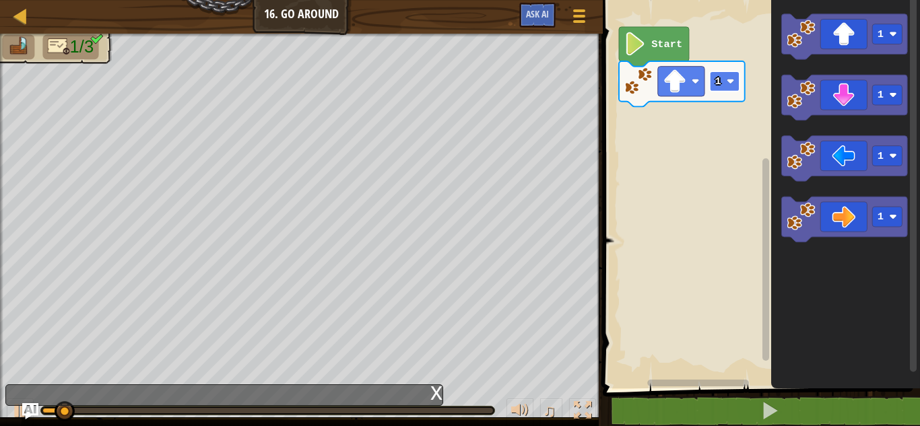
click at [730, 80] on image "Blockly Workspace" at bounding box center [731, 81] width 8 height 8
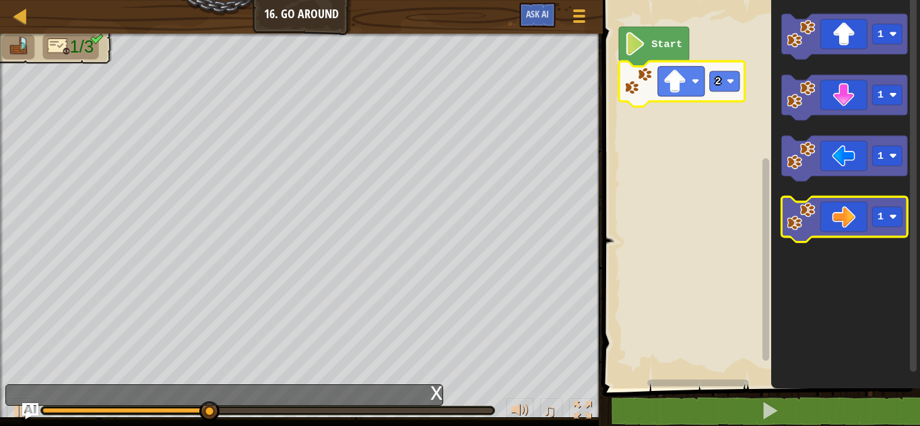
click at [865, 219] on icon "Blockly Workspace" at bounding box center [845, 219] width 126 height 45
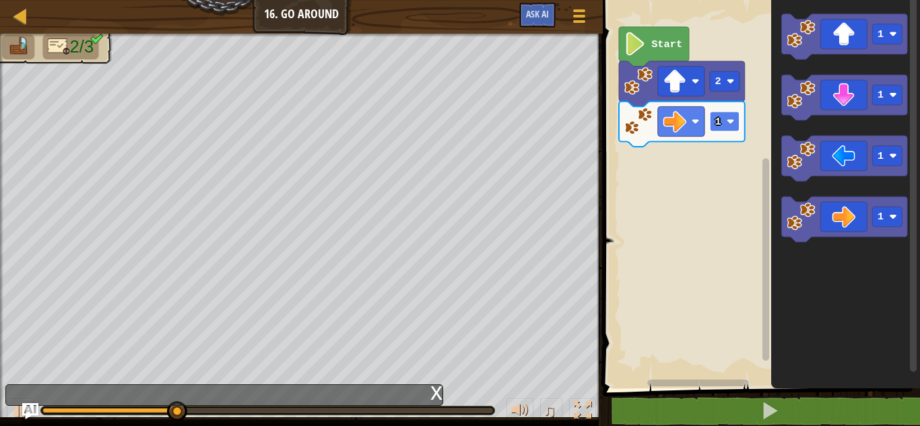
click at [729, 122] on image "Blockly Workspace" at bounding box center [731, 122] width 8 height 8
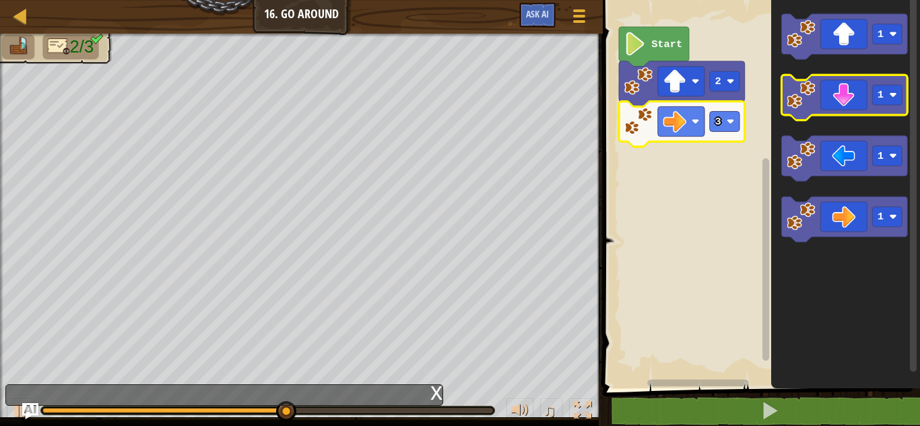
click at [852, 92] on icon "Blockly Workspace" at bounding box center [845, 97] width 126 height 45
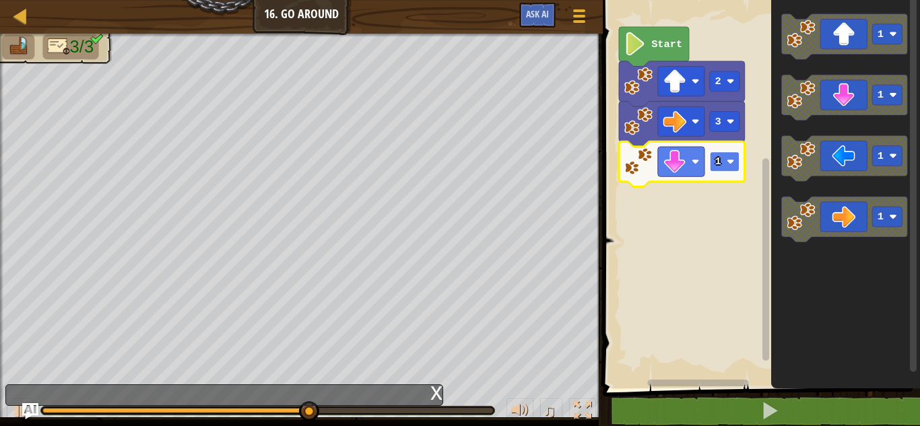
click at [729, 158] on image "Blockly Workspace" at bounding box center [731, 162] width 8 height 8
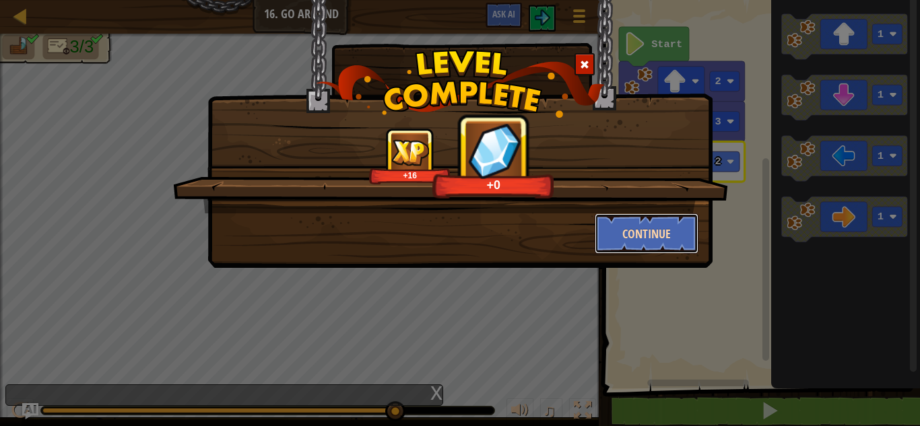
click at [686, 232] on button "Continue" at bounding box center [647, 233] width 104 height 40
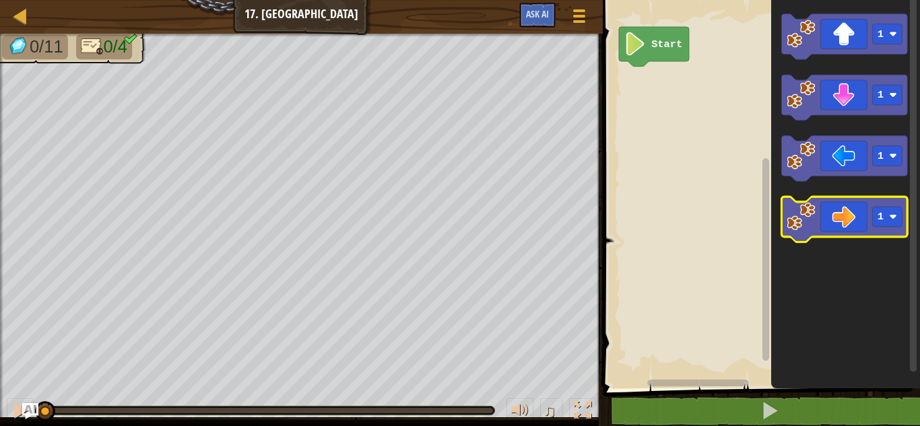
click at [853, 221] on icon "Blockly Workspace" at bounding box center [845, 219] width 126 height 45
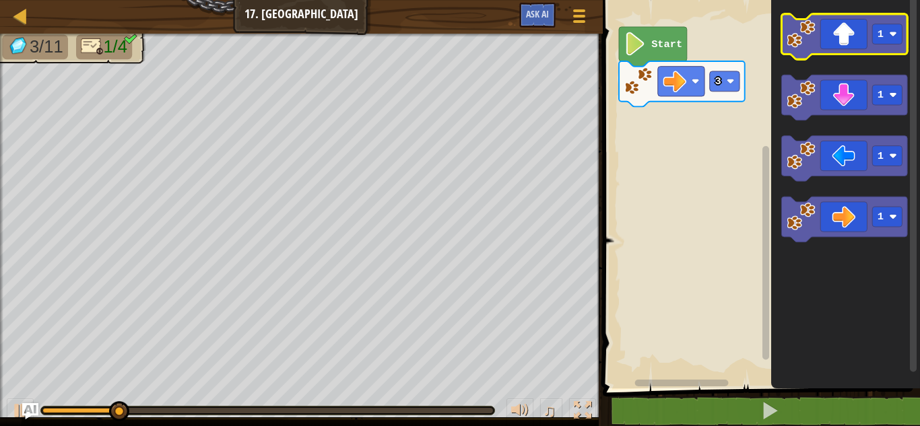
click at [844, 53] on icon "Blockly Workspace" at bounding box center [845, 36] width 126 height 45
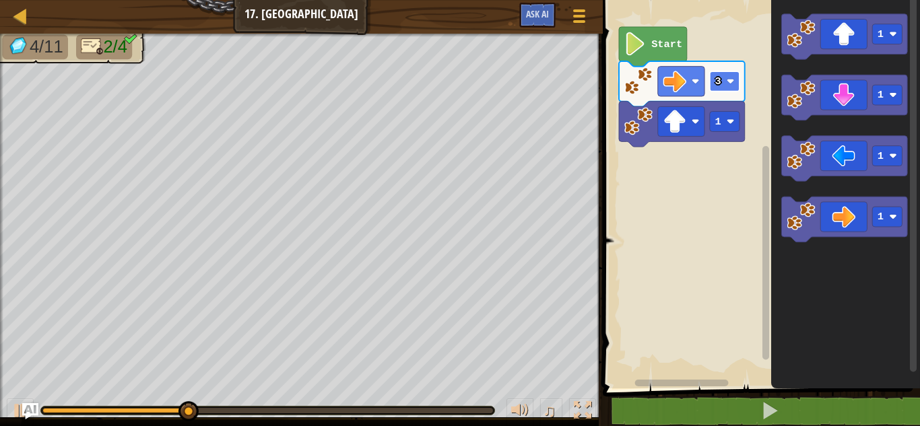
click at [713, 87] on rect "Blockly Workspace" at bounding box center [725, 81] width 30 height 20
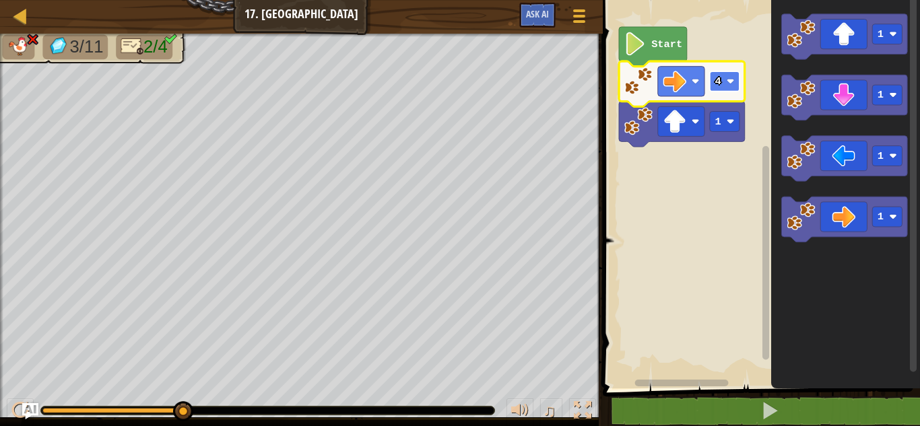
click at [721, 88] on rect "Blockly Workspace" at bounding box center [725, 81] width 30 height 20
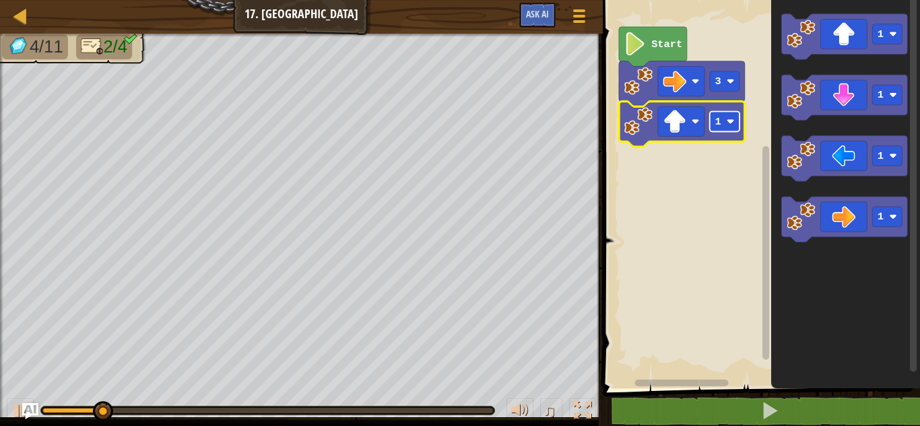
click at [728, 119] on image "Blockly Workspace" at bounding box center [731, 122] width 8 height 8
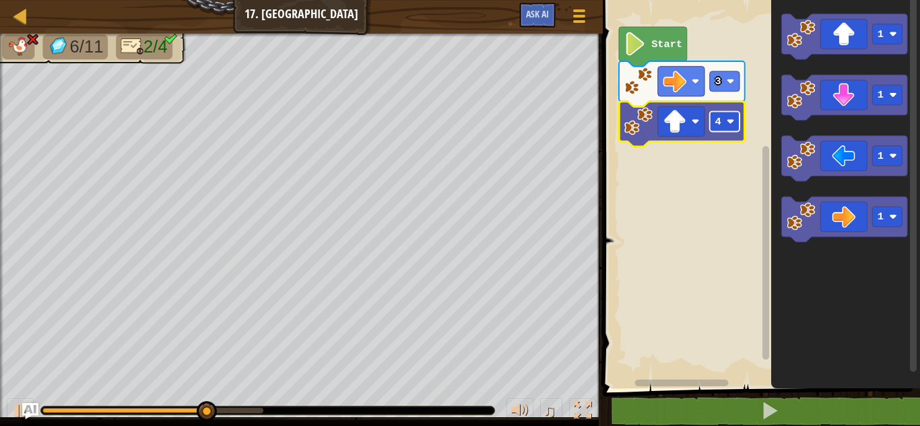
click at [718, 129] on rect "Blockly Workspace" at bounding box center [725, 122] width 30 height 20
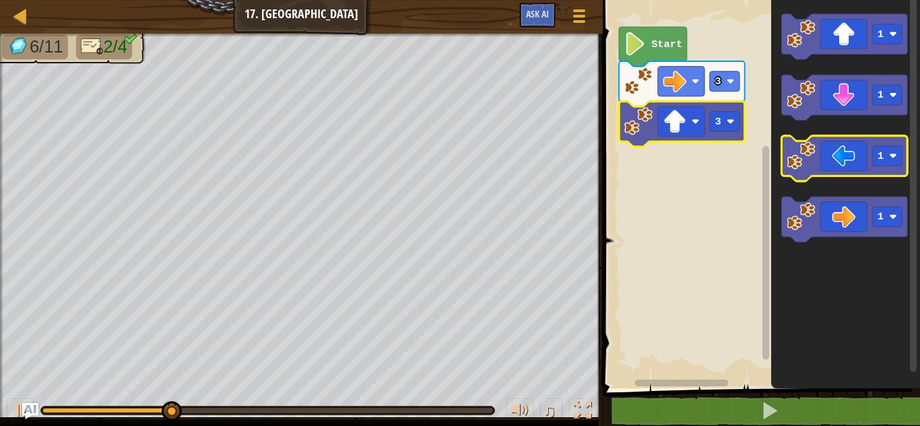
click at [824, 168] on icon "Blockly Workspace" at bounding box center [845, 158] width 126 height 45
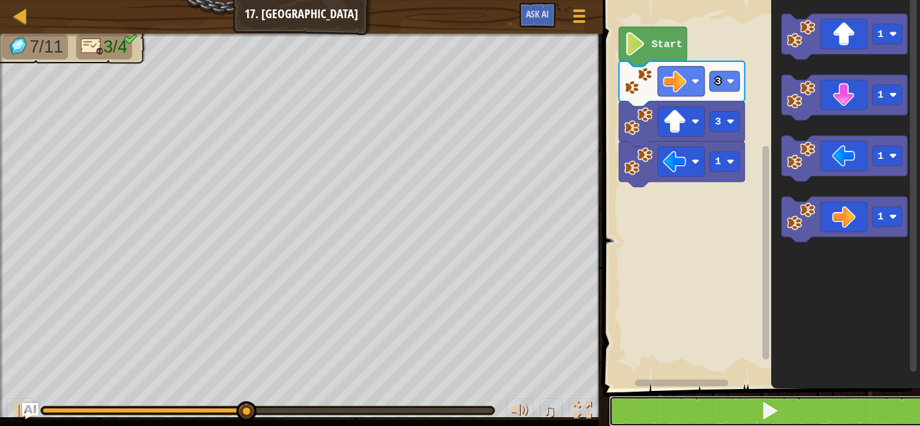
click at [805, 420] on button at bounding box center [769, 411] width 321 height 31
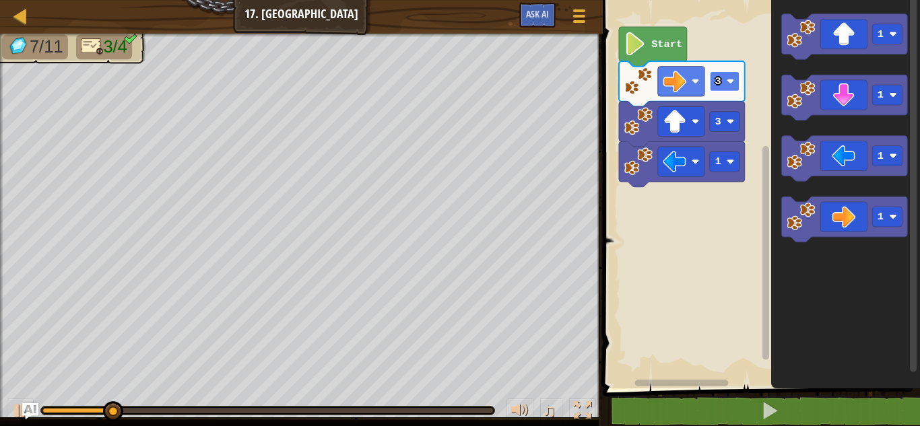
click at [732, 90] on rect "Blockly Workspace" at bounding box center [725, 81] width 30 height 20
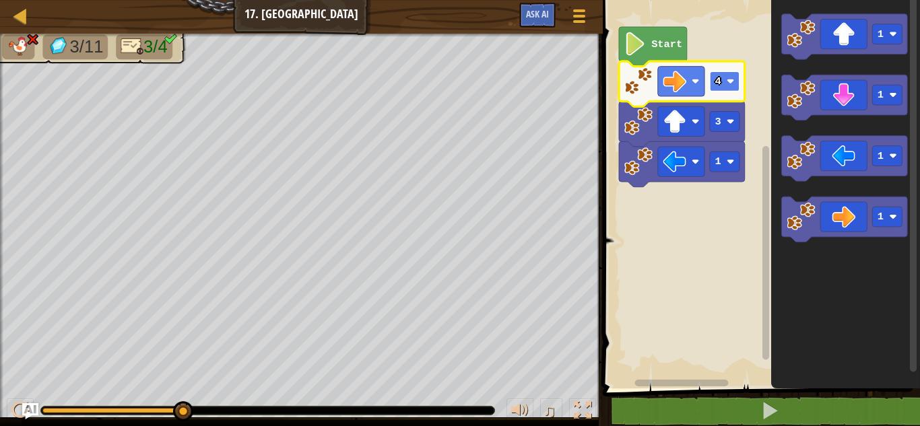
click at [726, 88] on rect "Blockly Workspace" at bounding box center [725, 81] width 30 height 20
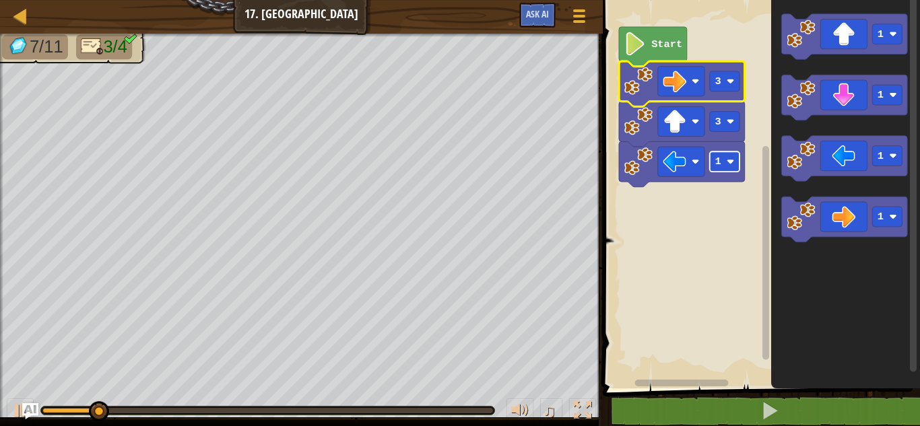
click at [735, 159] on rect "Blockly Workspace" at bounding box center [725, 162] width 30 height 20
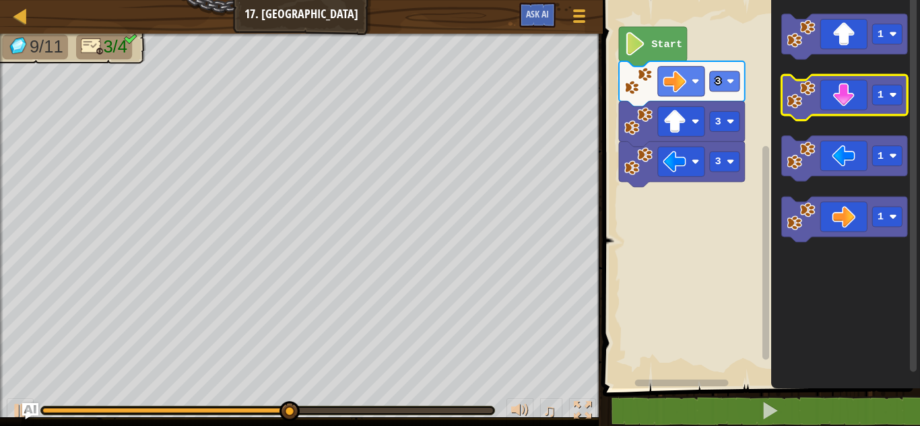
click at [846, 100] on icon "Blockly Workspace" at bounding box center [845, 97] width 126 height 45
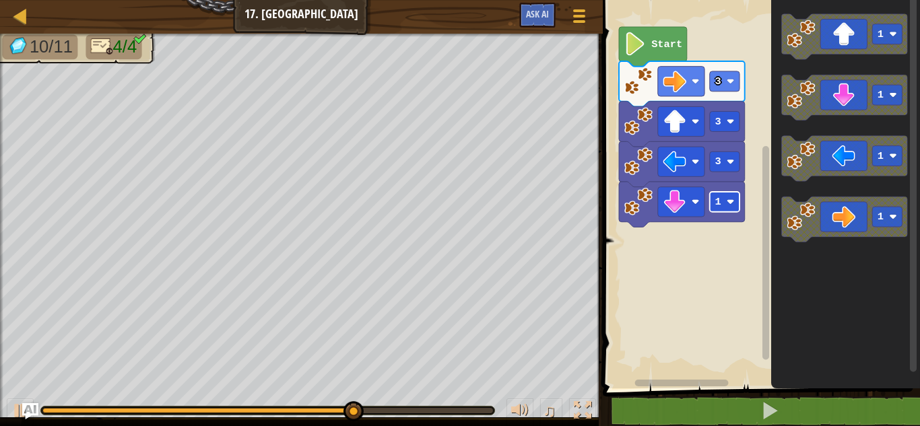
click at [723, 210] on rect "Blockly Workspace" at bounding box center [725, 202] width 30 height 20
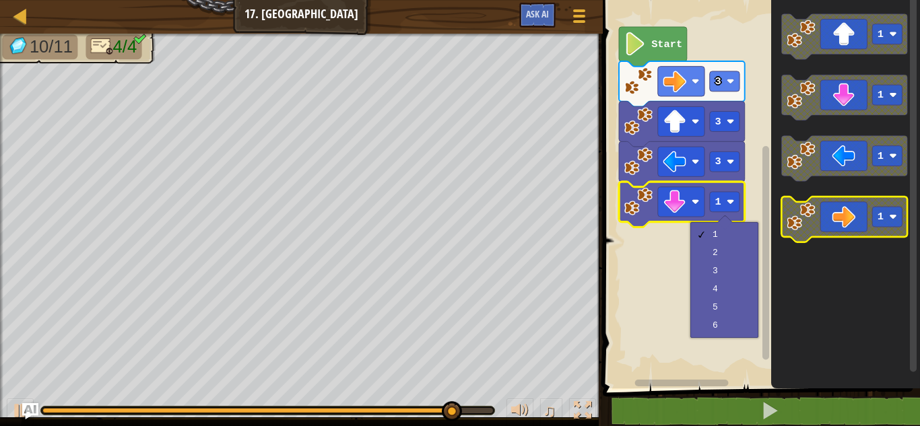
click at [840, 213] on icon "Blockly Workspace" at bounding box center [845, 219] width 126 height 45
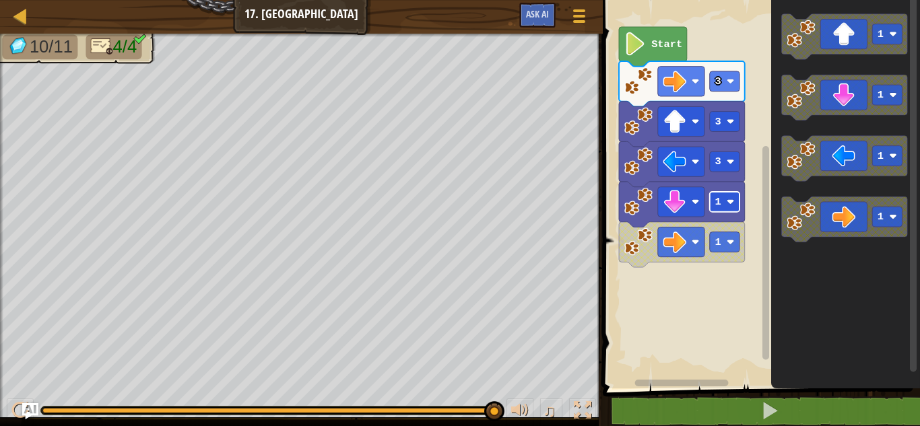
click at [733, 202] on image "Blockly Workspace" at bounding box center [731, 202] width 8 height 8
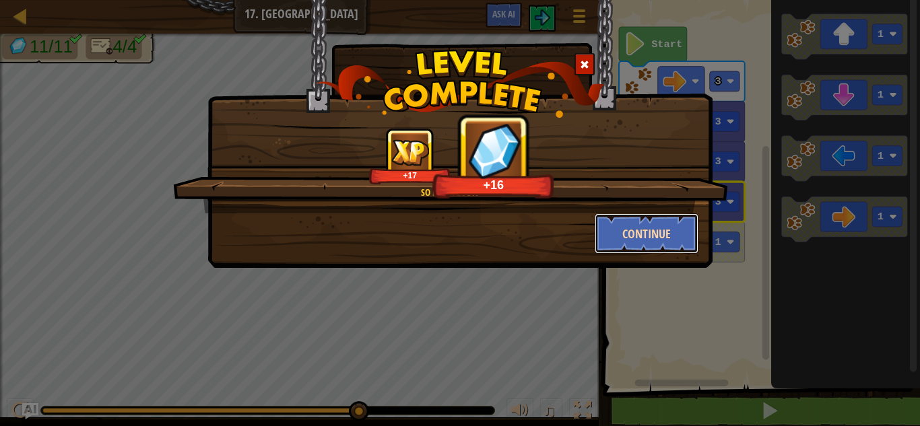
click at [651, 219] on button "Continue" at bounding box center [647, 233] width 104 height 40
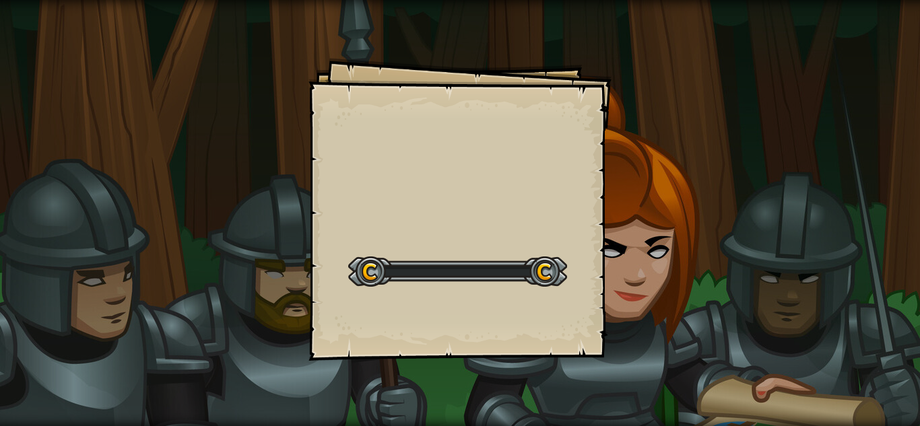
click at [651, 219] on div "Goals Start Level Error loading from server. Try refreshing the page. You'll ne…" at bounding box center [460, 213] width 920 height 426
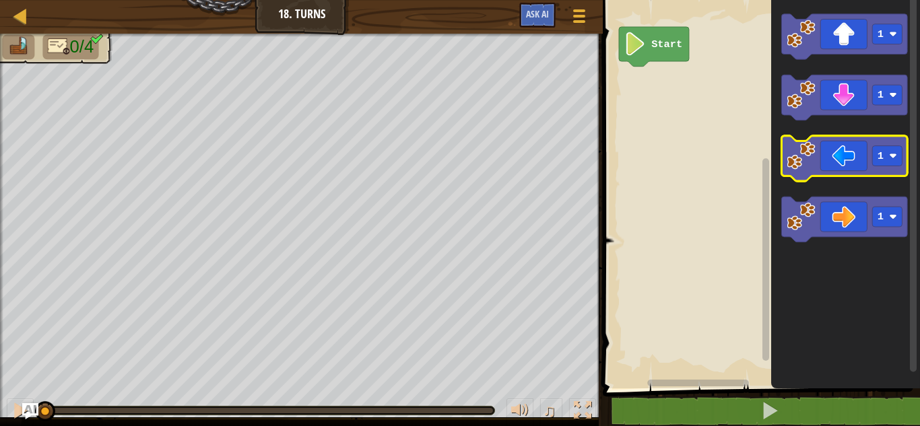
click at [836, 178] on rect "Blockly Workspace" at bounding box center [845, 158] width 126 height 45
click at [876, 163] on rect "Blockly Workspace" at bounding box center [887, 156] width 30 height 20
click at [859, 159] on icon "Blockly Workspace" at bounding box center [845, 158] width 126 height 45
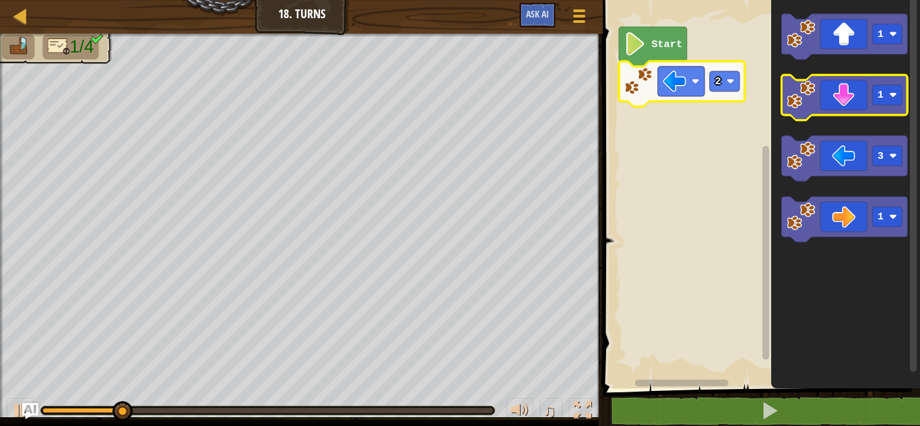
click at [838, 90] on icon "Blockly Workspace" at bounding box center [845, 97] width 126 height 45
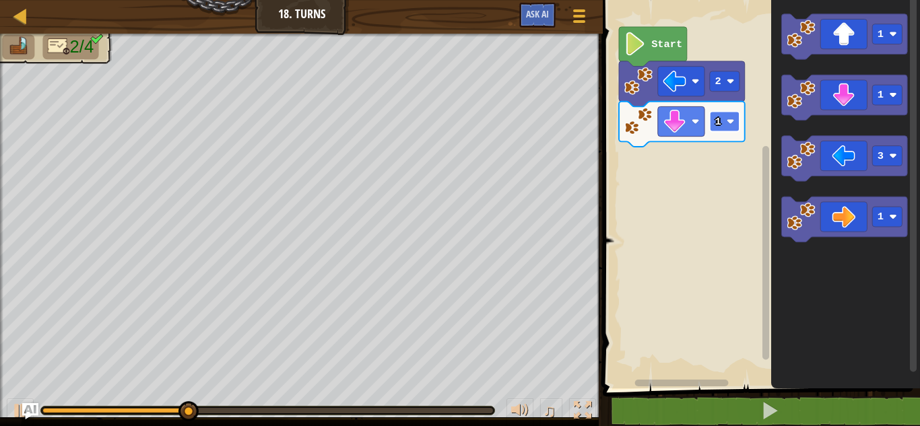
click at [731, 116] on rect "Blockly Workspace" at bounding box center [725, 122] width 30 height 20
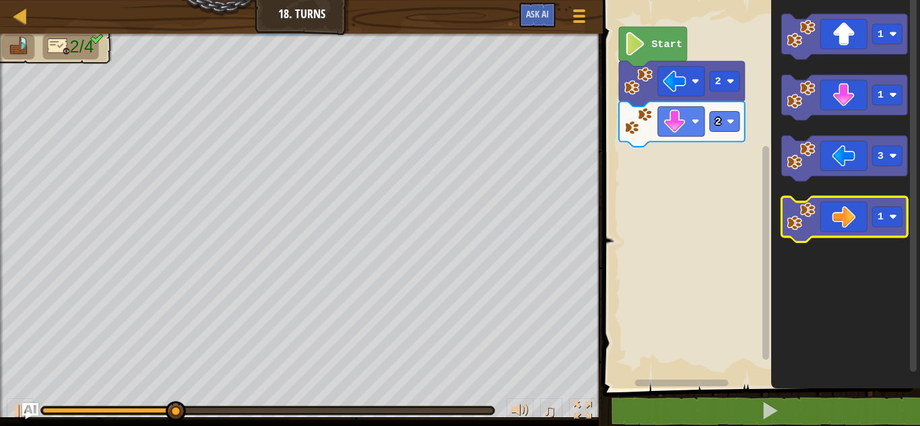
click at [849, 211] on icon "Blockly Workspace" at bounding box center [845, 219] width 126 height 45
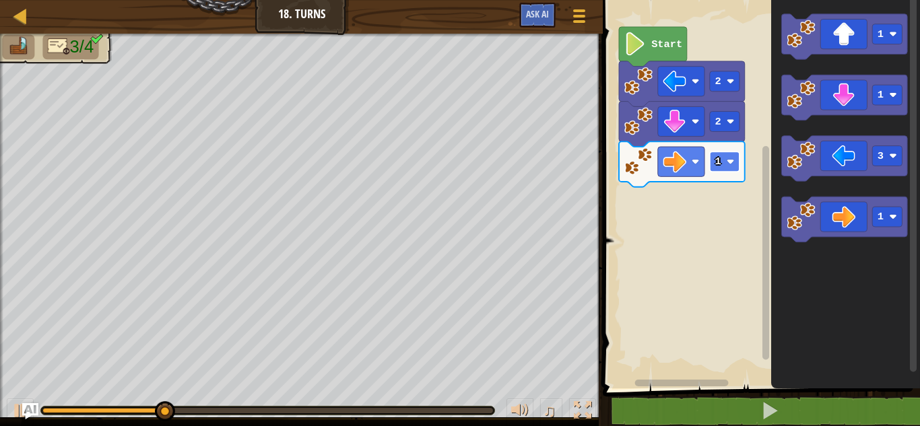
click at [719, 159] on text "1" at bounding box center [718, 162] width 6 height 12
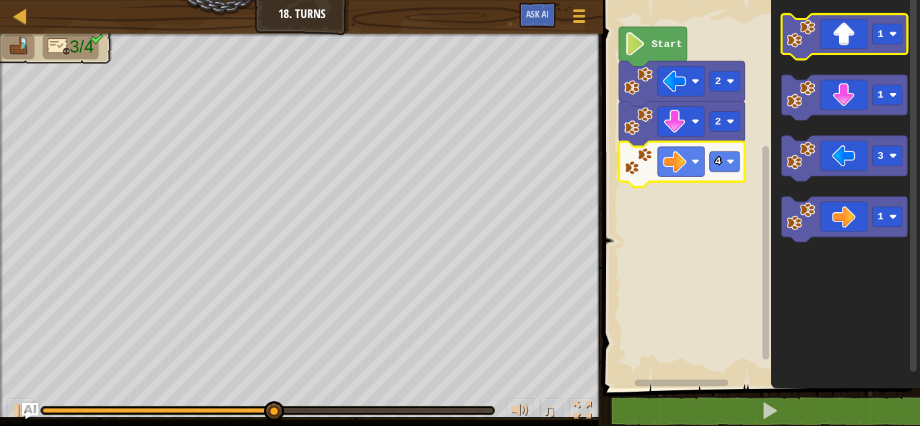
click at [840, 33] on icon "Blockly Workspace" at bounding box center [845, 36] width 126 height 45
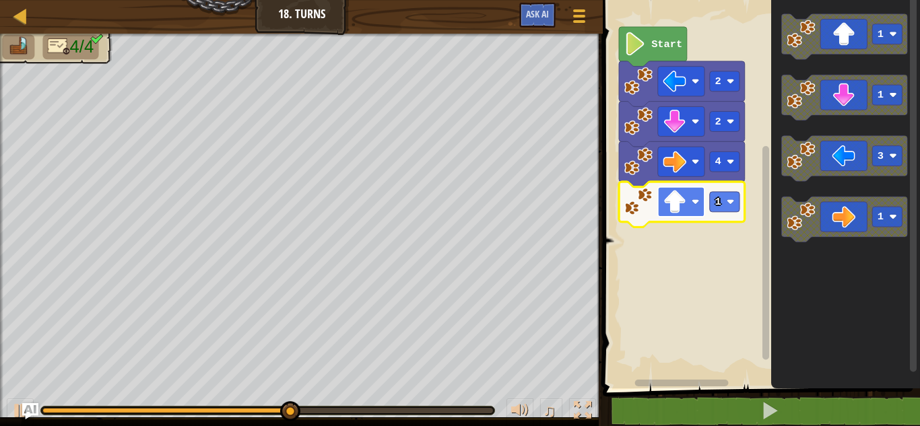
click at [704, 205] on rect "Blockly Workspace" at bounding box center [681, 202] width 46 height 30
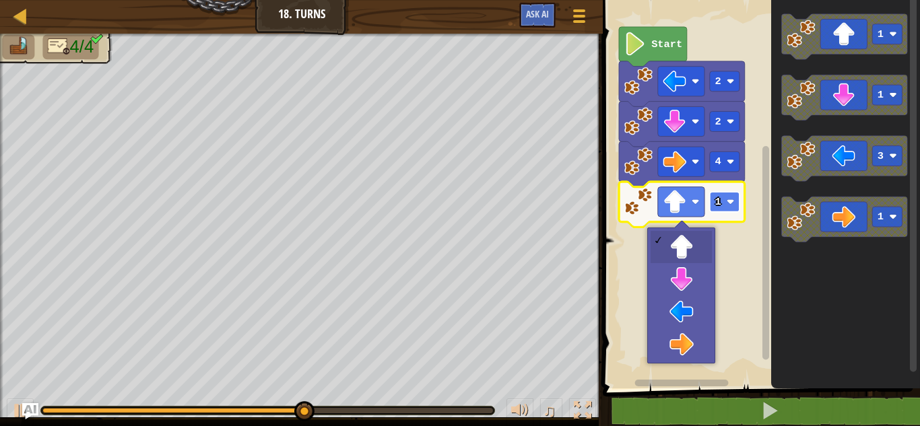
click at [723, 205] on rect "Blockly Workspace" at bounding box center [725, 202] width 30 height 20
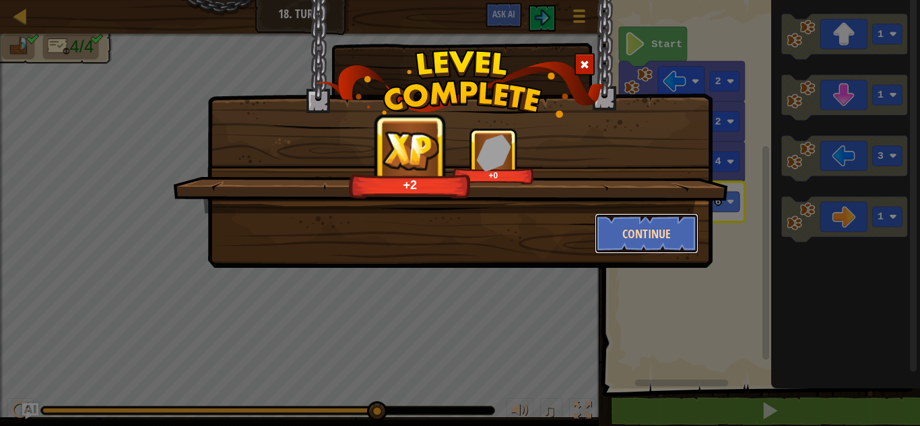
click at [668, 236] on button "Continue" at bounding box center [647, 233] width 104 height 40
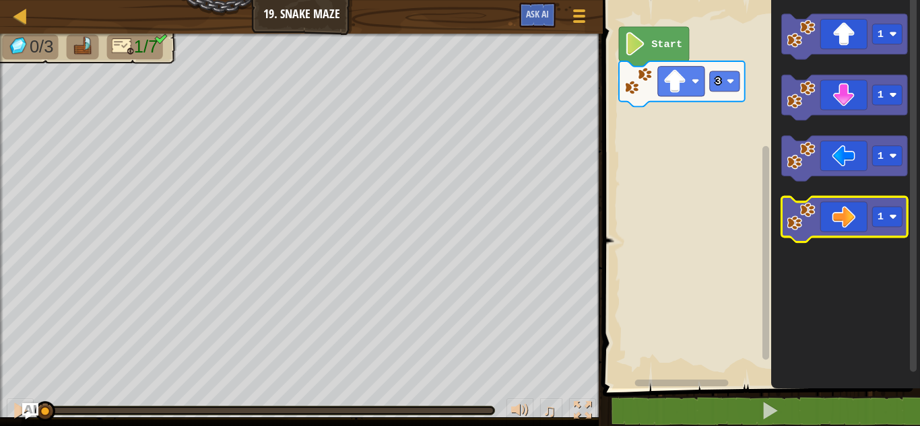
click at [848, 224] on icon "Blockly Workspace" at bounding box center [845, 219] width 126 height 45
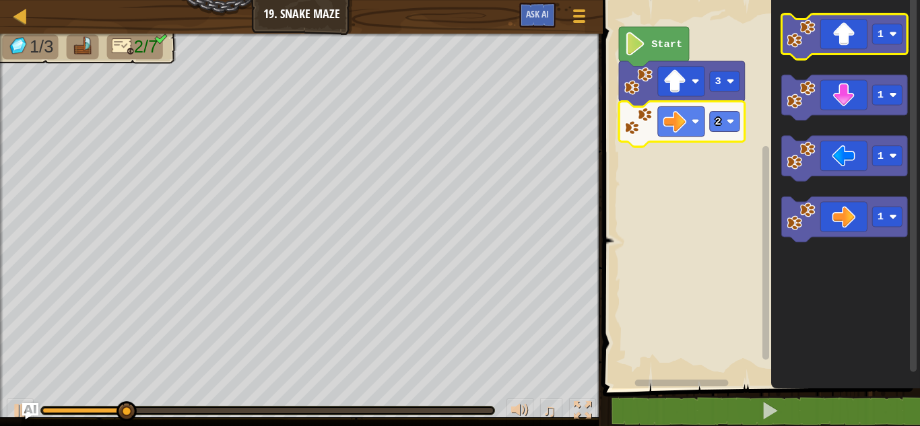
click at [848, 55] on rect "Blockly Workspace" at bounding box center [845, 36] width 126 height 45
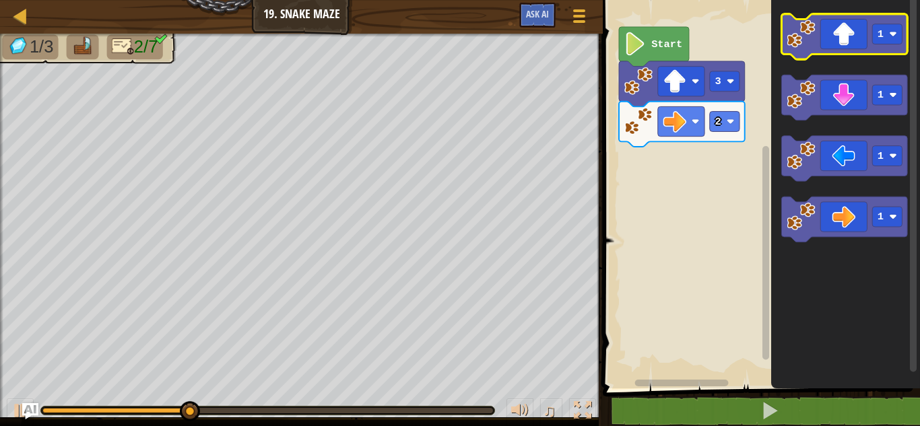
click at [853, 26] on icon "Blockly Workspace" at bounding box center [845, 36] width 126 height 45
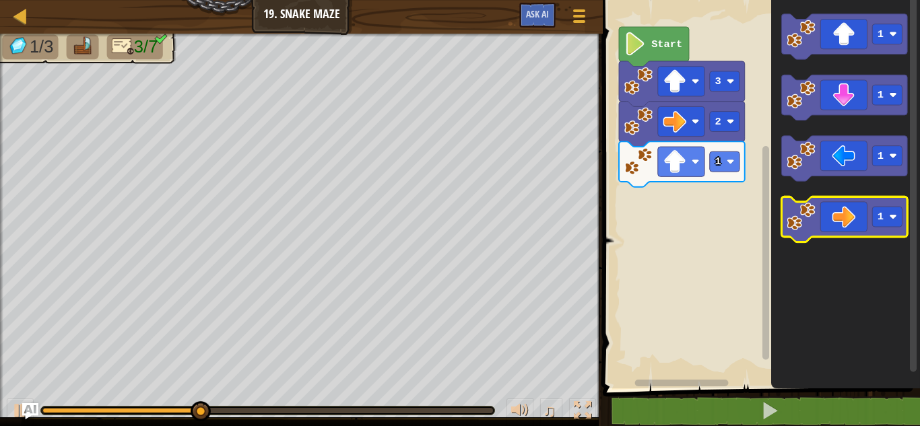
click at [855, 209] on icon "Blockly Workspace" at bounding box center [845, 219] width 126 height 45
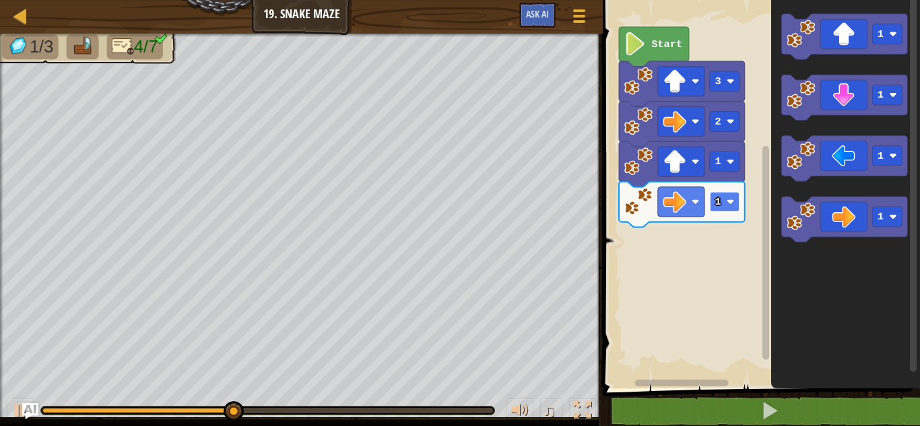
click at [731, 201] on image "Blockly Workspace" at bounding box center [731, 202] width 8 height 8
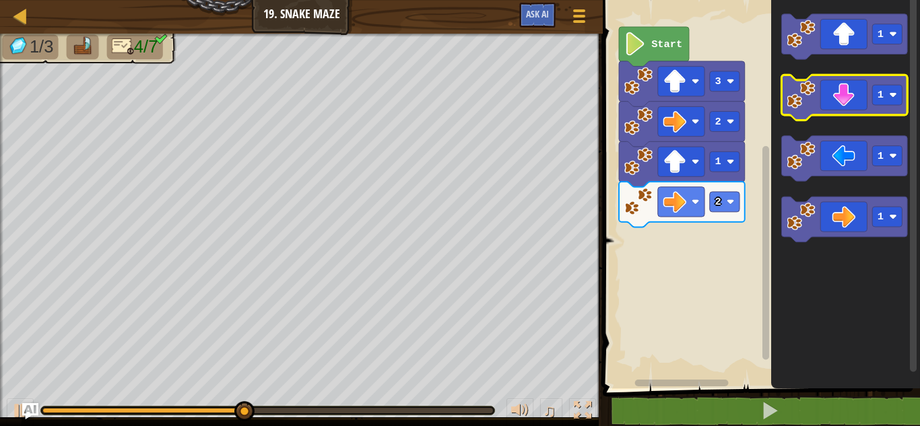
click at [858, 90] on icon "Blockly Workspace" at bounding box center [845, 97] width 126 height 45
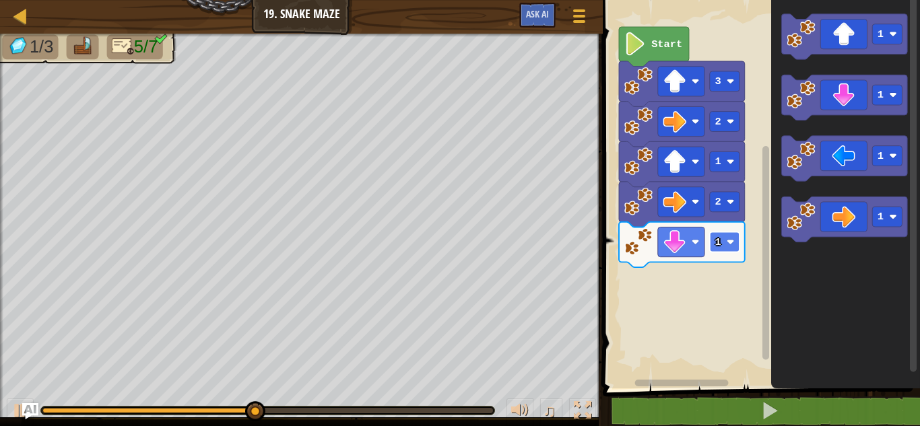
click at [727, 242] on image "Blockly Workspace" at bounding box center [731, 242] width 8 height 8
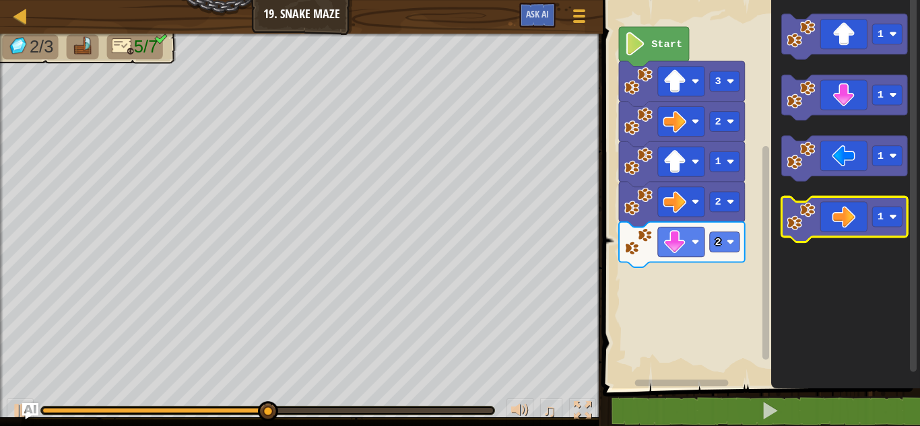
click at [859, 224] on icon "Blockly Workspace" at bounding box center [845, 219] width 126 height 45
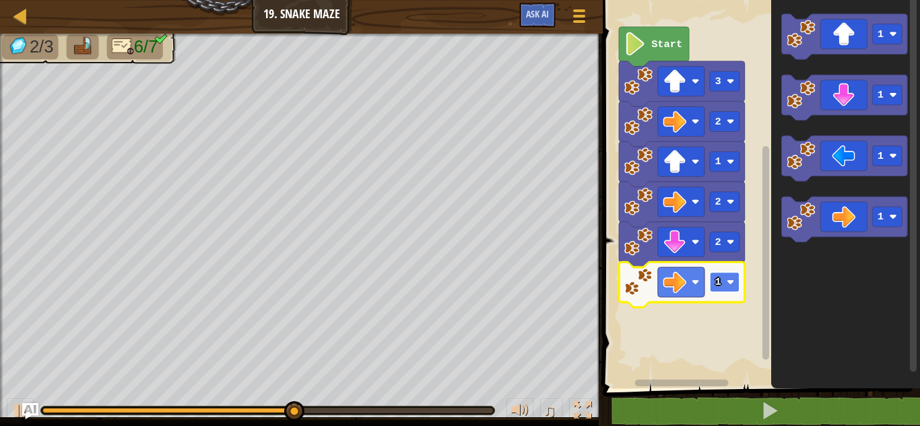
click at [727, 284] on image "Blockly Workspace" at bounding box center [731, 282] width 8 height 8
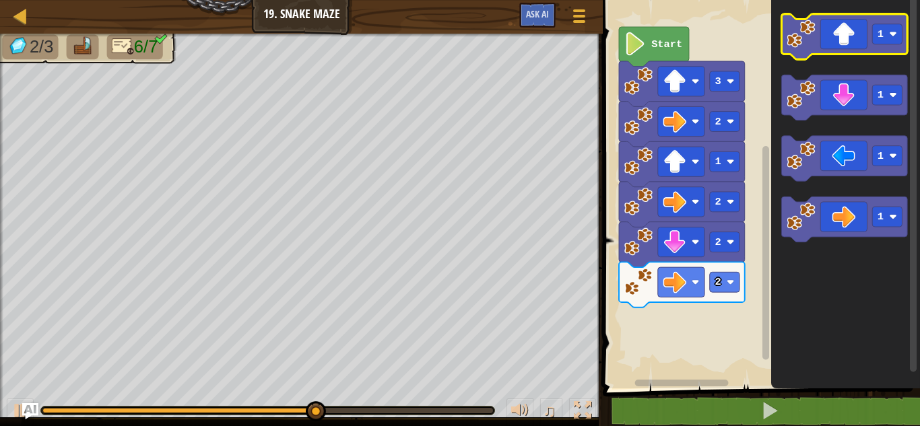
click at [849, 44] on icon "Blockly Workspace" at bounding box center [845, 36] width 126 height 45
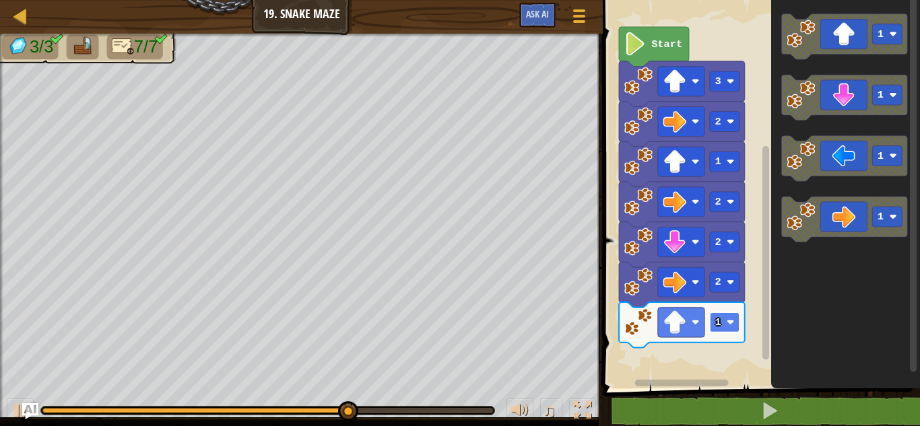
click at [719, 328] on text "1" at bounding box center [718, 323] width 6 height 12
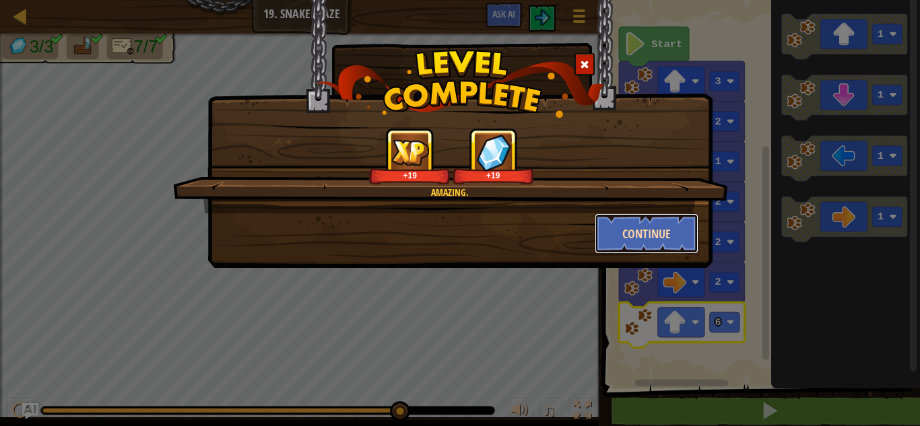
click at [658, 244] on button "Continue" at bounding box center [647, 233] width 104 height 40
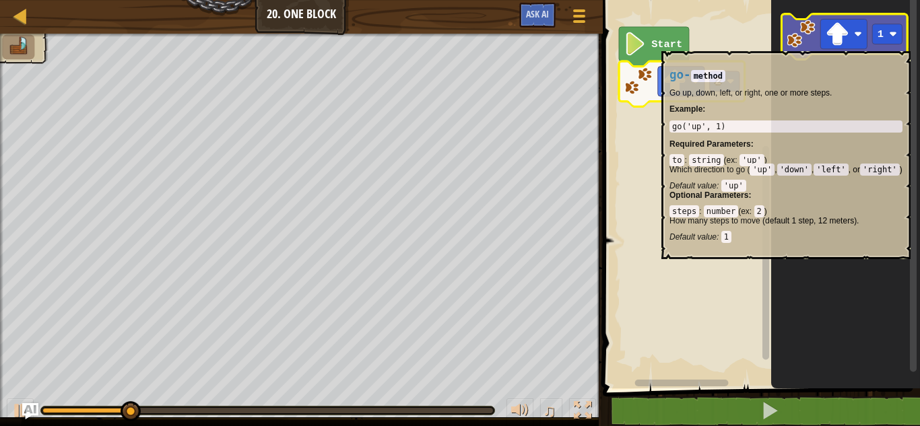
click at [883, 44] on icon "Blockly Workspace" at bounding box center [845, 36] width 126 height 45
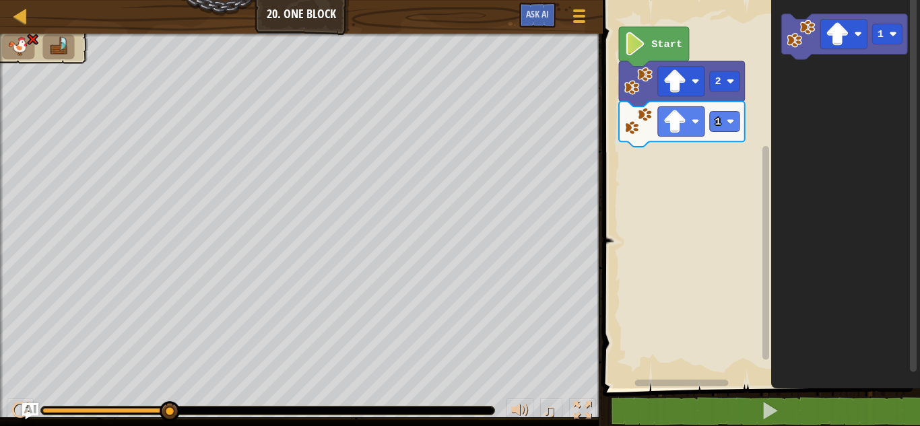
click at [704, 131] on icon "Blockly Workspace" at bounding box center [682, 124] width 126 height 45
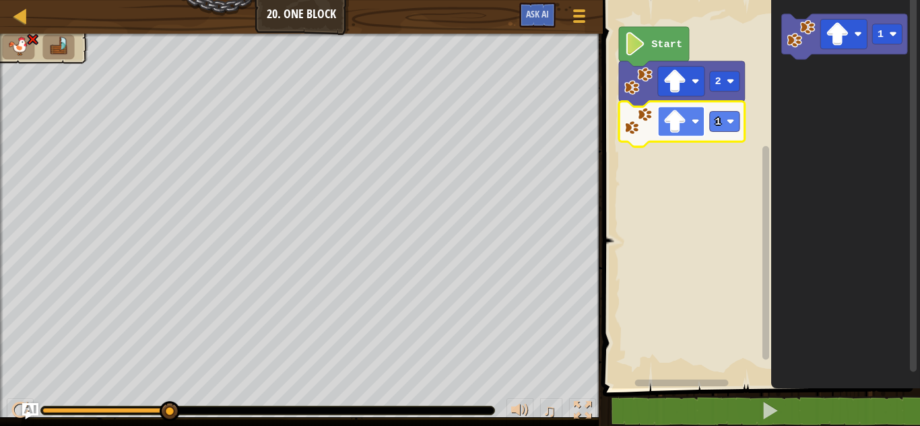
click at [695, 129] on rect "Blockly Workspace" at bounding box center [681, 121] width 46 height 30
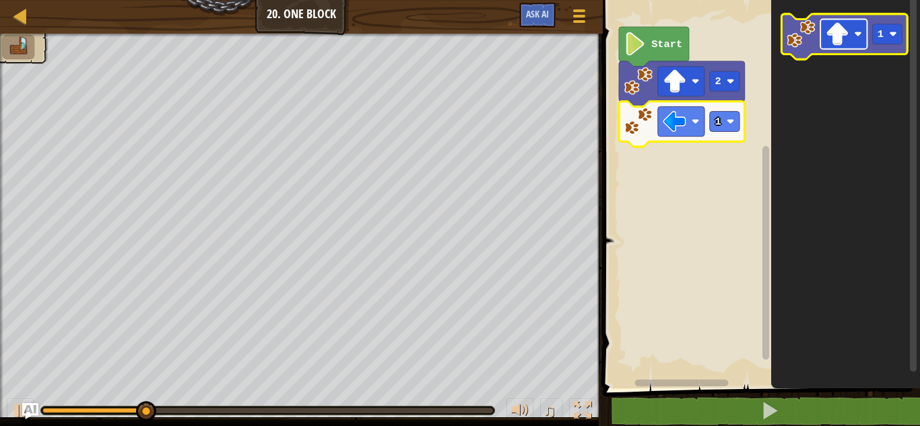
click at [832, 30] on image "Blockly Workspace" at bounding box center [838, 34] width 24 height 24
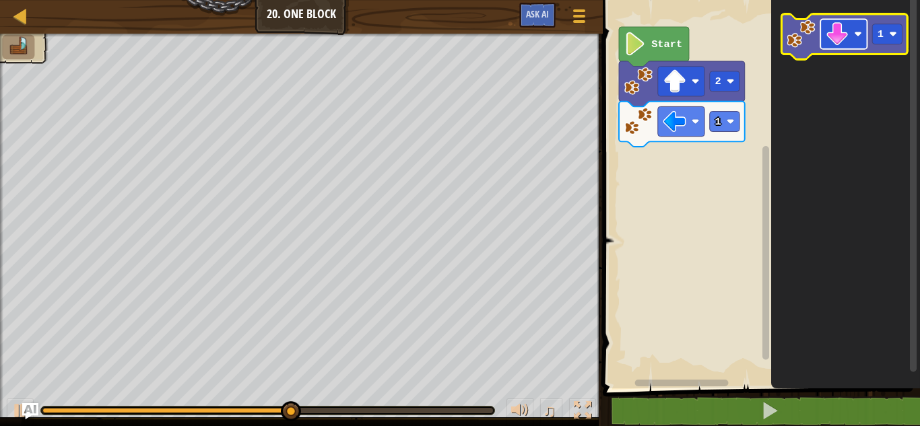
click at [859, 46] on rect "Blockly Workspace" at bounding box center [843, 35] width 46 height 30
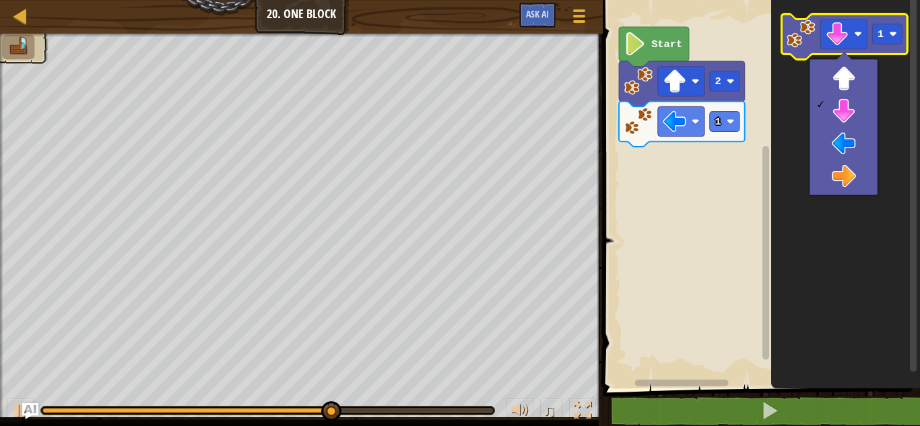
click at [803, 50] on icon "Blockly Workspace" at bounding box center [845, 36] width 126 height 45
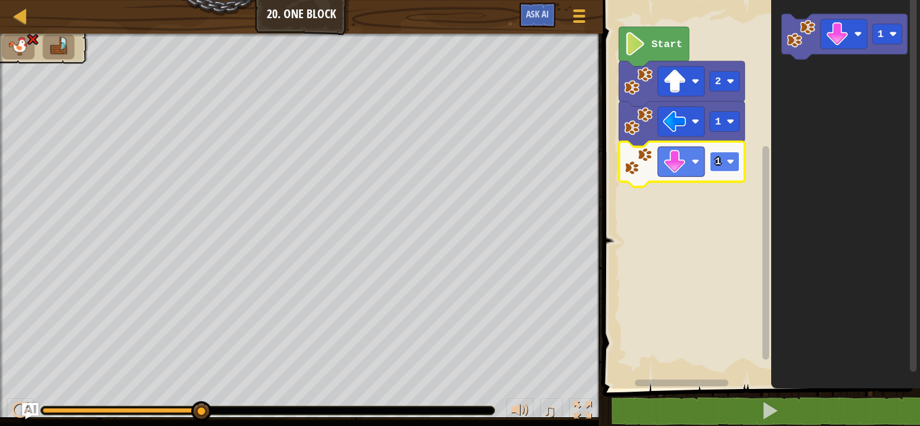
click at [729, 170] on rect "Blockly Workspace" at bounding box center [725, 162] width 30 height 20
click at [712, 159] on rect "Blockly Workspace" at bounding box center [725, 162] width 30 height 20
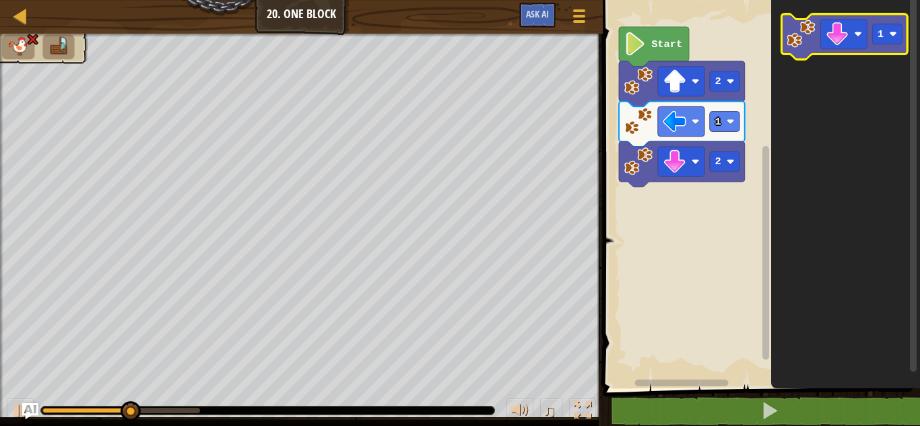
click at [850, 53] on icon "Blockly Workspace" at bounding box center [845, 36] width 126 height 45
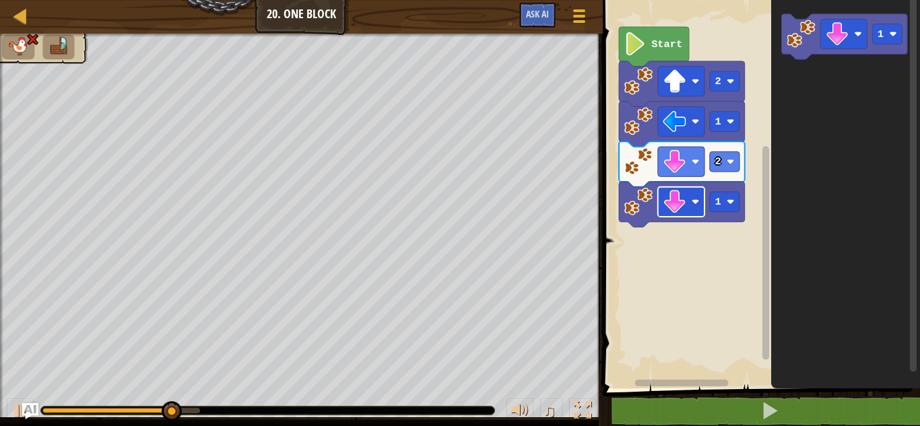
click at [684, 198] on image "Blockly Workspace" at bounding box center [675, 203] width 24 height 24
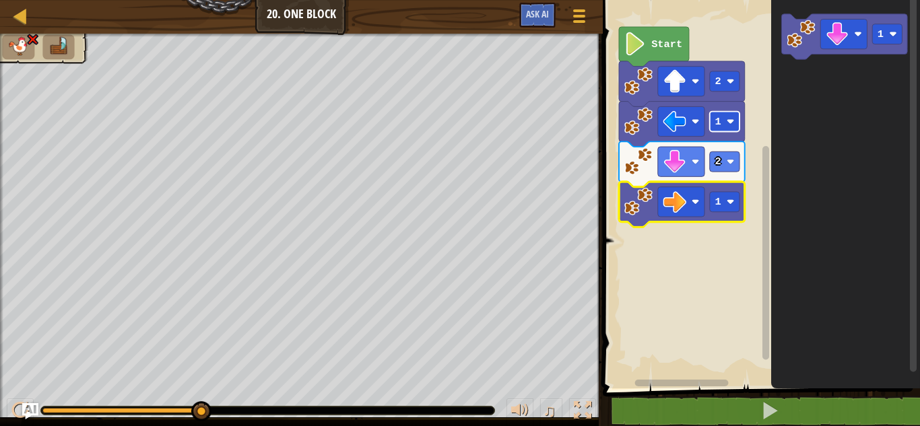
click at [715, 123] on text "1" at bounding box center [718, 122] width 6 height 12
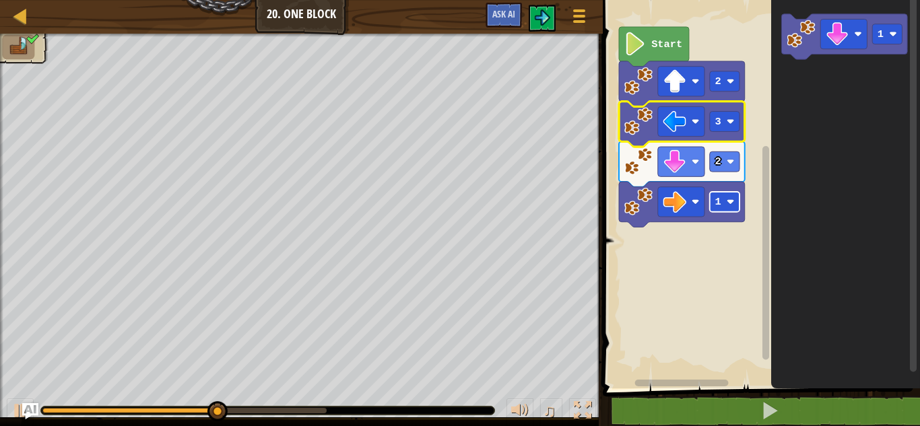
click at [733, 198] on image "Blockly Workspace" at bounding box center [731, 202] width 8 height 8
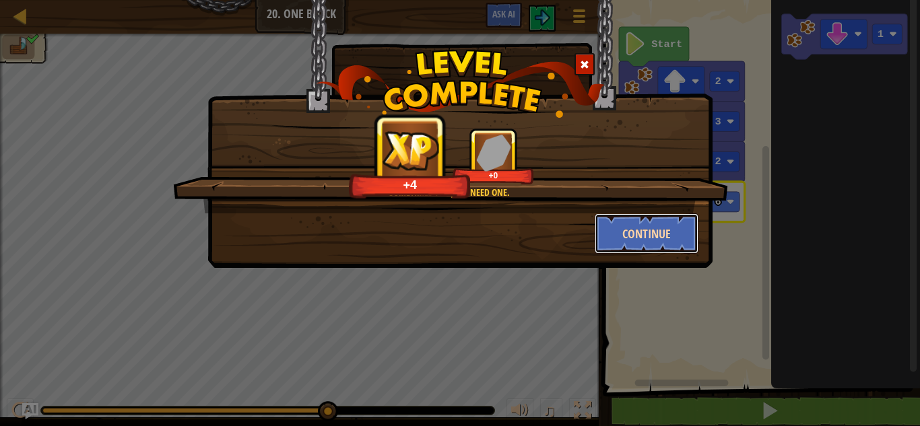
click at [667, 230] on button "Continue" at bounding box center [647, 233] width 104 height 40
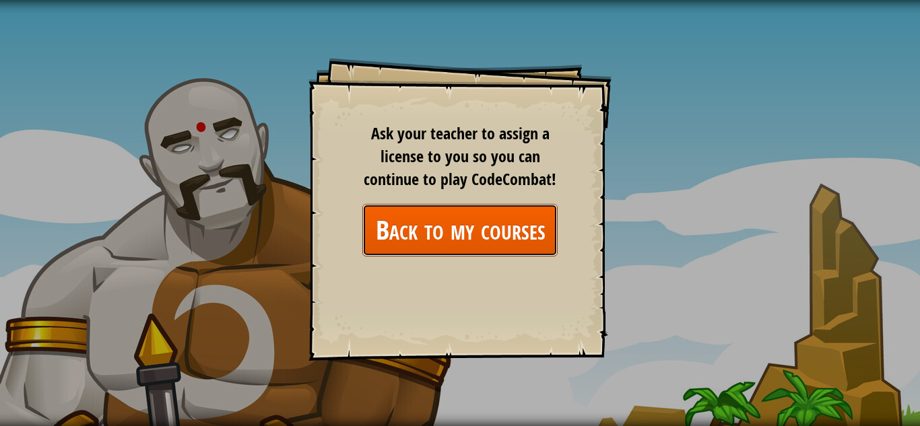
click at [538, 231] on link "Back to my courses" at bounding box center [459, 230] width 195 height 52
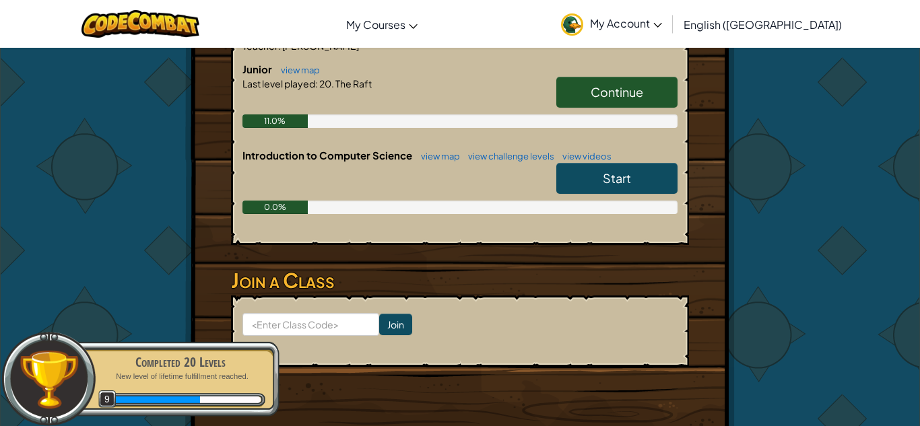
scroll to position [1047, 0]
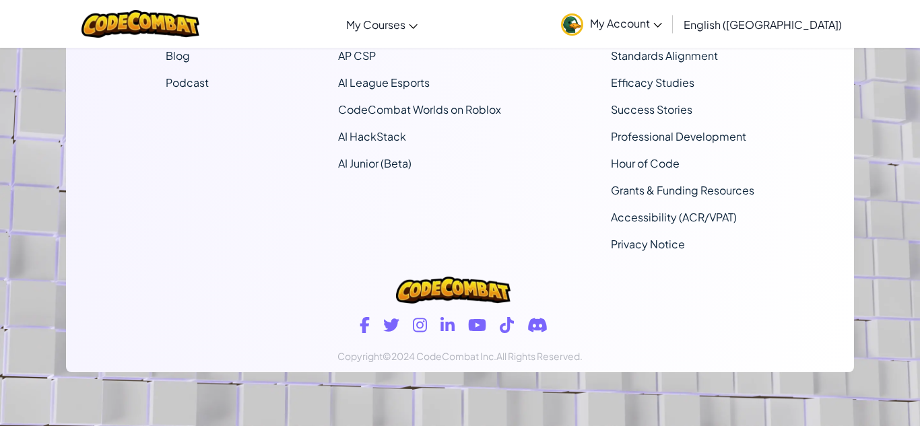
click at [876, 154] on footer "Company About Help Center Contact Us Careers Blog Podcast Curriculum CodeCombat…" at bounding box center [460, 61] width 920 height 729
click at [583, 34] on img at bounding box center [572, 24] width 22 height 22
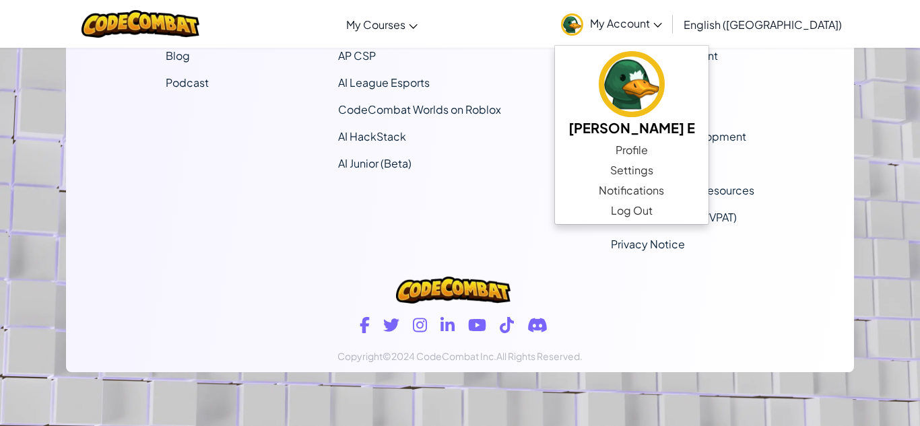
click at [583, 33] on img at bounding box center [572, 24] width 22 height 22
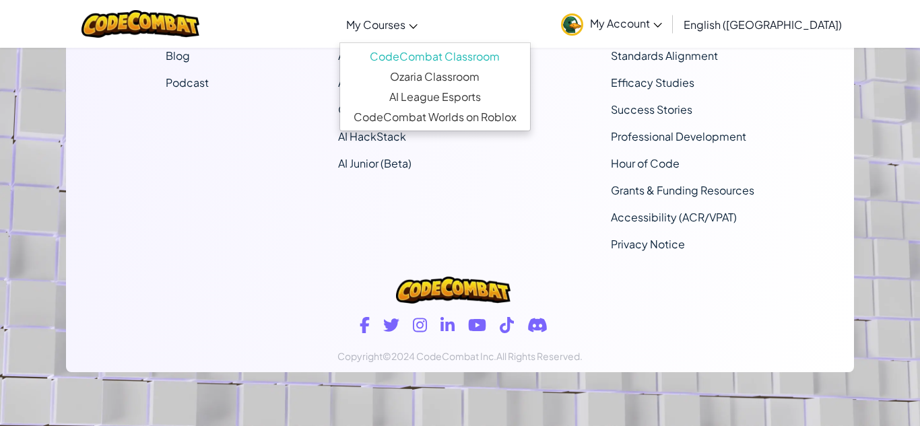
click at [404, 24] on span "My Courses" at bounding box center [375, 25] width 59 height 14
click at [557, 209] on div "Company About Help Center Contact Us Careers Blog Podcast Curriculum CodeCombat…" at bounding box center [460, 81] width 788 height 364
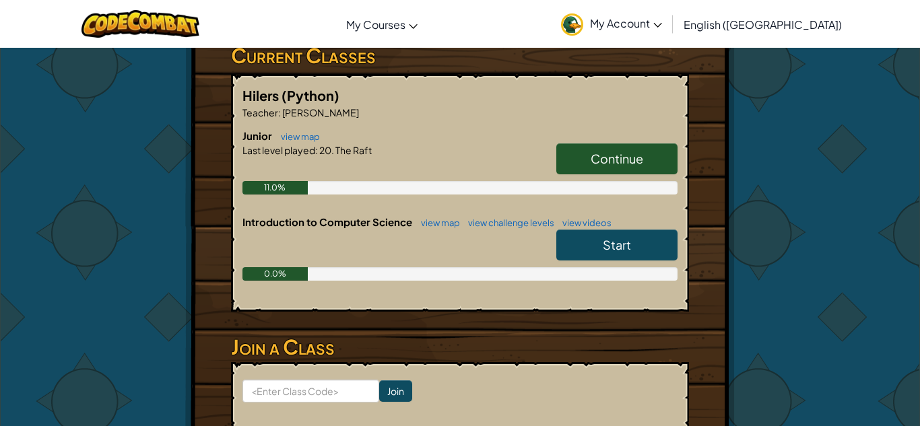
scroll to position [168, 0]
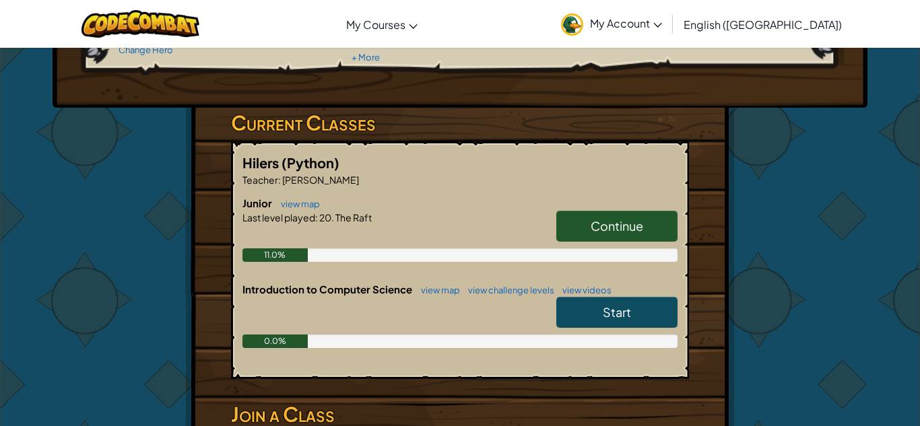
click at [665, 226] on link "Continue" at bounding box center [616, 226] width 121 height 31
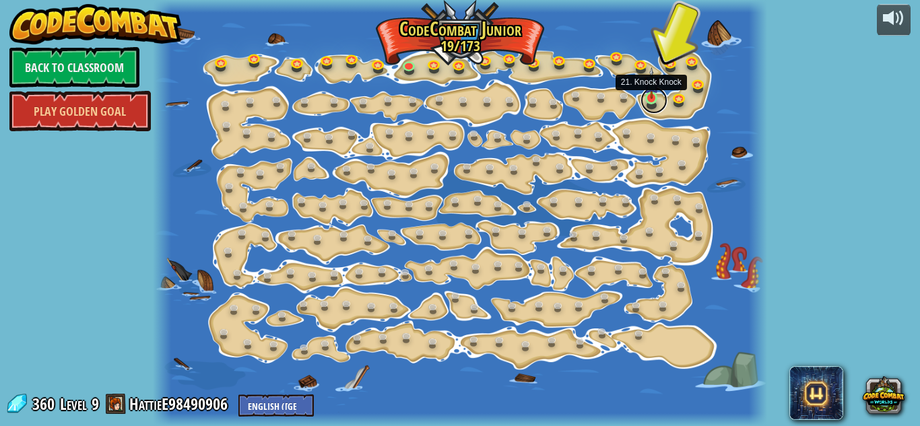
click at [647, 106] on link at bounding box center [653, 100] width 27 height 27
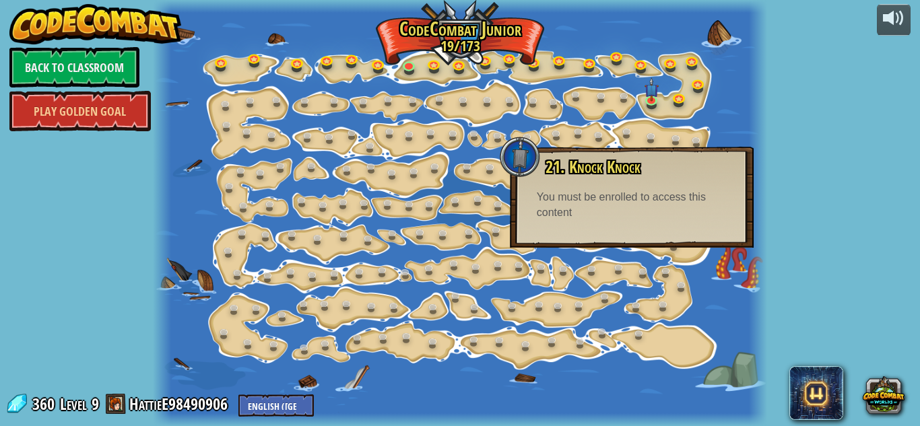
click at [647, 110] on div "15. Step Change Change step arguments. 15a. Step Change A (practice) 11. Go Sma…" at bounding box center [460, 213] width 614 height 426
click at [712, 157] on div "21. Knock Knock You can hit crates to break them open. You must be enrolled to …" at bounding box center [632, 197] width 244 height 101
click at [106, 81] on link "Back to Classroom" at bounding box center [74, 67] width 130 height 40
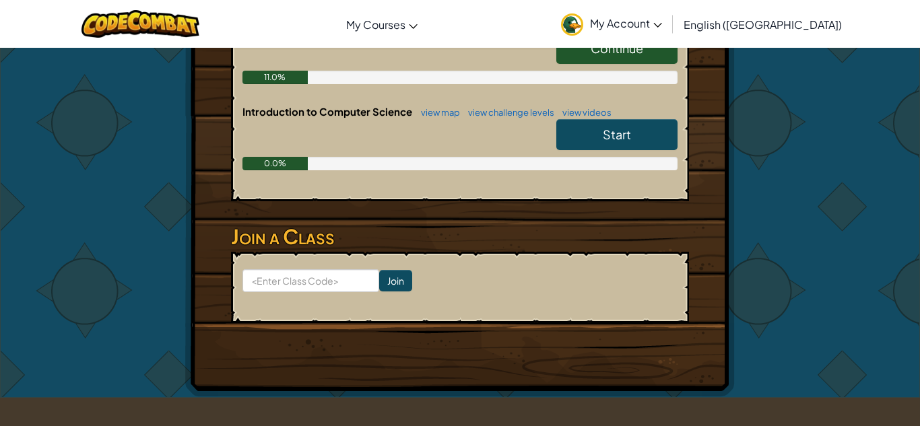
scroll to position [205, 0]
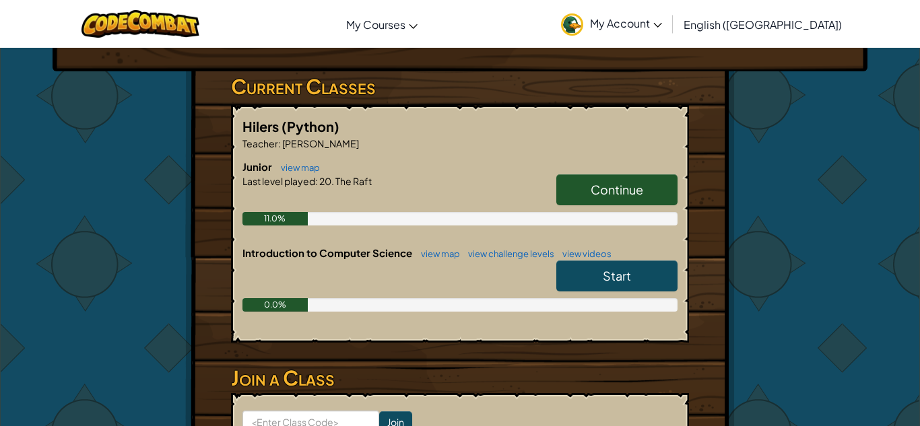
click at [609, 288] on link "Start" at bounding box center [616, 276] width 121 height 31
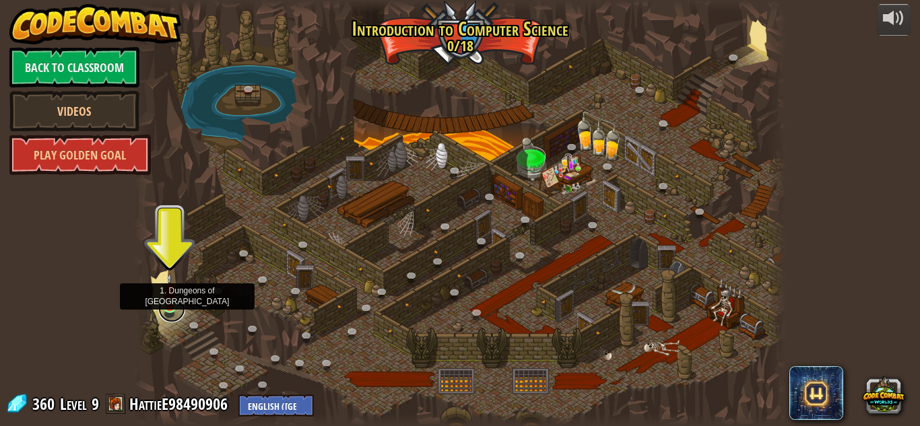
click at [166, 312] on link at bounding box center [171, 309] width 27 height 27
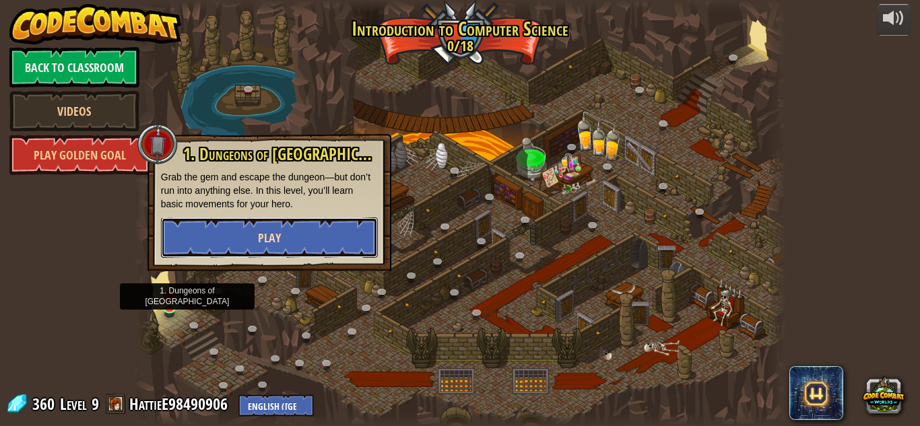
click at [213, 239] on button "Play" at bounding box center [269, 238] width 217 height 40
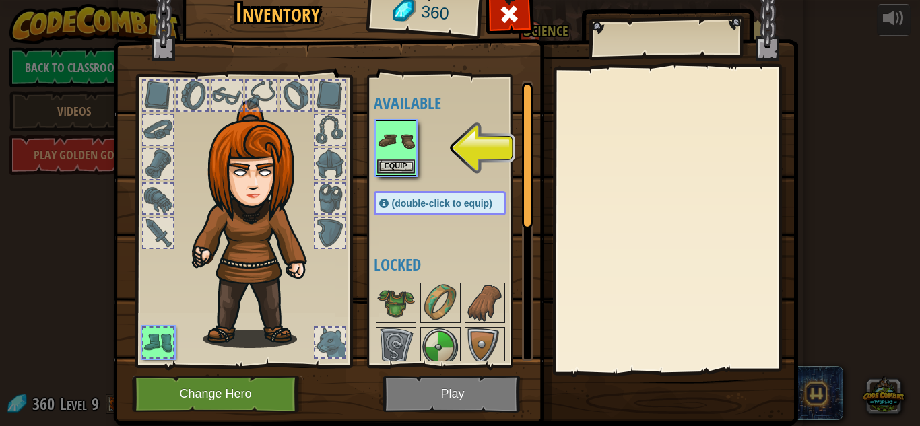
click at [391, 136] on img at bounding box center [396, 141] width 38 height 38
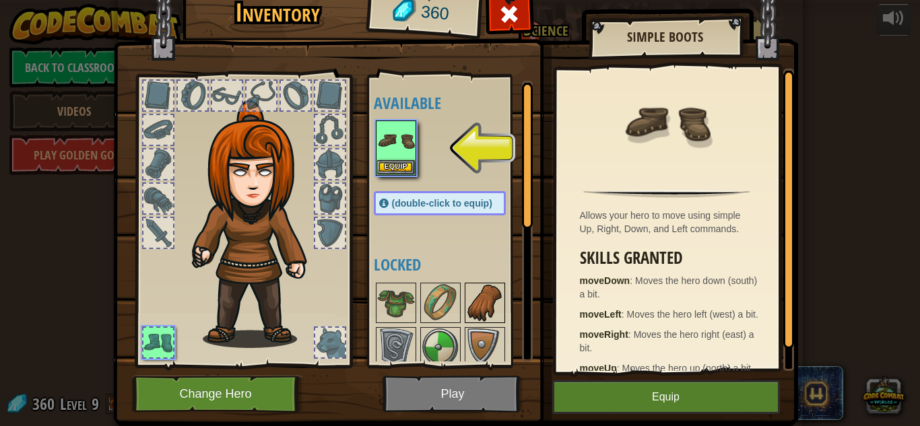
click at [482, 316] on img at bounding box center [485, 303] width 38 height 38
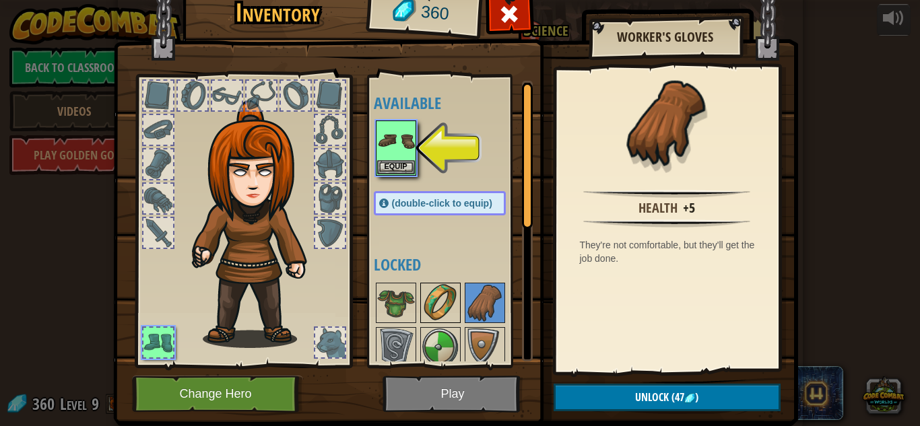
click at [451, 310] on img at bounding box center [441, 303] width 38 height 38
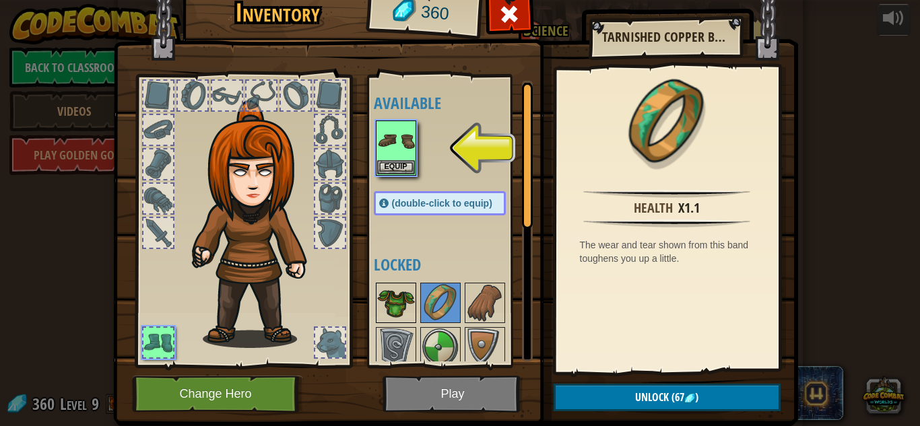
click at [397, 309] on img at bounding box center [396, 303] width 38 height 38
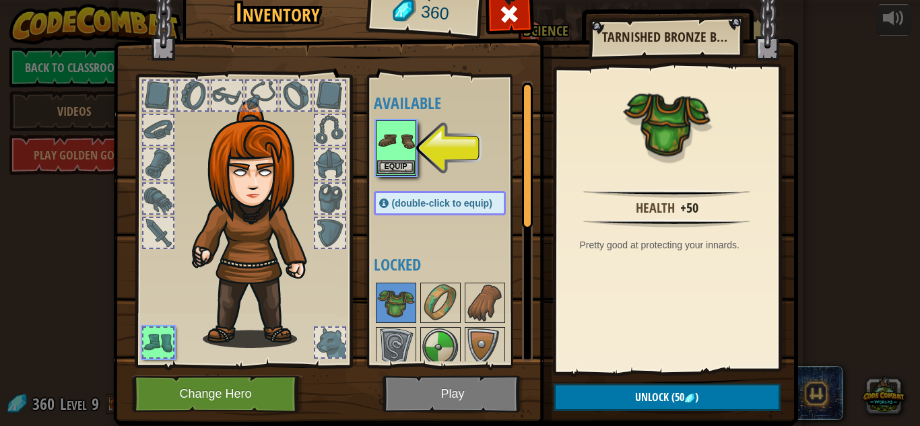
click at [162, 239] on div at bounding box center [158, 233] width 30 height 30
click at [383, 164] on button "Equip" at bounding box center [396, 167] width 38 height 14
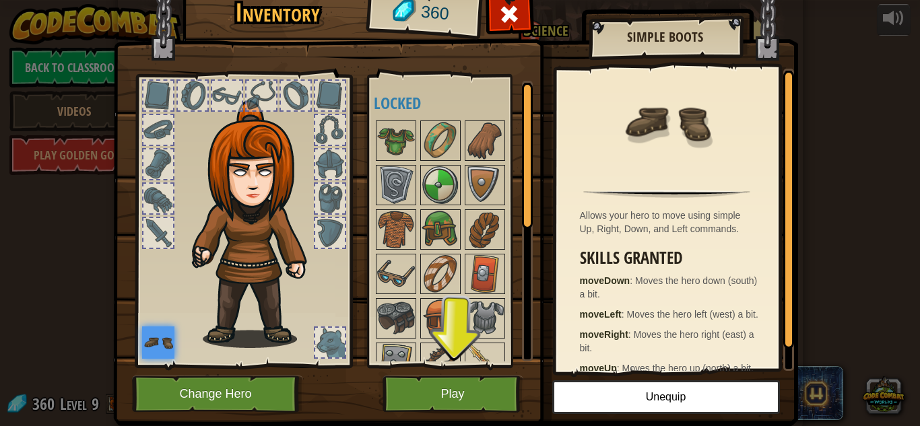
click at [158, 210] on div at bounding box center [158, 199] width 30 height 30
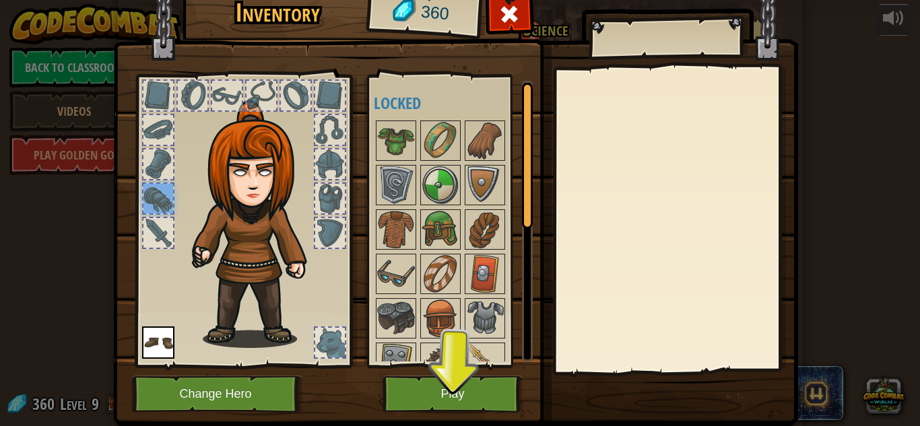
click at [341, 205] on div at bounding box center [330, 199] width 30 height 30
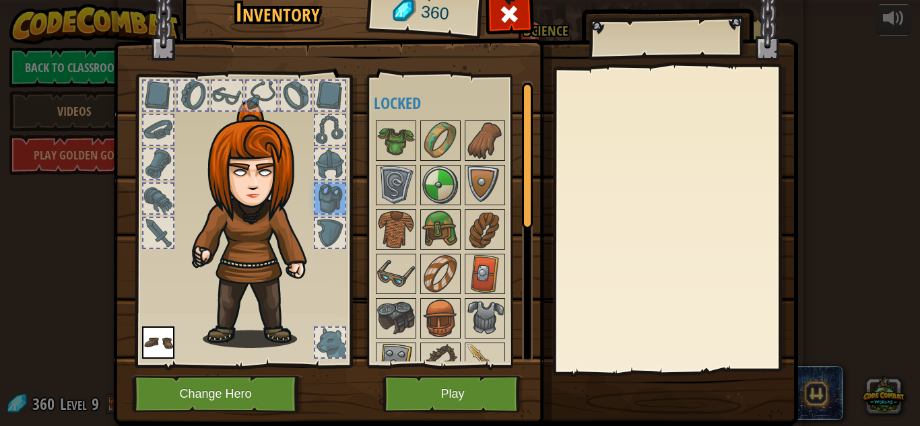
click at [348, 239] on div at bounding box center [243, 217] width 222 height 303
click at [337, 165] on div at bounding box center [330, 165] width 30 height 30
click at [341, 118] on div at bounding box center [330, 130] width 30 height 30
click at [334, 106] on div at bounding box center [330, 96] width 30 height 30
click at [291, 90] on div at bounding box center [296, 96] width 30 height 30
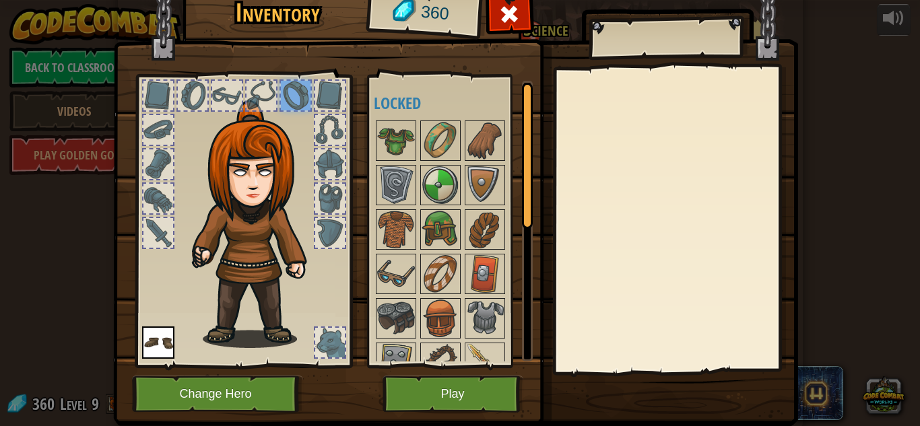
click at [267, 90] on div at bounding box center [261, 96] width 30 height 30
click at [231, 92] on div at bounding box center [227, 96] width 30 height 30
click at [189, 98] on div at bounding box center [193, 96] width 30 height 30
click at [167, 95] on div at bounding box center [158, 96] width 30 height 30
click at [153, 120] on div at bounding box center [158, 130] width 30 height 30
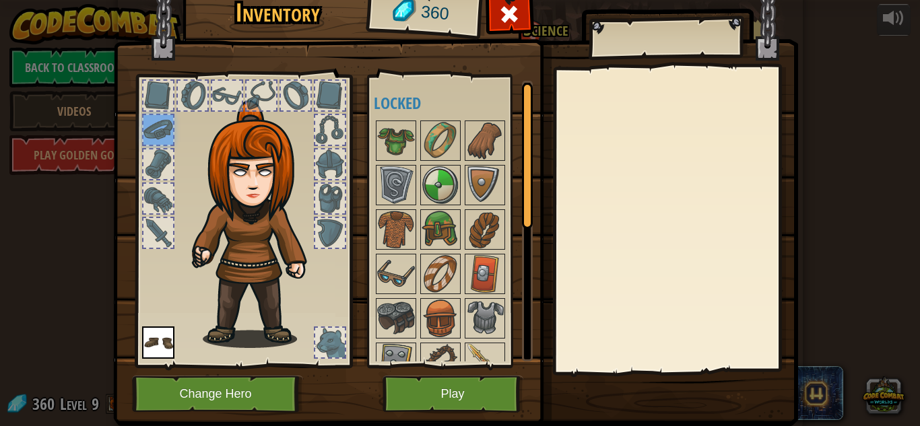
click at [158, 152] on div at bounding box center [158, 165] width 30 height 30
click at [162, 191] on div at bounding box center [158, 199] width 30 height 30
click at [166, 232] on div at bounding box center [158, 233] width 30 height 30
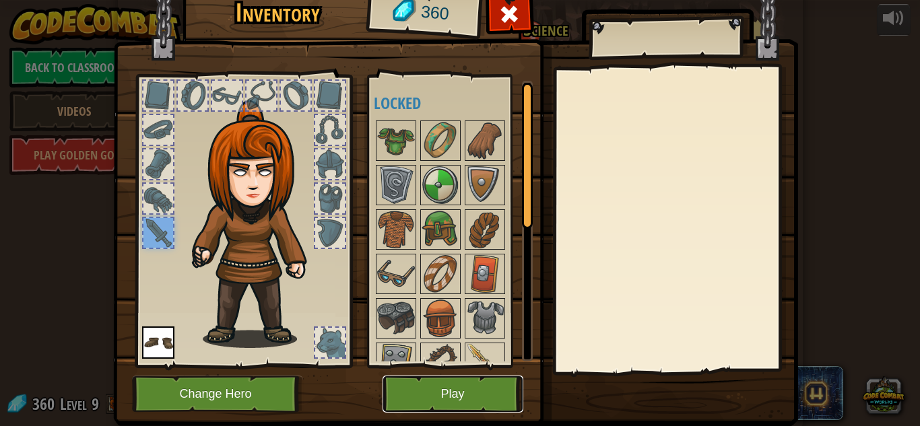
click at [435, 393] on button "Play" at bounding box center [453, 394] width 141 height 37
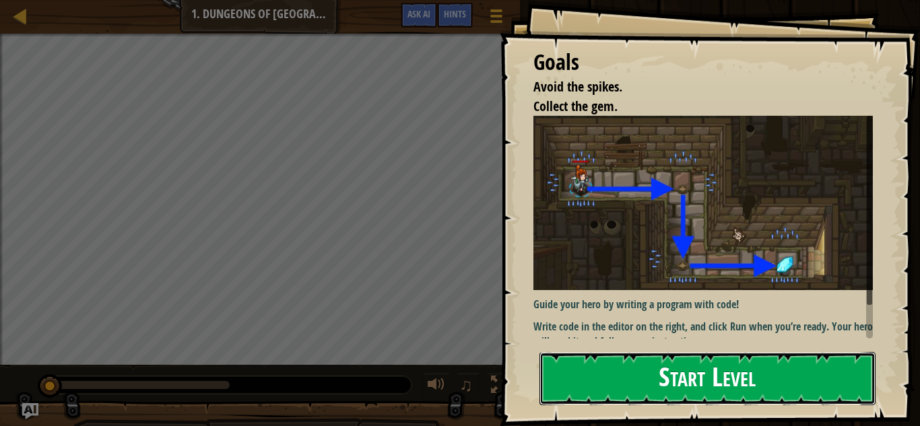
click at [745, 367] on button "Start Level" at bounding box center [707, 378] width 336 height 53
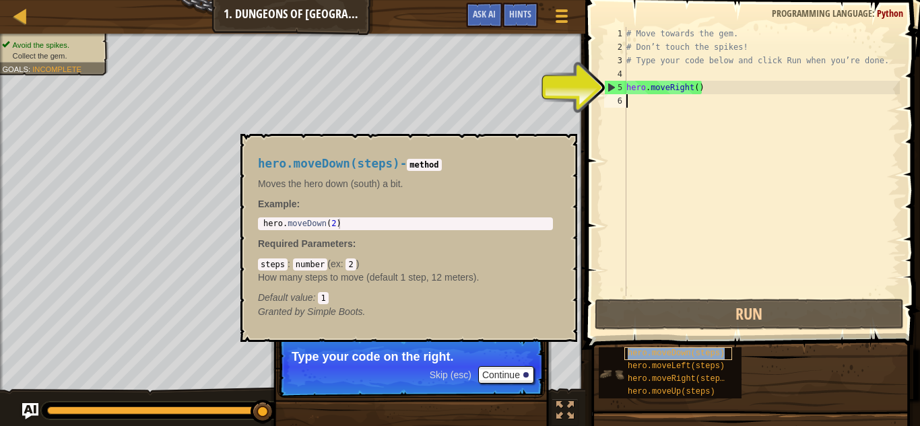
click at [659, 350] on span "hero.moveDown(steps)" at bounding box center [676, 353] width 97 height 9
